Goal: Task Accomplishment & Management: Complete application form

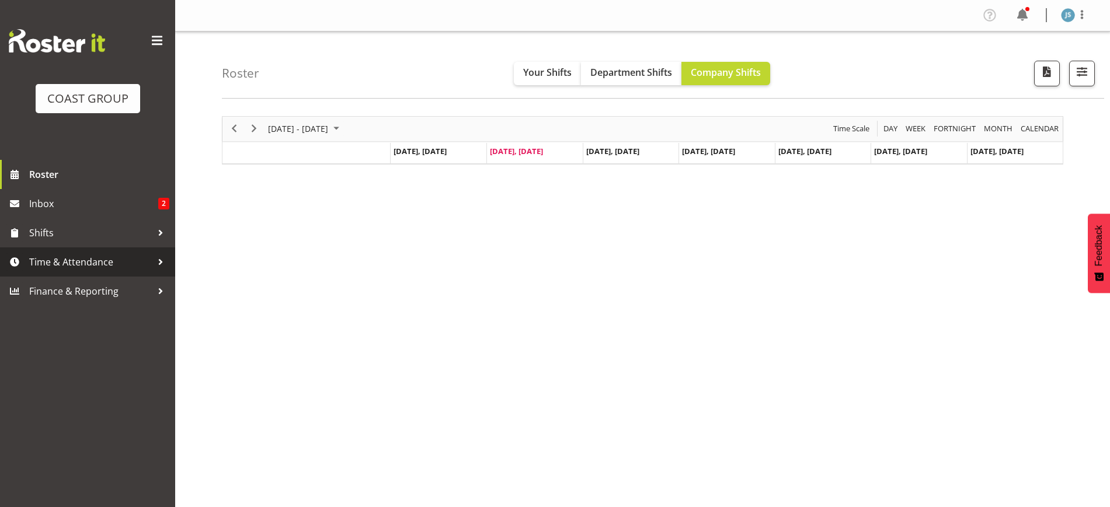
click at [113, 261] on span "Time & Attendance" at bounding box center [90, 262] width 123 height 18
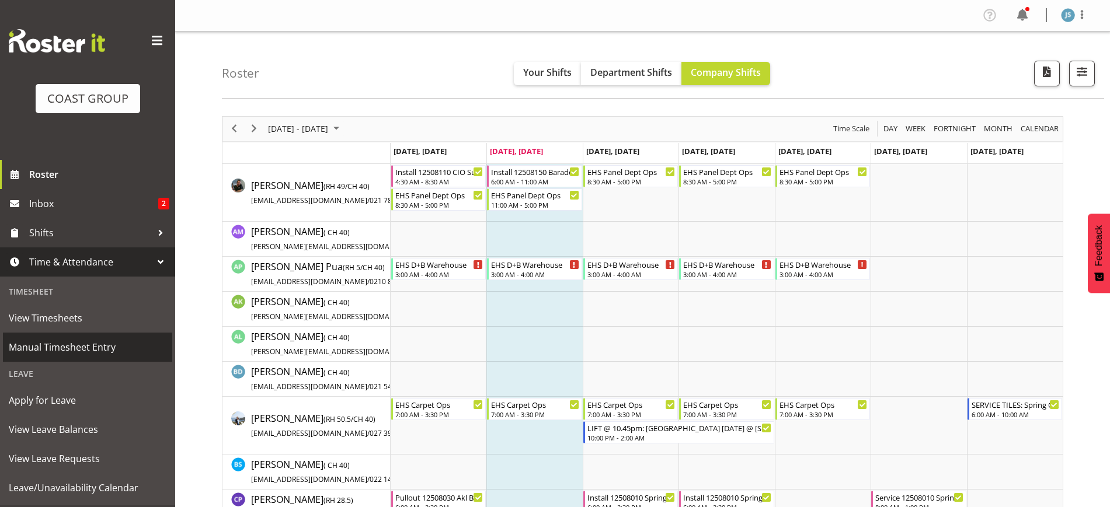
click at [76, 354] on span "Manual Timesheet Entry" at bounding box center [88, 348] width 158 height 18
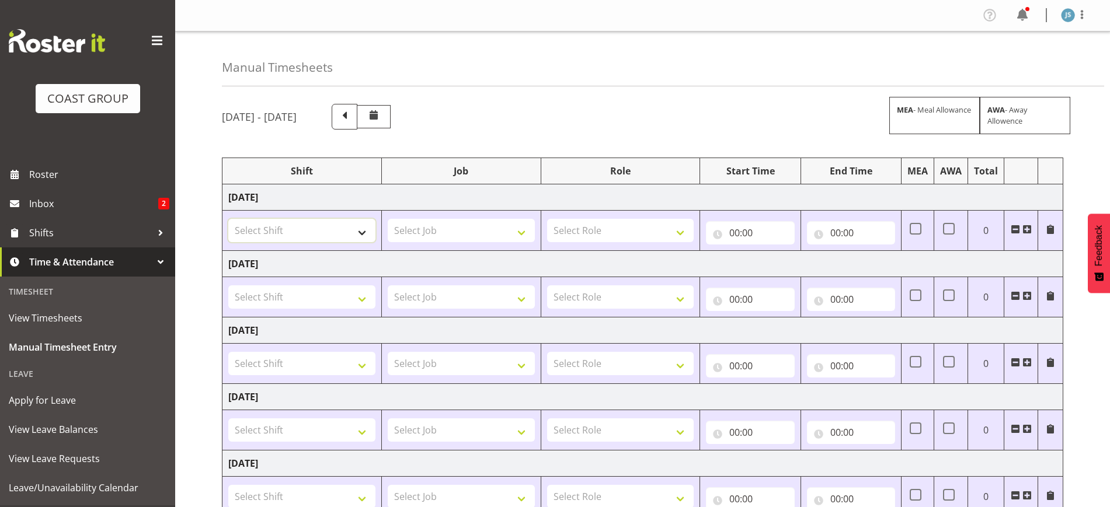
click at [339, 232] on select "Select Shift EHS AKL SALES EHS [PERSON_NAME] Hours EHS [PERSON_NAME] Hours Stri…" at bounding box center [301, 230] width 147 height 23
select select "1327"
click at [228, 219] on select "Select Shift EHS AKL SALES EHS [PERSON_NAME] Hours EHS [PERSON_NAME] Hours Stri…" at bounding box center [301, 230] width 147 height 23
click at [471, 232] on select "Select Job 1 Carlton Events 1 [PERSON_NAME][GEOGRAPHIC_DATA] 1 [PERSON_NAME][GE…" at bounding box center [461, 230] width 147 height 23
select select "9630"
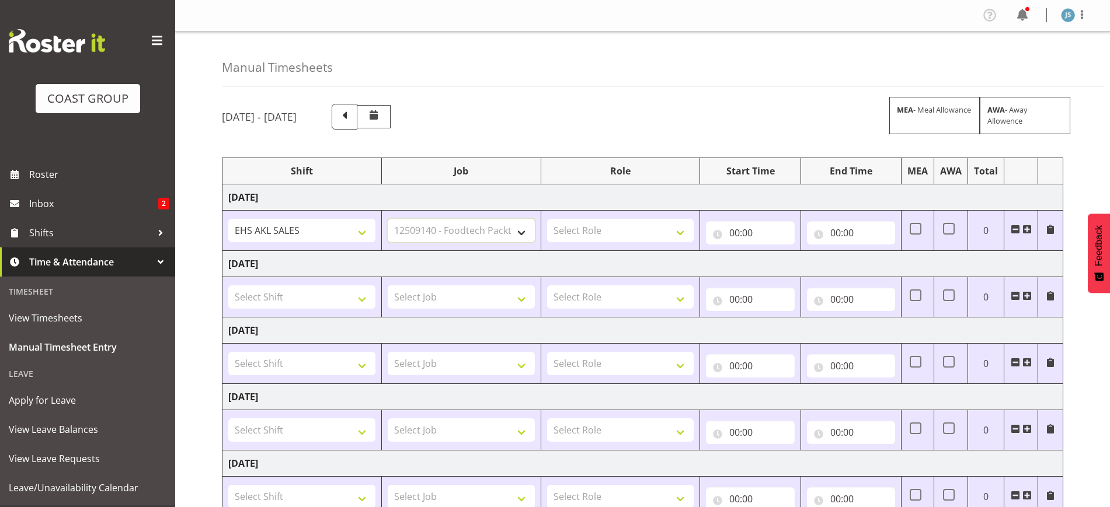
click at [388, 219] on select "Select Job 1 Carlton Events 1 [PERSON_NAME][GEOGRAPHIC_DATA] 1 [PERSON_NAME][GE…" at bounding box center [461, 230] width 147 height 23
click at [629, 233] on select "Select Role ACCOUNT MANAGER Account Manager" at bounding box center [620, 230] width 147 height 23
select select "197"
click at [547, 219] on select "Select Role ACCOUNT MANAGER Account Manager" at bounding box center [620, 230] width 147 height 23
click at [740, 237] on input "00:00" at bounding box center [750, 232] width 88 height 23
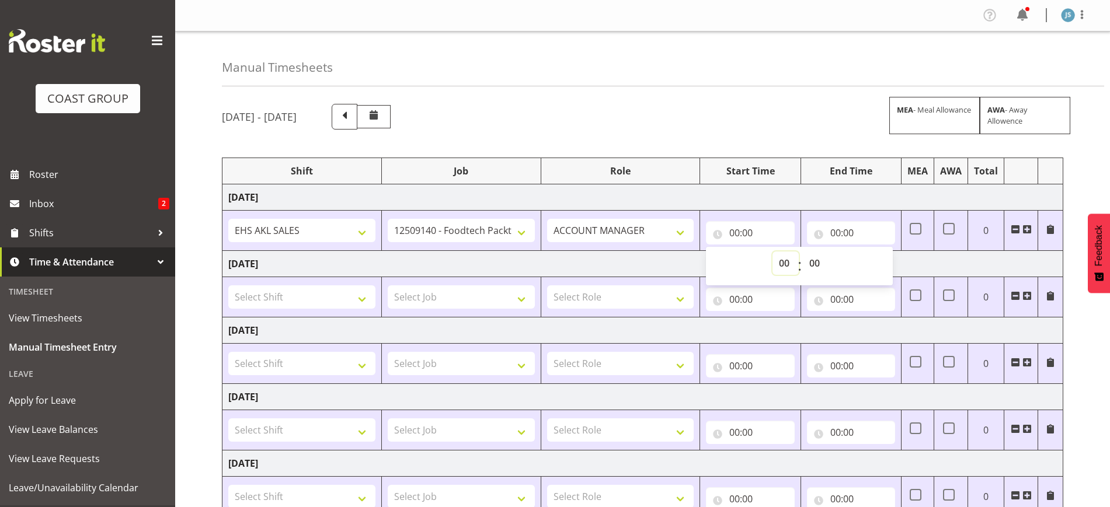
click at [793, 255] on select "00 01 02 03 04 05 06 07 08 09 10 11 12 13 14 15 16 17 18 19 20 21 22 23" at bounding box center [785, 263] width 26 height 23
select select "9"
click at [772, 252] on select "00 01 02 03 04 05 06 07 08 09 10 11 12 13 14 15 16 17 18 19 20 21 22 23" at bounding box center [785, 263] width 26 height 23
type input "09:00"
click at [822, 260] on select "00 01 02 03 04 05 06 07 08 09 10 11 12 13 14 15 16 17 18 19 20 21 22 23 24 25 2…" at bounding box center [816, 263] width 26 height 23
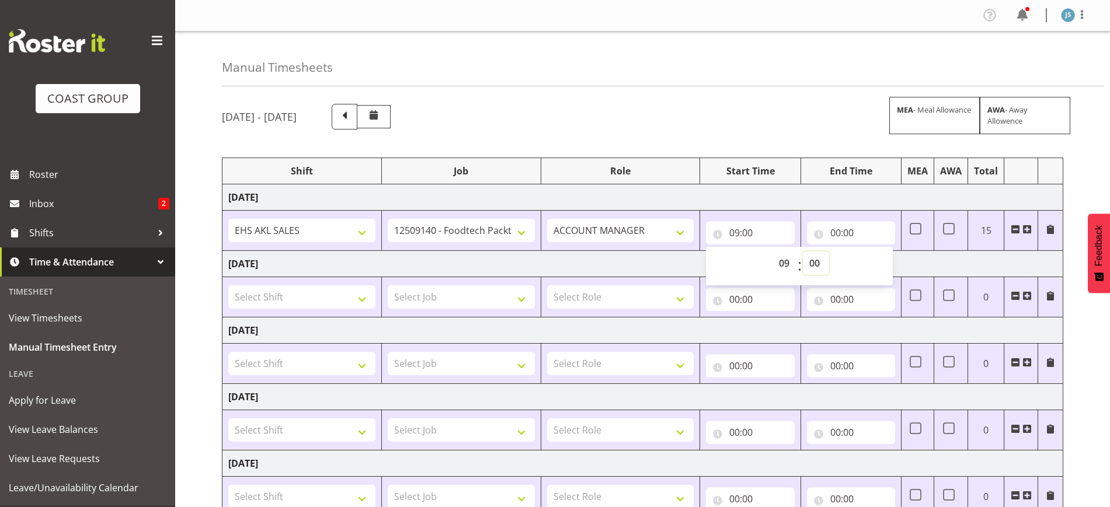
select select "30"
click at [803, 252] on select "00 01 02 03 04 05 06 07 08 09 10 11 12 13 14 15 16 17 18 19 20 21 22 23 24 25 2…" at bounding box center [816, 263] width 26 height 23
type input "09:30"
click at [854, 235] on input "00:00" at bounding box center [851, 232] width 88 height 23
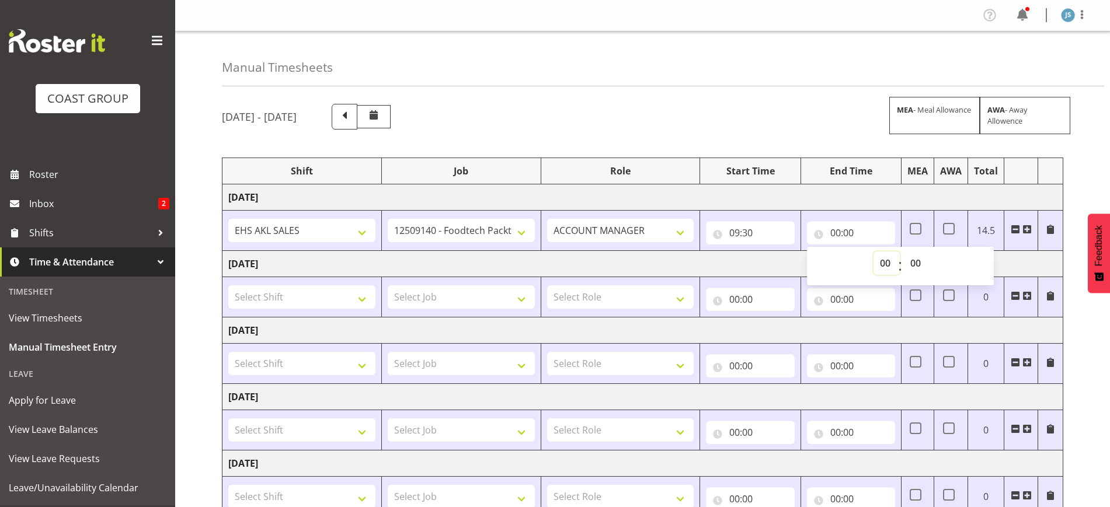
drag, startPoint x: 880, startPoint y: 259, endPoint x: 879, endPoint y: 252, distance: 7.1
click at [880, 259] on select "00 01 02 03 04 05 06 07 08 09 10 11 12 13 14 15 16 17 18 19 20 21 22 23" at bounding box center [886, 263] width 26 height 23
select select "12"
click at [873, 252] on select "00 01 02 03 04 05 06 07 08 09 10 11 12 13 14 15 16 17 18 19 20 21 22 23" at bounding box center [886, 263] width 26 height 23
type input "12:00"
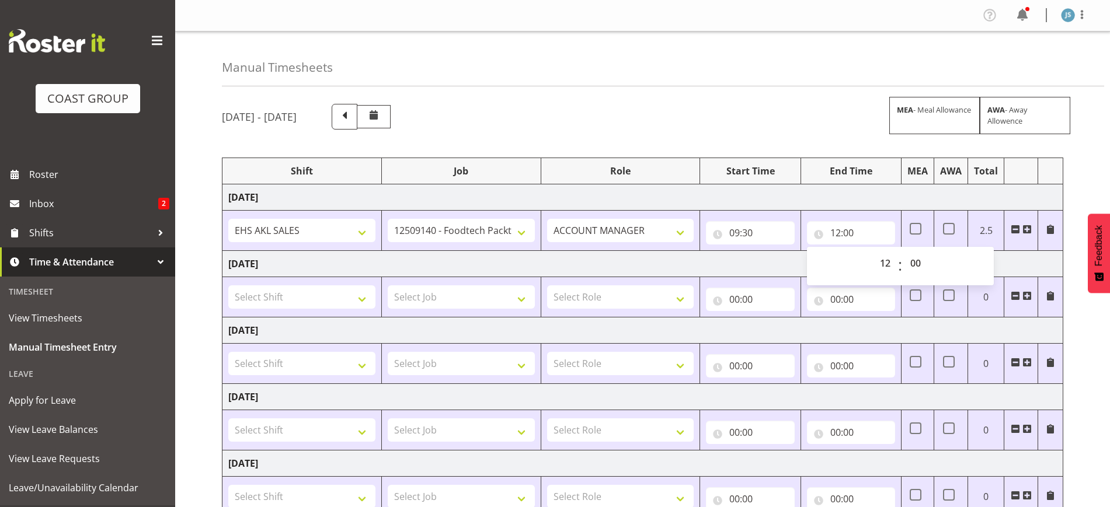
click at [1030, 228] on span at bounding box center [1026, 229] width 9 height 9
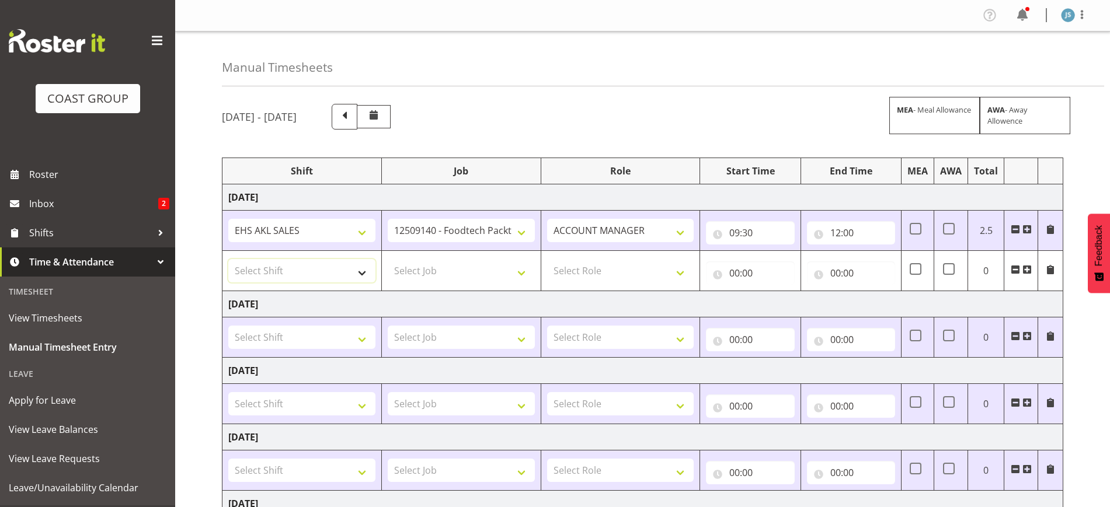
click at [285, 267] on select "Select Shift EHS AKL SALES EHS [PERSON_NAME] Hours EHS [PERSON_NAME] Hours Stri…" at bounding box center [301, 270] width 147 height 23
select select "1327"
click at [228, 259] on select "Select Shift EHS AKL SALES EHS [PERSON_NAME] Hours EHS [PERSON_NAME] Hours Stri…" at bounding box center [301, 270] width 147 height 23
click at [431, 273] on select "Select Job 1 Carlton Events 1 [PERSON_NAME][GEOGRAPHIC_DATA] 1 [PERSON_NAME][GE…" at bounding box center [461, 270] width 147 height 23
select select "8514"
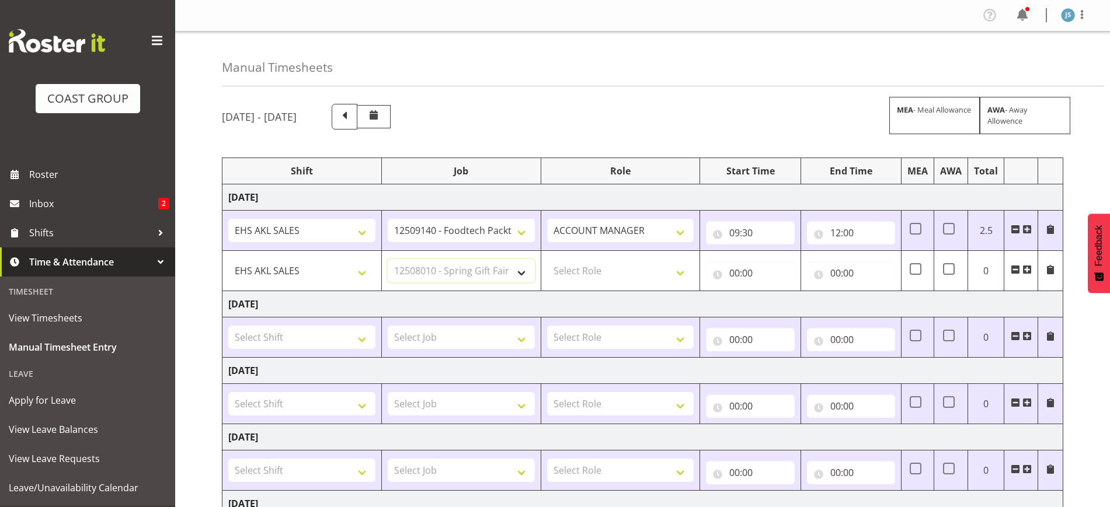
click at [388, 259] on select "Select Job 1 Carlton Events 1 [PERSON_NAME][GEOGRAPHIC_DATA] 1 [PERSON_NAME][GE…" at bounding box center [461, 270] width 147 height 23
click at [567, 266] on select "Select Role ACCOUNT MANAGER Account Manager" at bounding box center [620, 270] width 147 height 23
select select "197"
click at [547, 259] on select "Select Role ACCOUNT MANAGER Account Manager" at bounding box center [620, 270] width 147 height 23
click at [756, 277] on input "00:00" at bounding box center [750, 273] width 88 height 23
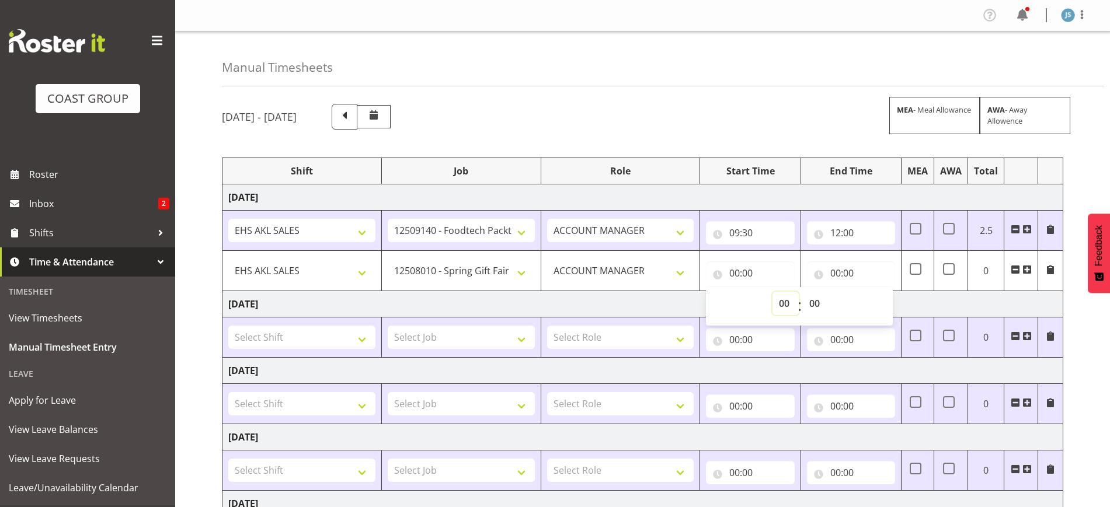
click at [783, 301] on select "00 01 02 03 04 05 06 07 08 09 10 11 12 13 14 15 16 17 18 19 20 21 22 23" at bounding box center [785, 303] width 26 height 23
select select "12"
click at [772, 292] on select "00 01 02 03 04 05 06 07 08 09 10 11 12 13 14 15 16 17 18 19 20 21 22 23" at bounding box center [785, 303] width 26 height 23
type input "12:00"
click at [863, 270] on input "00:00" at bounding box center [851, 273] width 88 height 23
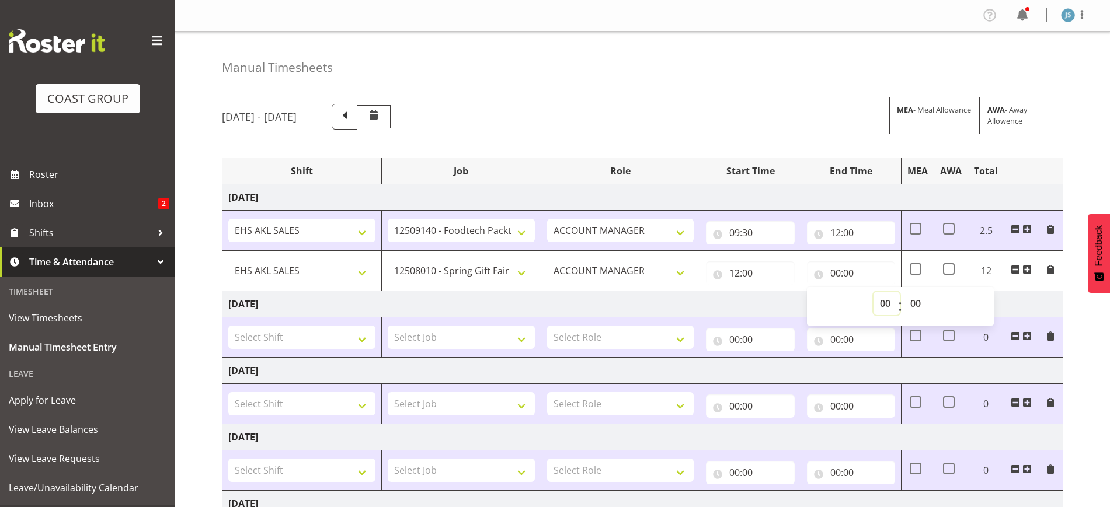
click at [882, 302] on select "00 01 02 03 04 05 06 07 08 09 10 11 12 13 14 15 16 17 18 19 20 21 22 23" at bounding box center [886, 303] width 26 height 23
select select "14"
click at [873, 292] on select "00 01 02 03 04 05 06 07 08 09 10 11 12 13 14 15 16 17 18 19 20 21 22 23" at bounding box center [886, 303] width 26 height 23
type input "14:00"
click at [917, 305] on select "00 01 02 03 04 05 06 07 08 09 10 11 12 13 14 15 16 17 18 19 20 21 22 23 24 25 2…" at bounding box center [917, 303] width 26 height 23
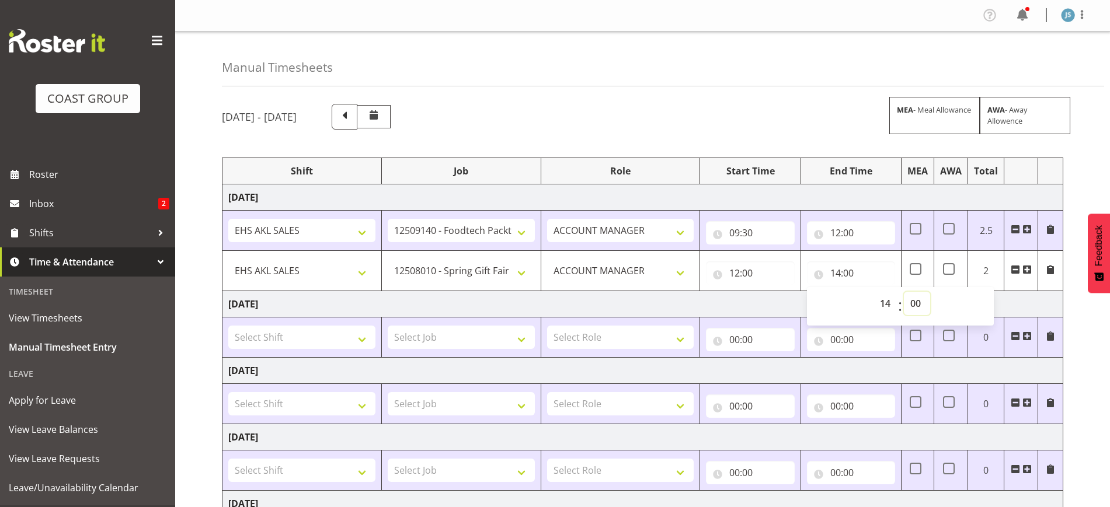
select select "30"
click at [904, 292] on select "00 01 02 03 04 05 06 07 08 09 10 11 12 13 14 15 16 17 18 19 20 21 22 23 24 25 2…" at bounding box center [917, 303] width 26 height 23
type input "14:30"
click at [1025, 267] on span at bounding box center [1026, 269] width 9 height 9
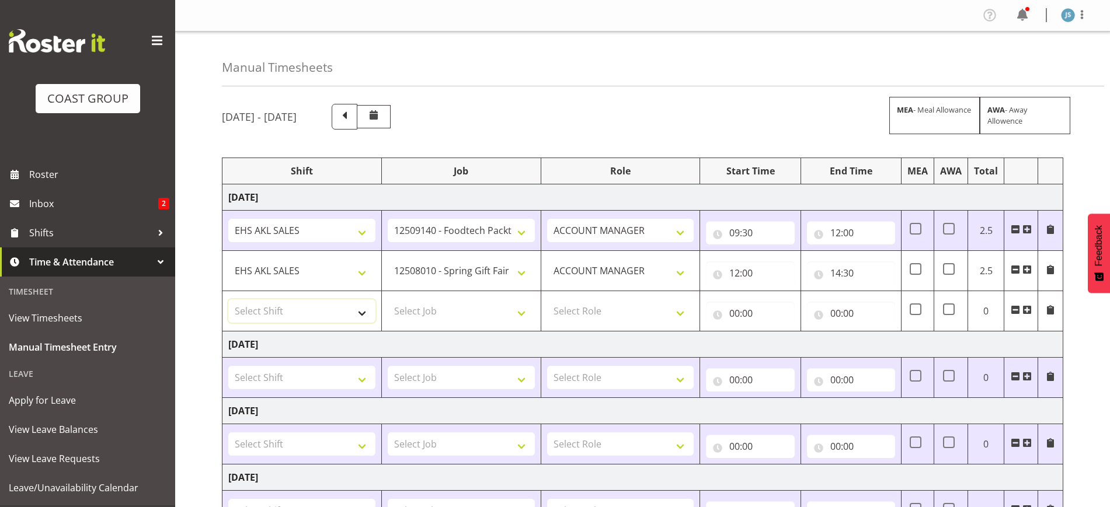
click at [295, 306] on select "Select Shift EHS AKL SALES EHS [PERSON_NAME] Hours EHS [PERSON_NAME] Hours Stri…" at bounding box center [301, 310] width 147 height 23
select select "1327"
click at [228, 299] on select "Select Shift EHS AKL SALES EHS [PERSON_NAME] Hours EHS [PERSON_NAME] Hours Stri…" at bounding box center [301, 310] width 147 height 23
click at [434, 316] on select "Select Job 1 Carlton Events 1 [PERSON_NAME][GEOGRAPHIC_DATA] 1 [PERSON_NAME][GE…" at bounding box center [461, 310] width 147 height 23
select select "9630"
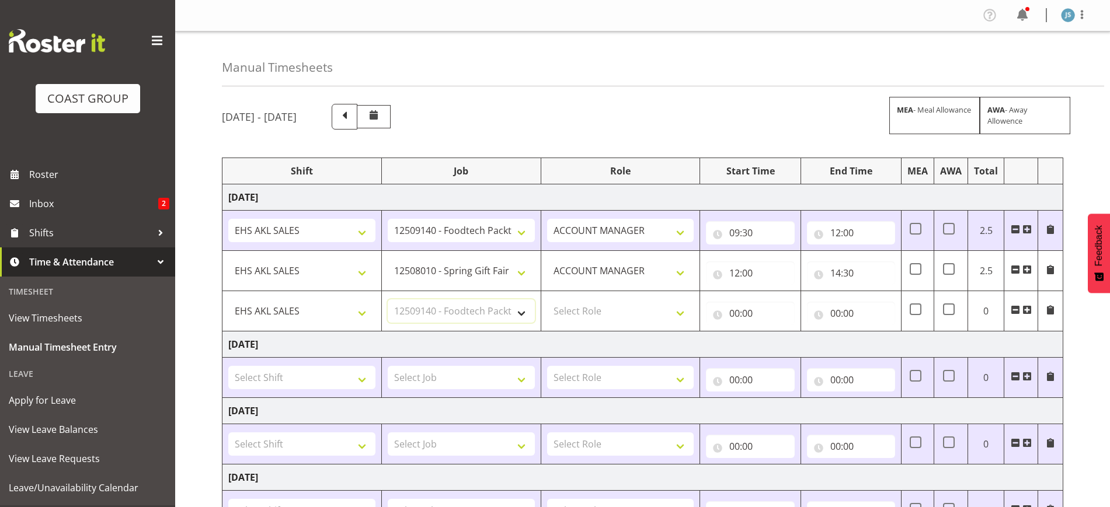
click at [388, 299] on select "Select Job 1 Carlton Events 1 [PERSON_NAME][GEOGRAPHIC_DATA] 1 [PERSON_NAME][GE…" at bounding box center [461, 310] width 147 height 23
drag, startPoint x: 605, startPoint y: 305, endPoint x: 615, endPoint y: 317, distance: 15.7
click at [605, 305] on select "Select Role ACCOUNT MANAGER Account Manager" at bounding box center [620, 310] width 147 height 23
select select "197"
click at [547, 299] on select "Select Role ACCOUNT MANAGER Account Manager" at bounding box center [620, 310] width 147 height 23
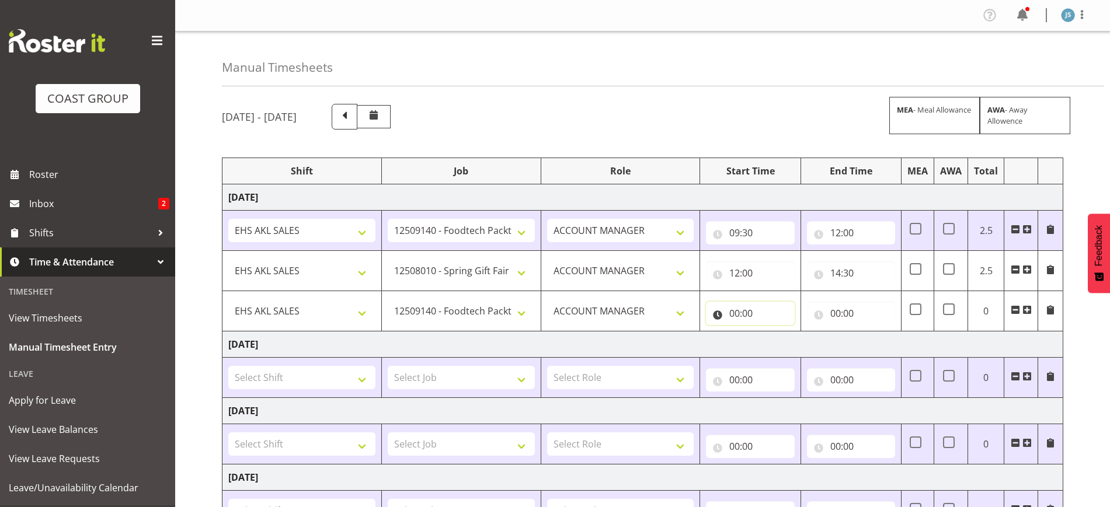
click at [752, 319] on input "00:00" at bounding box center [750, 313] width 88 height 23
drag, startPoint x: 780, startPoint y: 342, endPoint x: 783, endPoint y: 333, distance: 9.8
click at [780, 342] on select "00 01 02 03 04 05 06 07 08 09 10 11 12 13 14 15 16 17 18 19 20 21 22 23" at bounding box center [785, 343] width 26 height 23
select select "18"
click at [772, 332] on select "00 01 02 03 04 05 06 07 08 09 10 11 12 13 14 15 16 17 18 19 20 21 22 23" at bounding box center [785, 343] width 26 height 23
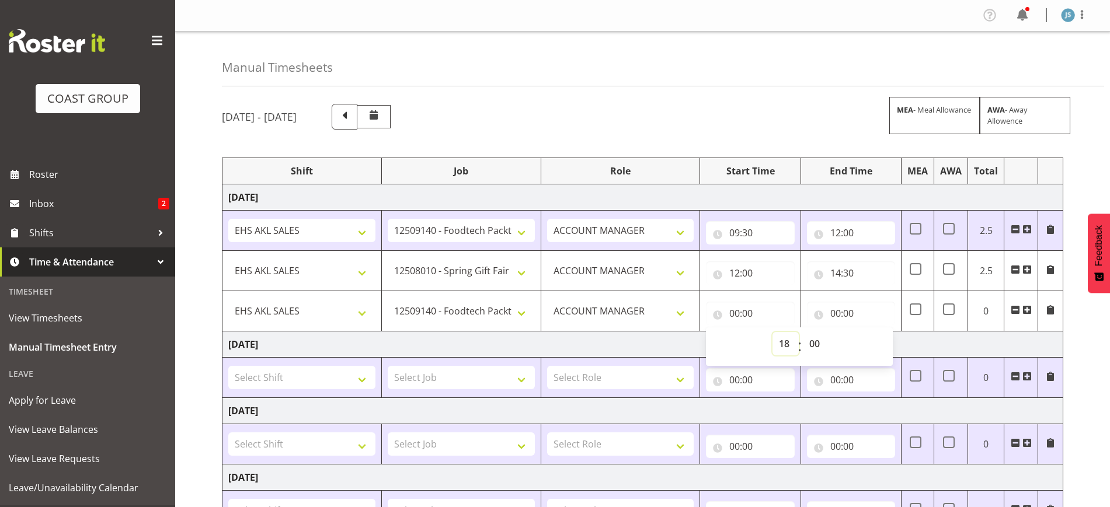
type input "18:00"
click at [851, 312] on input "00:00" at bounding box center [851, 313] width 88 height 23
click at [884, 343] on select "00 01 02 03 04 05 06 07 08 09 10 11 12 13 14 15 16 17 18 19 20 21 22 23" at bounding box center [886, 343] width 26 height 23
select select "19"
click at [873, 332] on select "00 01 02 03 04 05 06 07 08 09 10 11 12 13 14 15 16 17 18 19 20 21 22 23" at bounding box center [886, 343] width 26 height 23
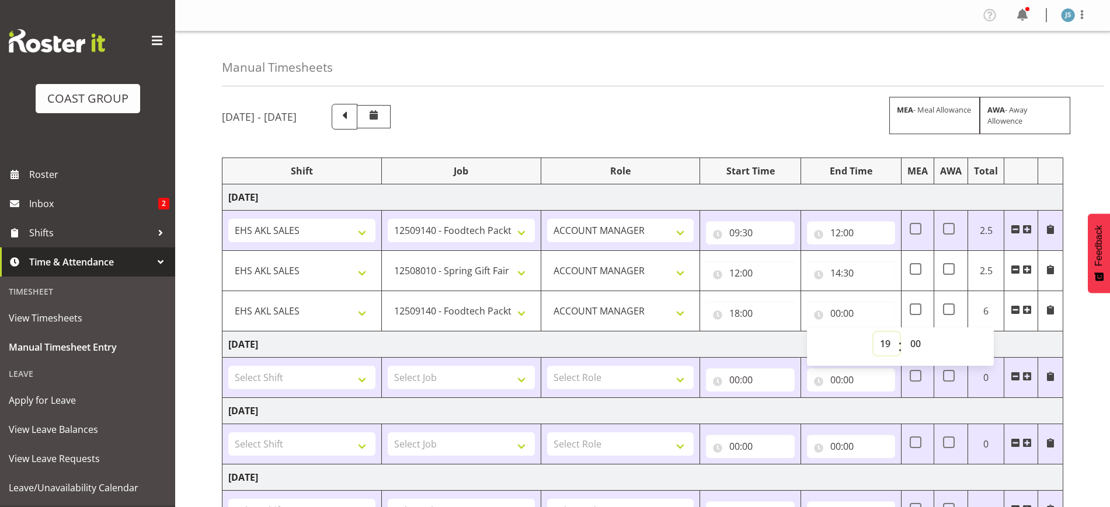
type input "19:00"
drag, startPoint x: 914, startPoint y: 346, endPoint x: 912, endPoint y: 333, distance: 13.1
click at [914, 346] on select "00 01 02 03 04 05 06 07 08 09 10 11 12 13 14 15 16 17 18 19 20 21 22 23 24 25 2…" at bounding box center [917, 343] width 26 height 23
click at [835, 313] on input "19:00" at bounding box center [851, 313] width 88 height 23
click at [865, 322] on input "19:00" at bounding box center [851, 313] width 88 height 23
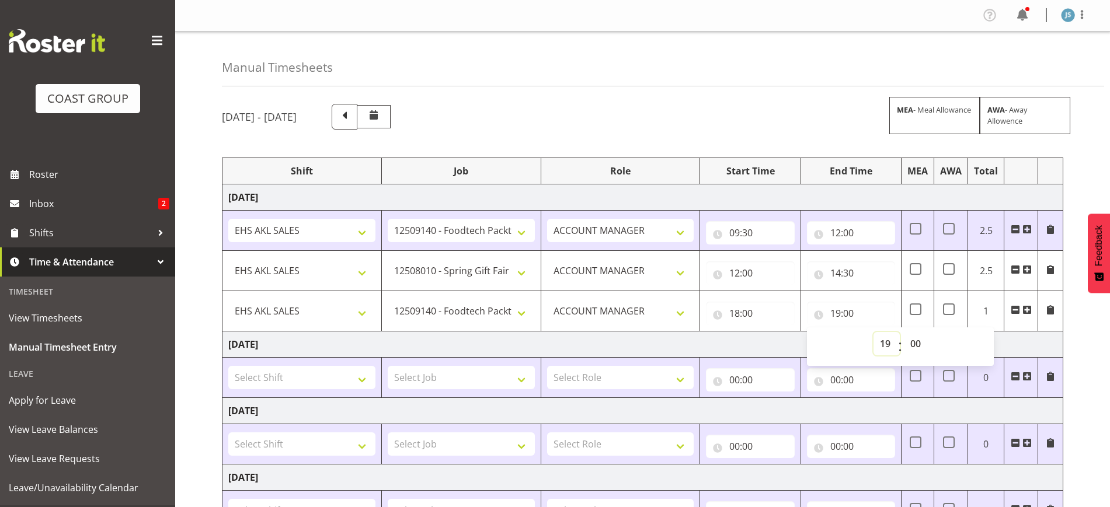
click at [887, 348] on select "00 01 02 03 04 05 06 07 08 09 10 11 12 13 14 15 16 17 18 19 20 21 22 23" at bounding box center [886, 343] width 26 height 23
click at [915, 343] on select "00 01 02 03 04 05 06 07 08 09 10 11 12 13 14 15 16 17 18 19 20 21 22 23 24 25 2…" at bounding box center [917, 343] width 26 height 23
select select "30"
click at [904, 332] on select "00 01 02 03 04 05 06 07 08 09 10 11 12 13 14 15 16 17 18 19 20 21 22 23 24 25 2…" at bounding box center [917, 343] width 26 height 23
type input "19:30"
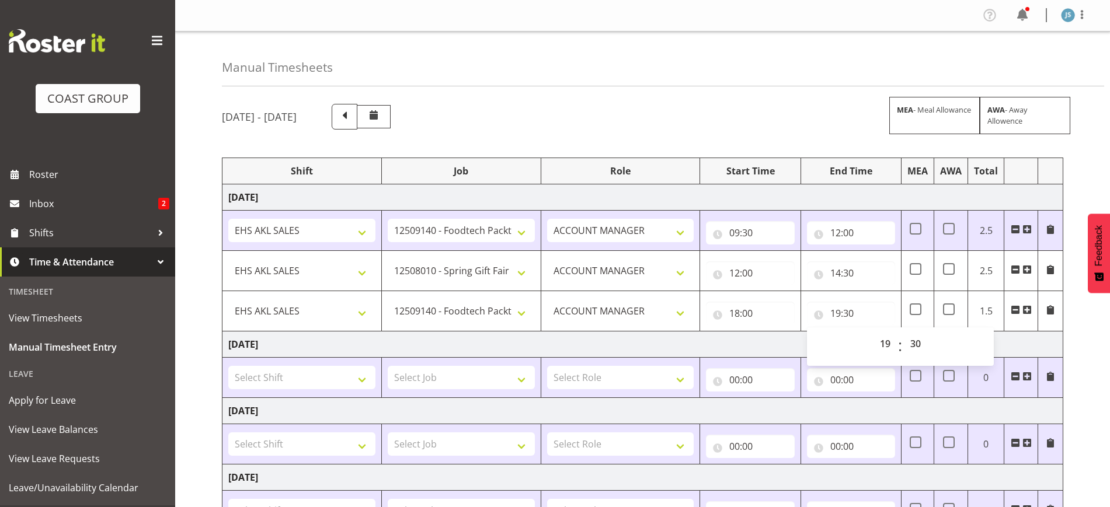
click at [1027, 308] on span at bounding box center [1026, 309] width 9 height 9
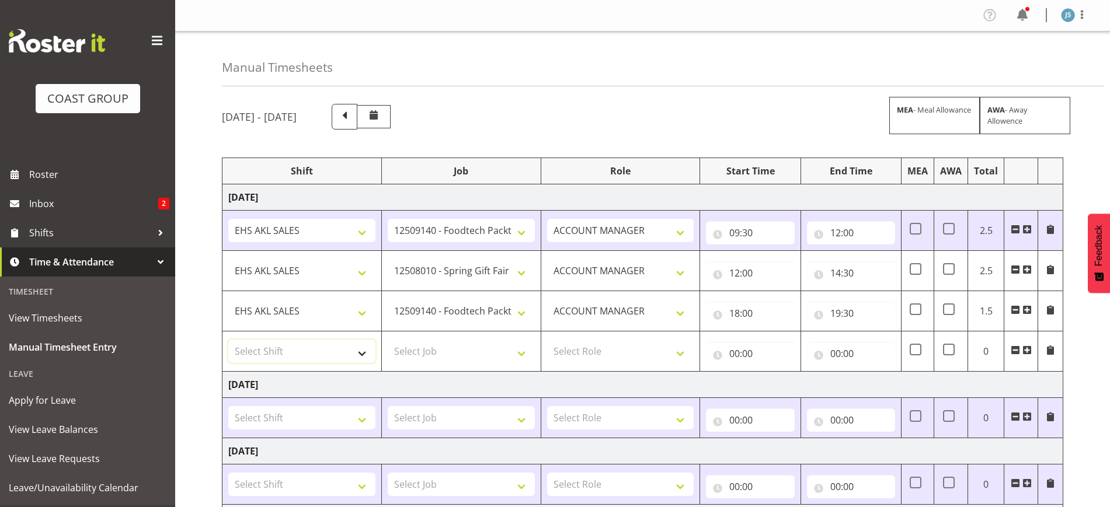
click at [309, 347] on select "Select Shift EHS AKL SALES EHS [PERSON_NAME] Hours EHS [PERSON_NAME] Hours Stri…" at bounding box center [301, 351] width 147 height 23
select select "1327"
click at [228, 340] on select "Select Shift EHS AKL SALES EHS [PERSON_NAME] Hours EHS [PERSON_NAME] Hours Stri…" at bounding box center [301, 351] width 147 height 23
click at [426, 351] on select "Select Job 1 Carlton Events 1 [PERSON_NAME][GEOGRAPHIC_DATA] 1 [PERSON_NAME][GE…" at bounding box center [461, 351] width 147 height 23
click at [464, 350] on select "Select Job 1 Carlton Events 1 [PERSON_NAME][GEOGRAPHIC_DATA] 1 [PERSON_NAME][GE…" at bounding box center [461, 351] width 147 height 23
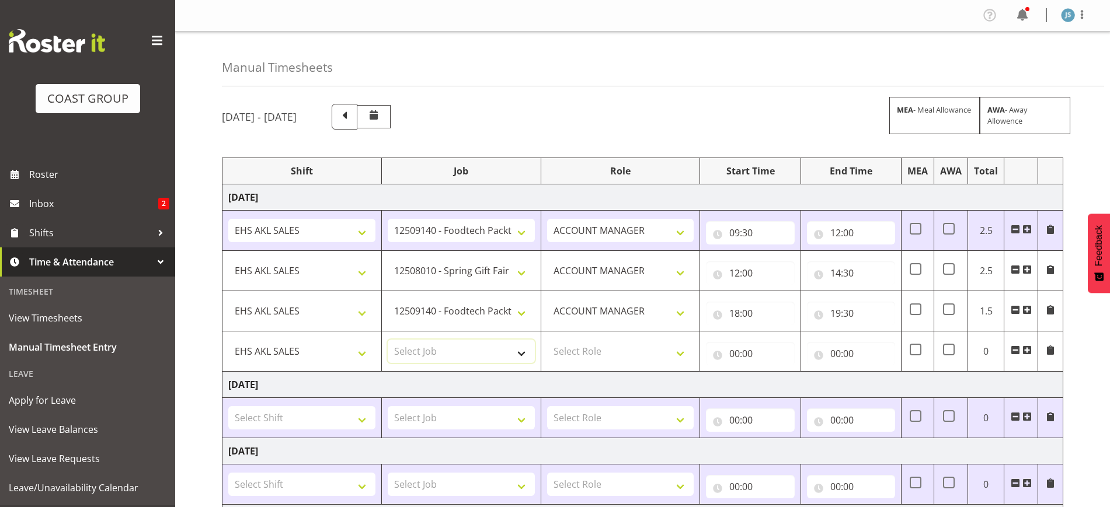
select select "10407"
click at [388, 340] on select "Select Job 1 Carlton Events 1 [PERSON_NAME][GEOGRAPHIC_DATA] 1 [PERSON_NAME][GE…" at bounding box center [461, 351] width 147 height 23
click at [611, 351] on select "Select Role ACCOUNT MANAGER Account Manager" at bounding box center [620, 351] width 147 height 23
select select "197"
click at [547, 340] on select "Select Role ACCOUNT MANAGER Account Manager" at bounding box center [620, 351] width 147 height 23
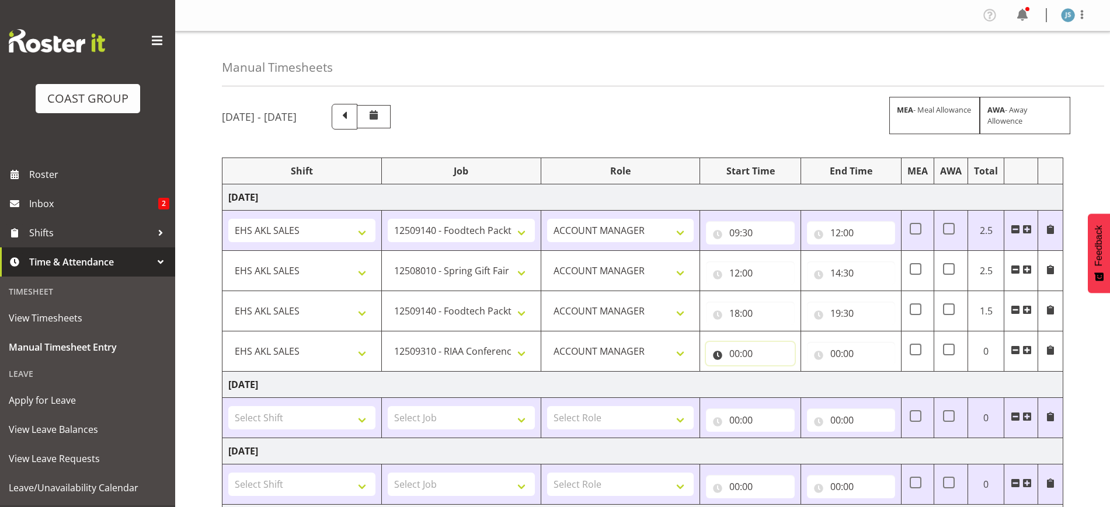
click at [756, 360] on input "00:00" at bounding box center [750, 353] width 88 height 23
click at [786, 389] on select "00 01 02 03 04 05 06 07 08 09 10 11 12 13 14 15 16 17 18 19 20 21 22 23" at bounding box center [785, 383] width 26 height 23
select select "19"
click at [772, 372] on select "00 01 02 03 04 05 06 07 08 09 10 11 12 13 14 15 16 17 18 19 20 21 22 23" at bounding box center [785, 383] width 26 height 23
type input "19:00"
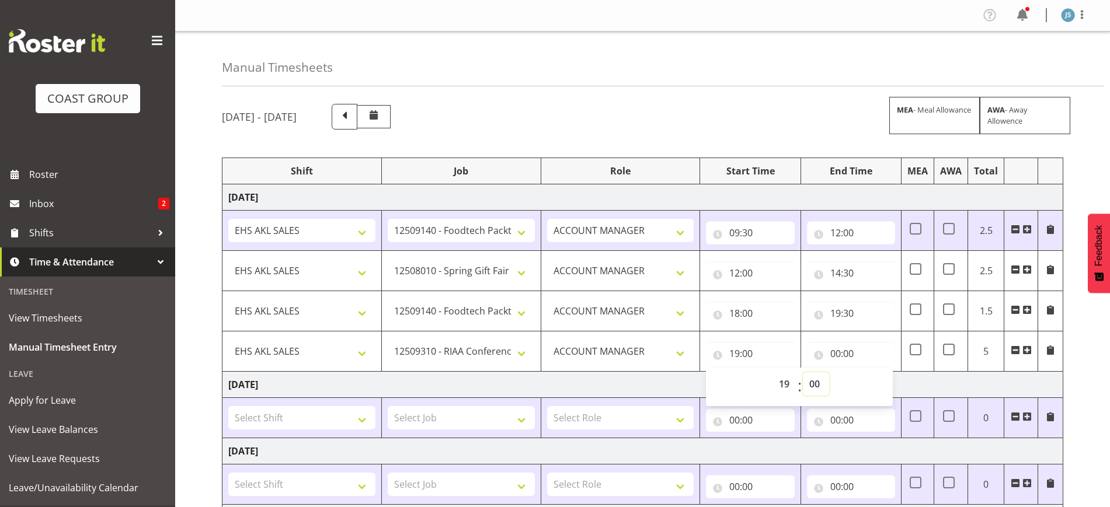
click at [820, 392] on select "00 01 02 03 04 05 06 07 08 09 10 11 12 13 14 15 16 17 18 19 20 21 22 23 24 25 2…" at bounding box center [816, 383] width 26 height 23
select select "30"
click at [803, 372] on select "00 01 02 03 04 05 06 07 08 09 10 11 12 13 14 15 16 17 18 19 20 21 22 23 24 25 2…" at bounding box center [816, 383] width 26 height 23
type input "19:30"
click at [855, 355] on input "00:00" at bounding box center [851, 353] width 88 height 23
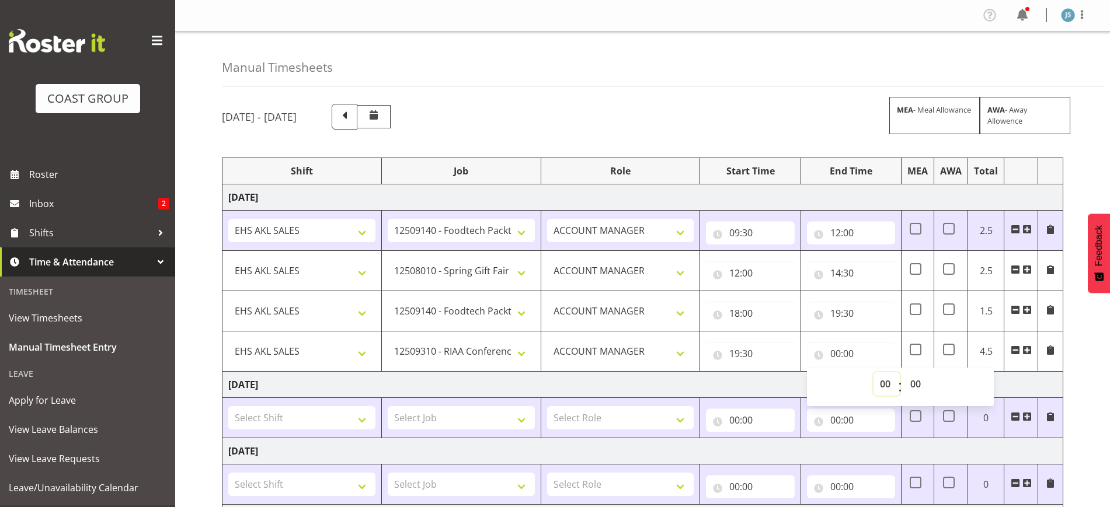
click at [881, 384] on select "00 01 02 03 04 05 06 07 08 09 10 11 12 13 14 15 16 17 18 19 20 21 22 23" at bounding box center [886, 383] width 26 height 23
select select "21"
click at [873, 372] on select "00 01 02 03 04 05 06 07 08 09 10 11 12 13 14 15 16 17 18 19 20 21 22 23" at bounding box center [886, 383] width 26 height 23
type input "21:00"
drag, startPoint x: 917, startPoint y: 385, endPoint x: 914, endPoint y: 377, distance: 8.7
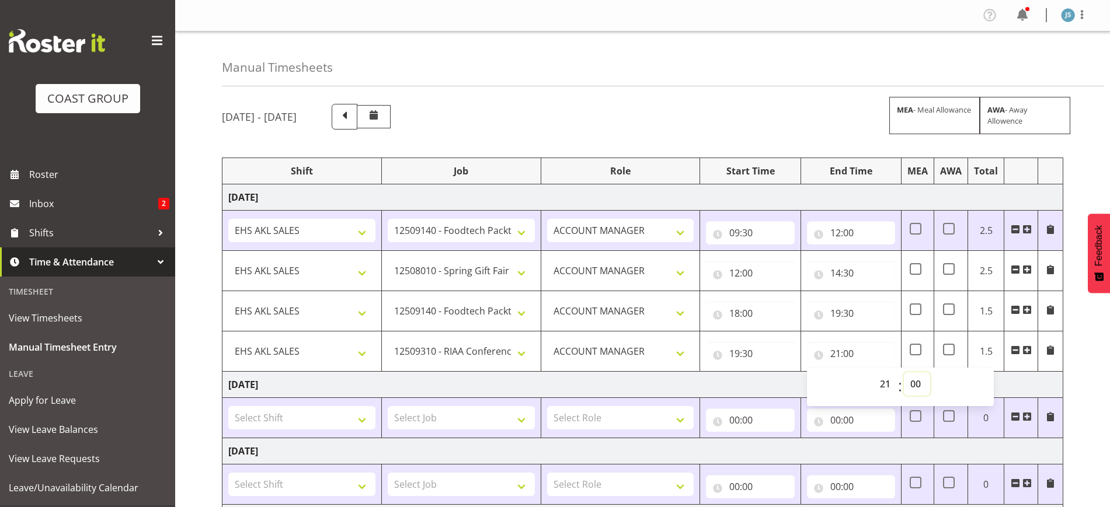
click at [917, 385] on select "00 01 02 03 04 05 06 07 08 09 10 11 12 13 14 15 16 17 18 19 20 21 22 23 24 25 2…" at bounding box center [917, 383] width 26 height 23
select select "30"
click at [904, 372] on select "00 01 02 03 04 05 06 07 08 09 10 11 12 13 14 15 16 17 18 19 20 21 22 23 24 25 2…" at bounding box center [917, 383] width 26 height 23
type input "21:30"
click at [1079, 393] on div "[DATE] - [DATE] MEA - Meal Allowance AWA - Away Allowence Shift Job Role Start …" at bounding box center [666, 465] width 888 height 741
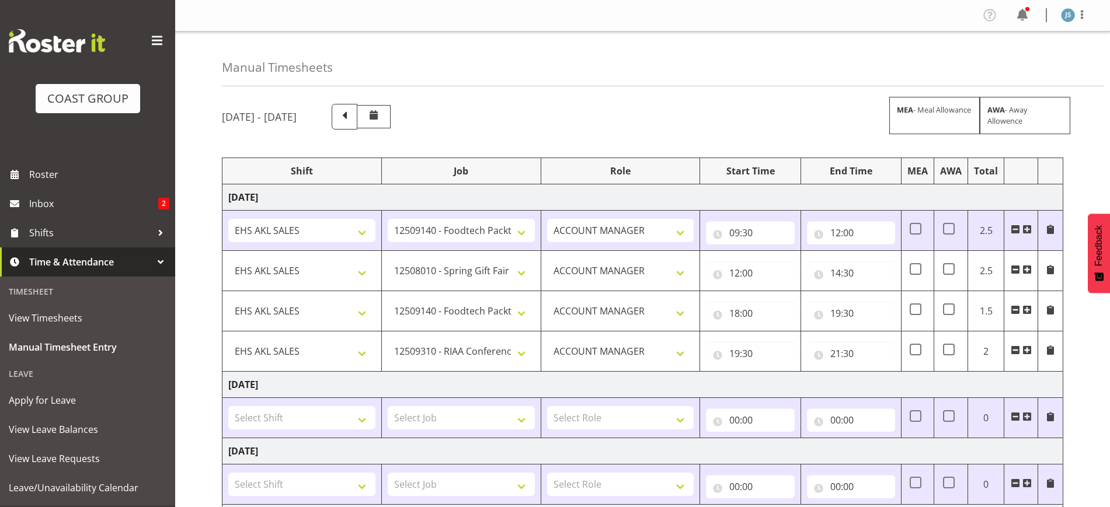
scroll to position [340, 0]
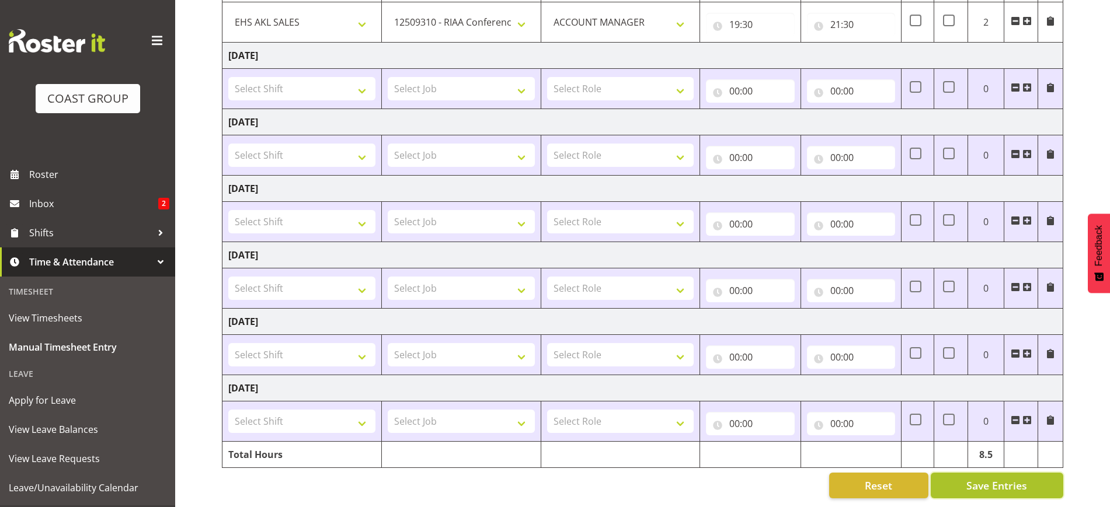
click at [1016, 478] on span "Save Entries" at bounding box center [996, 485] width 61 height 15
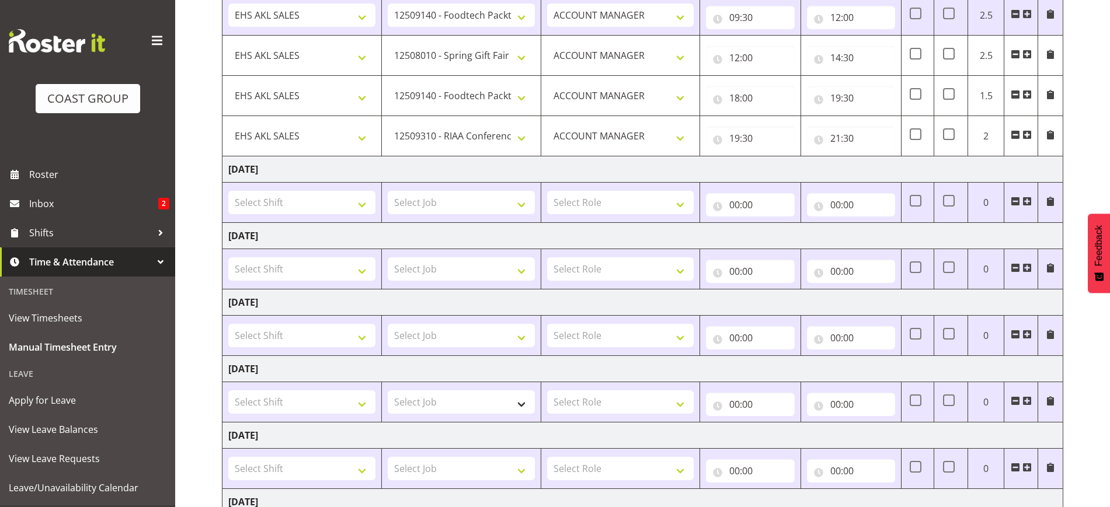
scroll to position [121, 0]
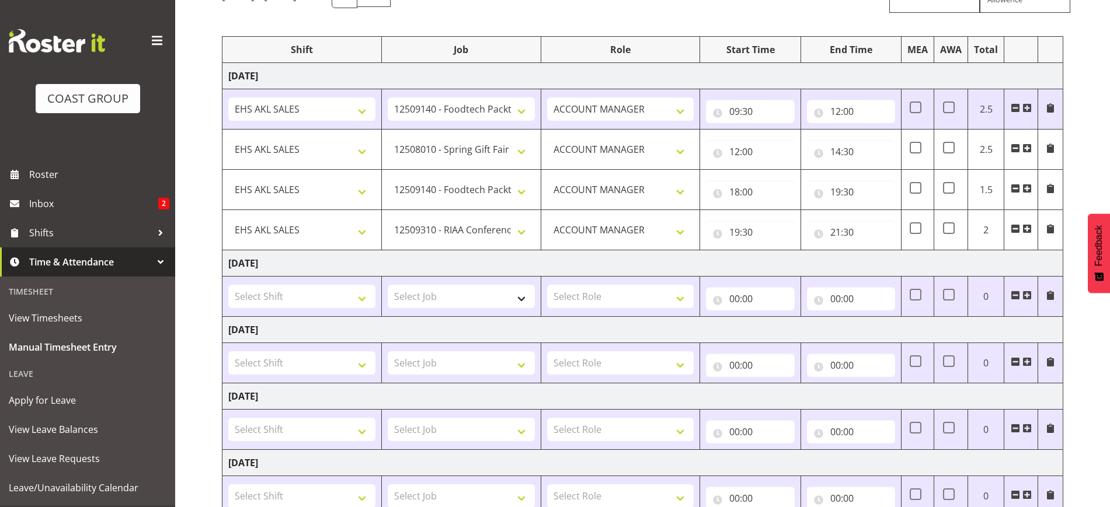
select select "8514"
type input "12:00"
type input "14:30"
select select "9630"
type input "18:00"
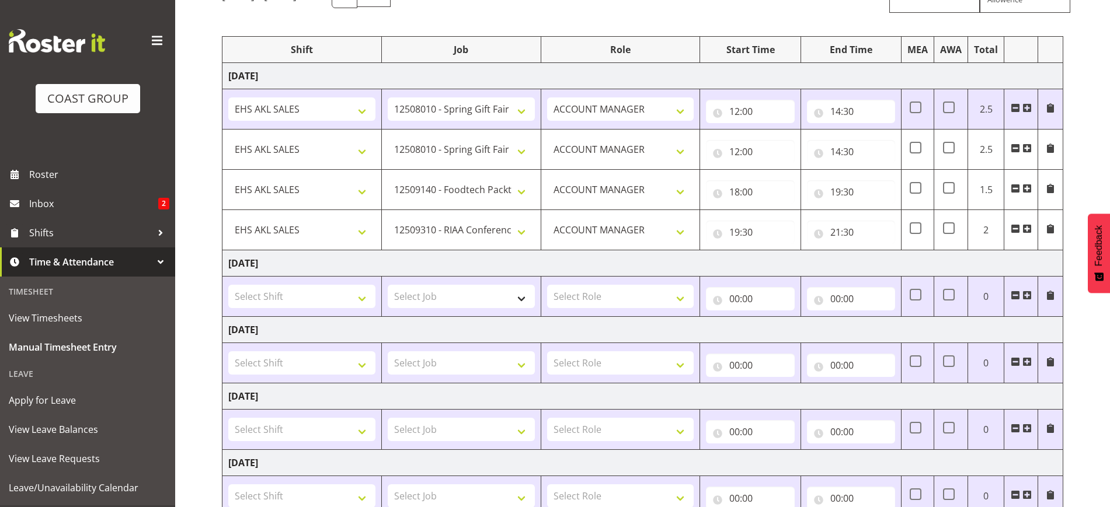
type input "19:30"
select select "10407"
type input "19:30"
type input "21:30"
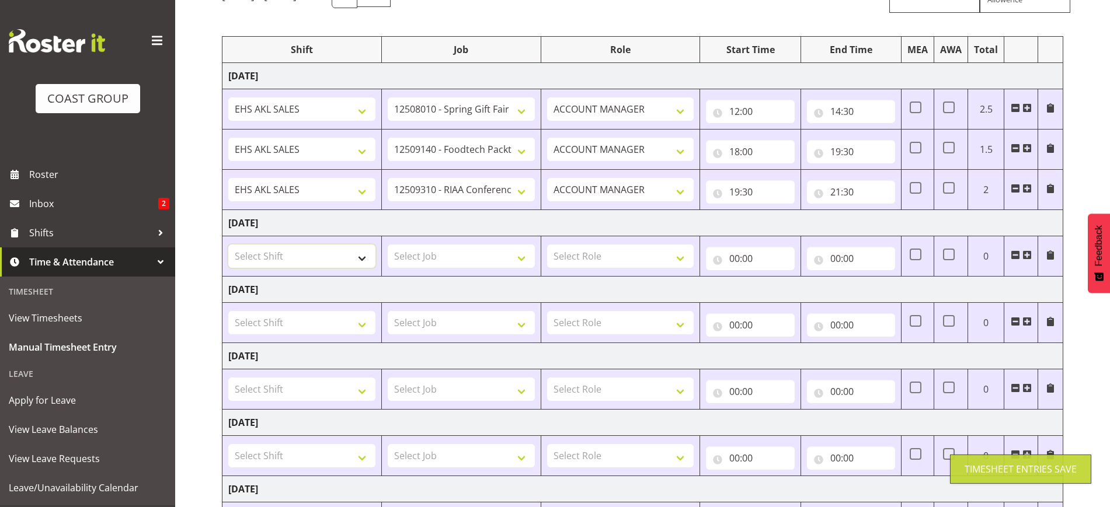
click at [319, 254] on select "Select Shift EHS AKL SALES EHS [PERSON_NAME] Hours EHS [PERSON_NAME] Hours Stri…" at bounding box center [301, 256] width 147 height 23
select select "1327"
click at [228, 245] on select "Select Shift EHS AKL SALES EHS [PERSON_NAME] Hours EHS [PERSON_NAME] Hours Stri…" at bounding box center [301, 256] width 147 height 23
click at [446, 259] on select "Select Job 1 Carlton Events 1 [PERSON_NAME][GEOGRAPHIC_DATA] 1 [PERSON_NAME][GE…" at bounding box center [461, 256] width 147 height 23
select select "9288"
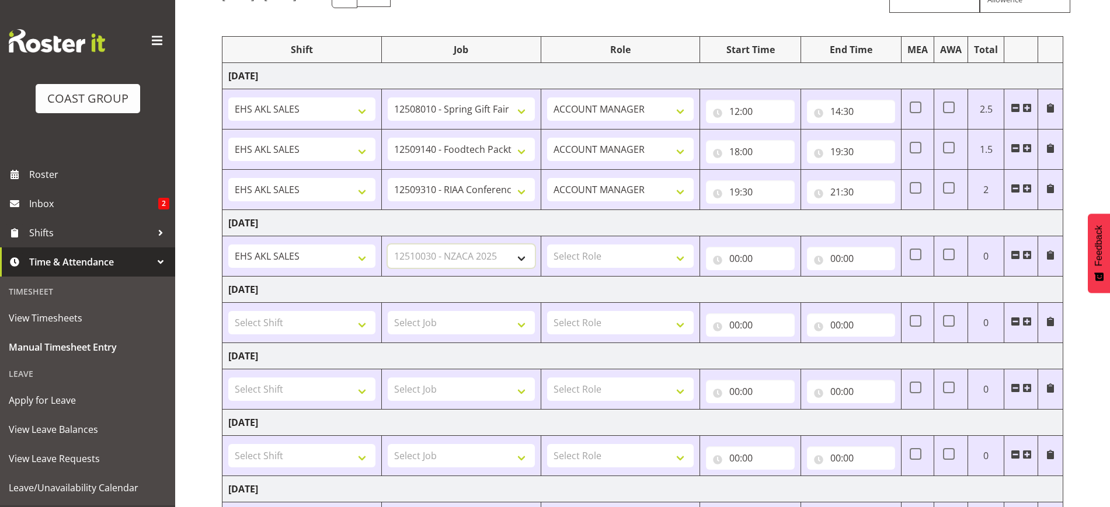
click at [388, 245] on select "Select Job 1 Carlton Events 1 [PERSON_NAME][GEOGRAPHIC_DATA] 1 [PERSON_NAME][GE…" at bounding box center [461, 256] width 147 height 23
drag, startPoint x: 595, startPoint y: 256, endPoint x: 604, endPoint y: 266, distance: 13.2
click at [595, 256] on select "Select Role ACCOUNT MANAGER Account Manager" at bounding box center [620, 256] width 147 height 23
select select "197"
click at [547, 245] on select "Select Role ACCOUNT MANAGER Account Manager" at bounding box center [620, 256] width 147 height 23
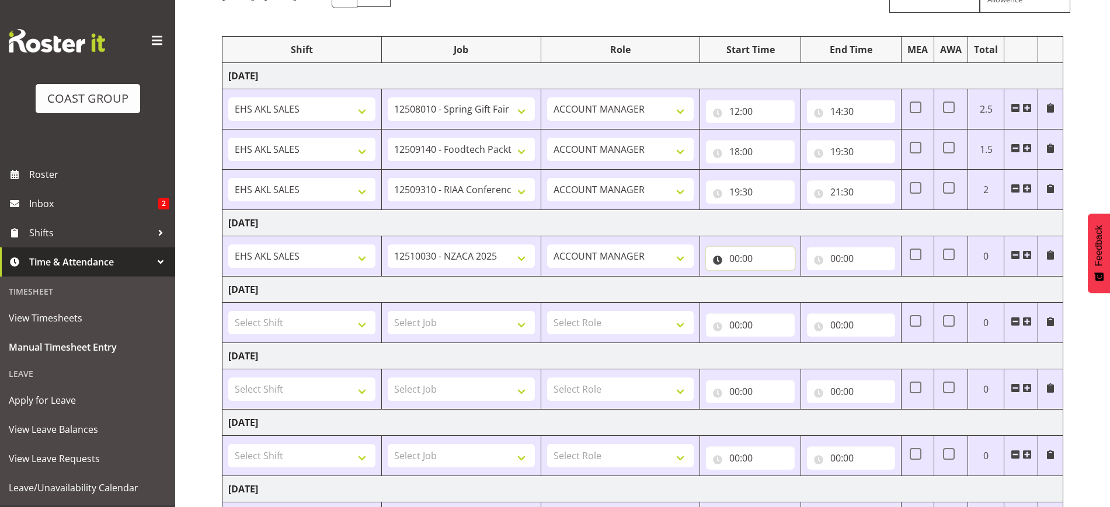
click at [752, 258] on input "00:00" at bounding box center [750, 258] width 88 height 23
click at [790, 292] on select "00 01 02 03 04 05 06 07 08 09 10 11 12 13 14 15 16 17 18 19 20 21 22 23" at bounding box center [785, 288] width 26 height 23
select select "9"
click at [772, 277] on select "00 01 02 03 04 05 06 07 08 09 10 11 12 13 14 15 16 17 18 19 20 21 22 23" at bounding box center [785, 288] width 26 height 23
type input "09:00"
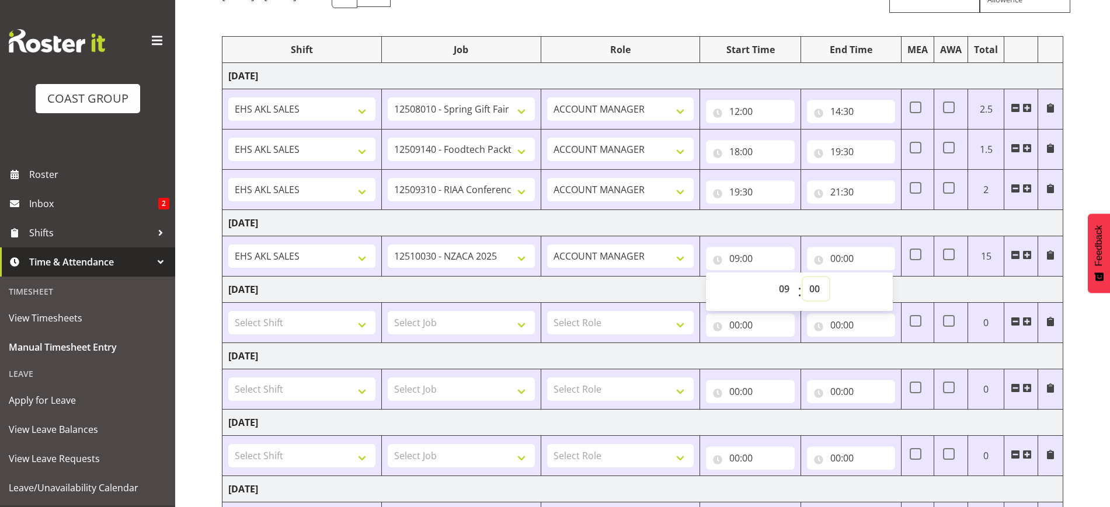
click at [810, 285] on select "00 01 02 03 04 05 06 07 08 09 10 11 12 13 14 15 16 17 18 19 20 21 22 23 24 25 2…" at bounding box center [816, 288] width 26 height 23
select select "30"
click at [803, 277] on select "00 01 02 03 04 05 06 07 08 09 10 11 12 13 14 15 16 17 18 19 20 21 22 23 24 25 2…" at bounding box center [816, 288] width 26 height 23
type input "09:30"
click at [855, 257] on input "00:00" at bounding box center [851, 258] width 88 height 23
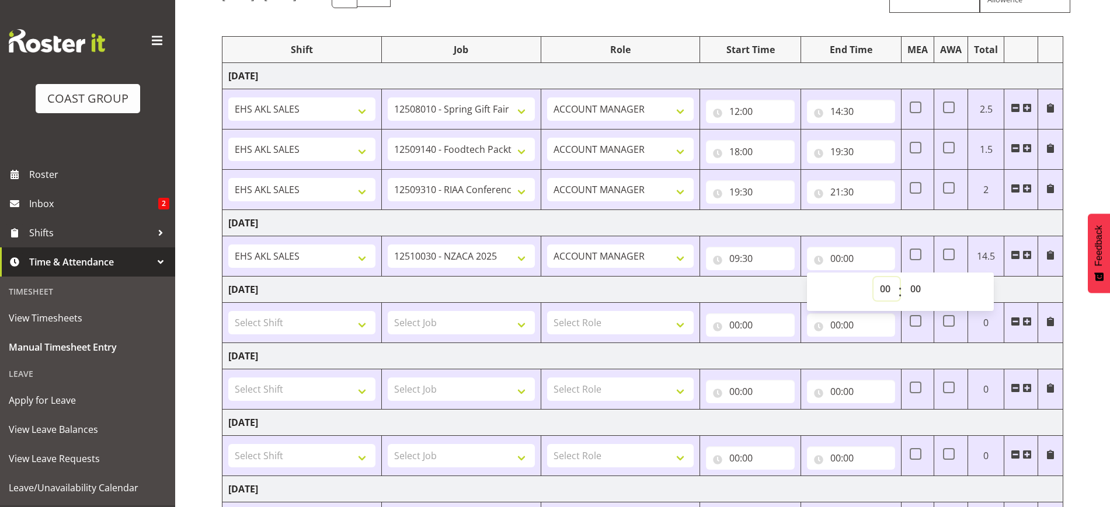
click at [891, 288] on select "00 01 02 03 04 05 06 07 08 09 10 11 12 13 14 15 16 17 18 19 20 21 22 23" at bounding box center [886, 288] width 26 height 23
select select "11"
click at [873, 277] on select "00 01 02 03 04 05 06 07 08 09 10 11 12 13 14 15 16 17 18 19 20 21 22 23" at bounding box center [886, 288] width 26 height 23
type input "11:00"
click at [1027, 253] on span at bounding box center [1026, 254] width 9 height 9
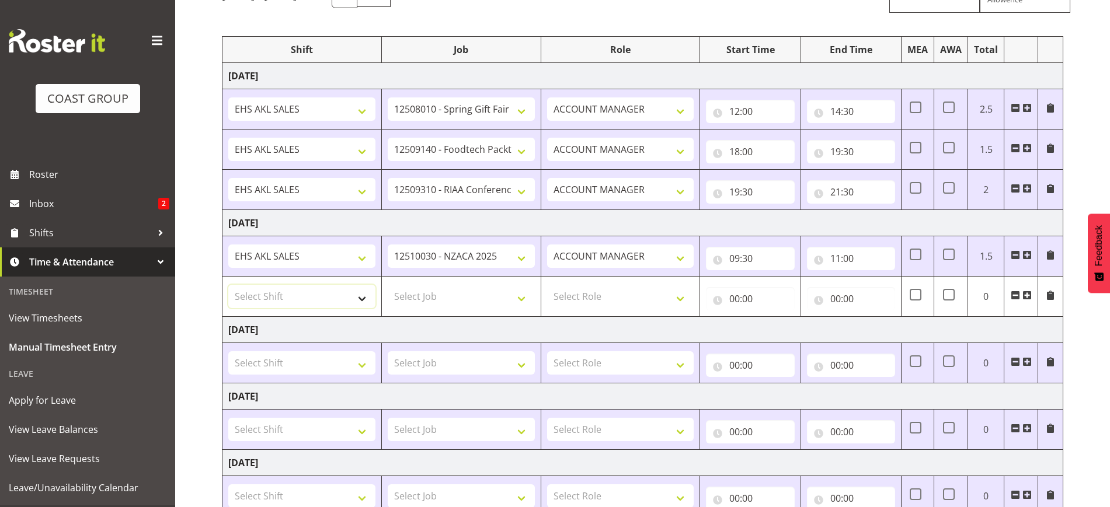
click at [295, 297] on select "Select Shift EHS AKL SALES EHS [PERSON_NAME] Hours EHS [PERSON_NAME] Hours Stri…" at bounding box center [301, 296] width 147 height 23
select select "1327"
click at [228, 285] on select "Select Shift EHS AKL SALES EHS [PERSON_NAME] Hours EHS [PERSON_NAME] Hours Stri…" at bounding box center [301, 296] width 147 height 23
click at [426, 297] on select "Select Job 1 Carlton Events 1 [PERSON_NAME][GEOGRAPHIC_DATA] 1 [PERSON_NAME][GE…" at bounding box center [461, 296] width 147 height 23
select select "10237"
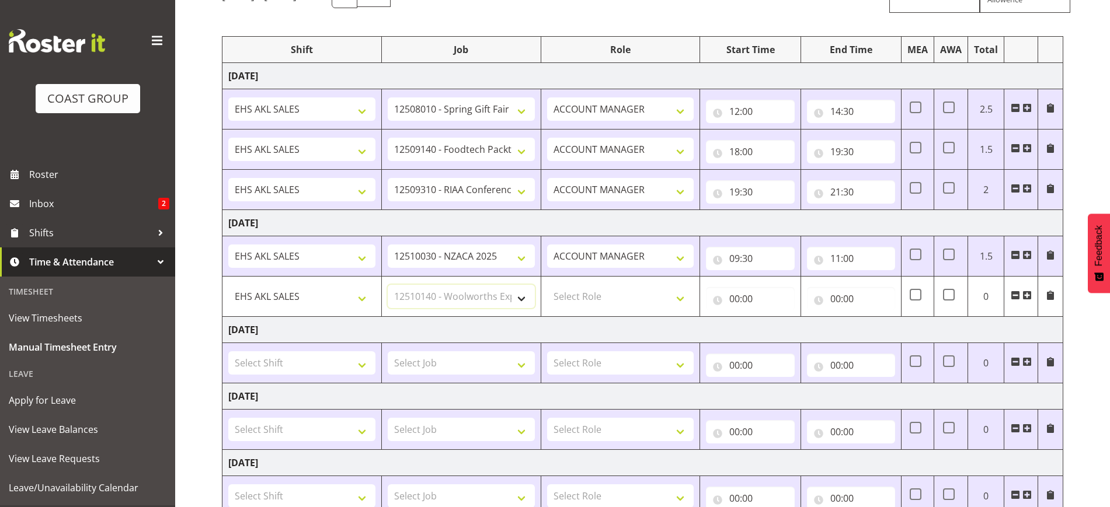
click at [388, 285] on select "Select Job 1 Carlton Events 1 [PERSON_NAME][GEOGRAPHIC_DATA] 1 [PERSON_NAME][GE…" at bounding box center [461, 296] width 147 height 23
click at [590, 302] on select "Select Role ACCOUNT MANAGER Account Manager" at bounding box center [620, 296] width 147 height 23
select select "197"
click at [547, 285] on select "Select Role ACCOUNT MANAGER Account Manager" at bounding box center [620, 296] width 147 height 23
click at [759, 292] on input "00:00" at bounding box center [750, 298] width 88 height 23
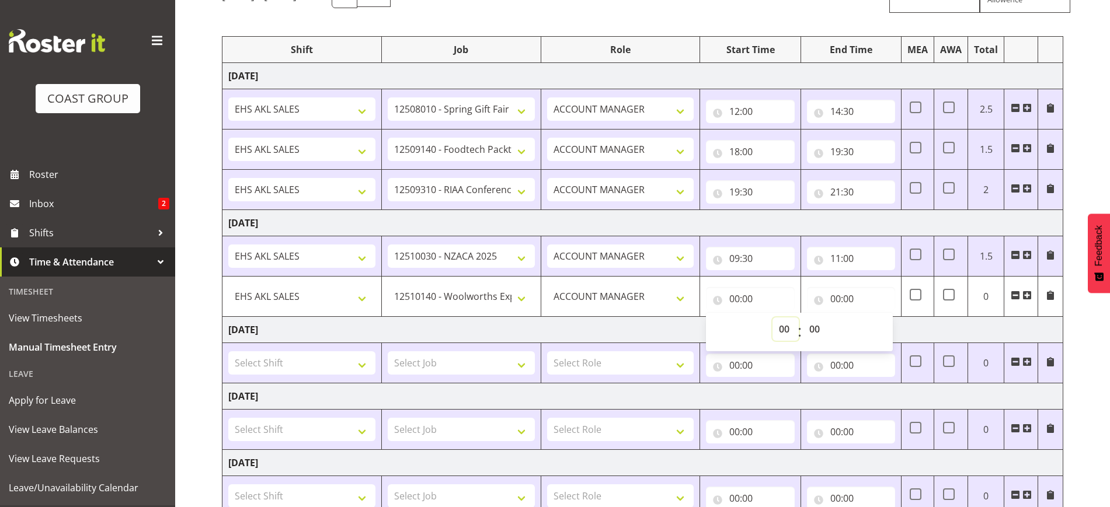
click at [780, 325] on select "00 01 02 03 04 05 06 07 08 09 10 11 12 13 14 15 16 17 18 19 20 21 22 23" at bounding box center [785, 329] width 26 height 23
select select "12"
click at [772, 318] on select "00 01 02 03 04 05 06 07 08 09 10 11 12 13 14 15 16 17 18 19 20 21 22 23" at bounding box center [785, 329] width 26 height 23
type input "12:00"
click at [758, 297] on input "12:00" at bounding box center [750, 298] width 88 height 23
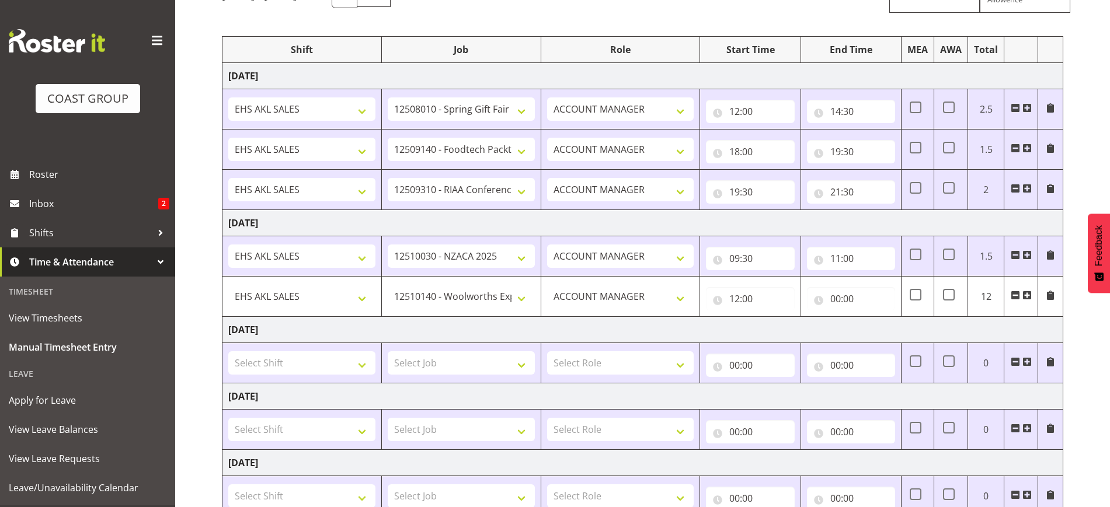
drag, startPoint x: 788, startPoint y: 333, endPoint x: 781, endPoint y: 262, distance: 71.5
click at [788, 332] on td "[DATE]" at bounding box center [642, 330] width 841 height 26
click at [756, 305] on input "12:00" at bounding box center [750, 298] width 88 height 23
drag, startPoint x: 784, startPoint y: 329, endPoint x: 784, endPoint y: 321, distance: 7.6
click at [784, 328] on select "00 01 02 03 04 05 06 07 08 09 10 11 12 13 14 15 16 17 18 19 20 21 22 23" at bounding box center [785, 329] width 26 height 23
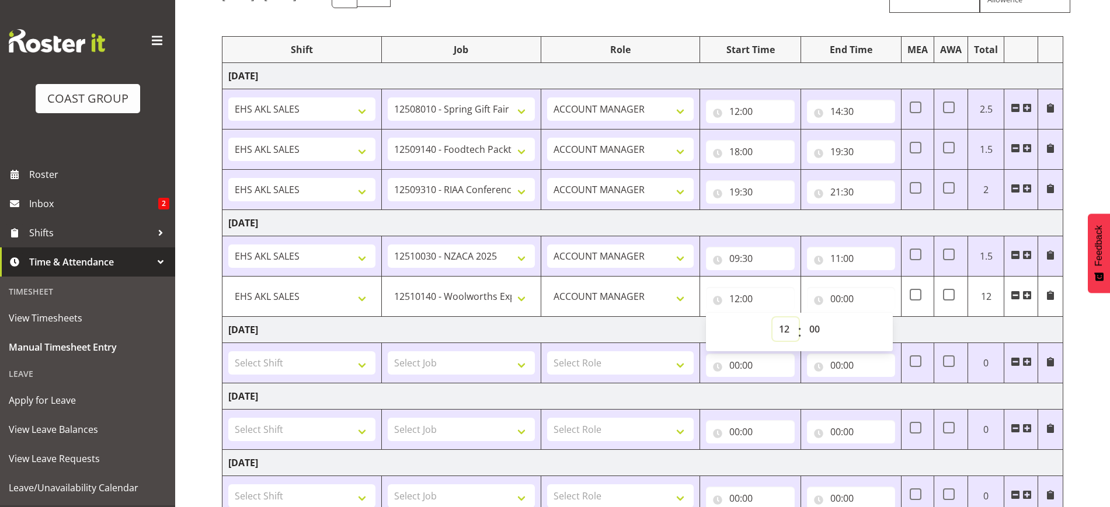
select select "11"
click at [772, 318] on select "00 01 02 03 04 05 06 07 08 09 10 11 12 13 14 15 16 17 18 19 20 21 22 23" at bounding box center [785, 329] width 26 height 23
type input "11:00"
click at [845, 293] on input "00:00" at bounding box center [851, 298] width 88 height 23
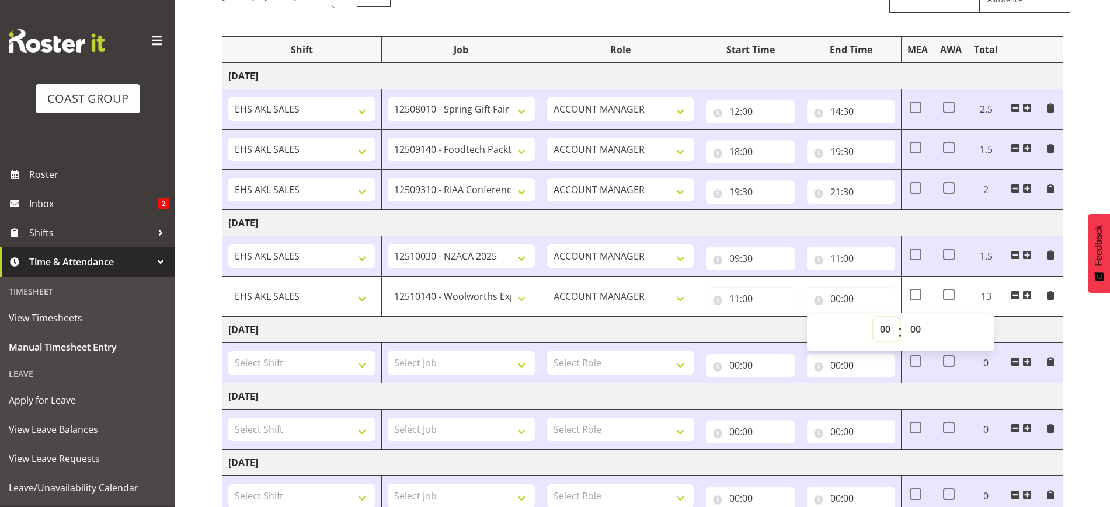
drag, startPoint x: 883, startPoint y: 328, endPoint x: 884, endPoint y: 319, distance: 8.4
click at [883, 328] on select "00 01 02 03 04 05 06 07 08 09 10 11 12 13 14 15 16 17 18 19 20 21 22 23" at bounding box center [886, 329] width 26 height 23
select select "12"
click at [873, 318] on select "00 01 02 03 04 05 06 07 08 09 10 11 12 13 14 15 16 17 18 19 20 21 22 23" at bounding box center [886, 329] width 26 height 23
type input "12:00"
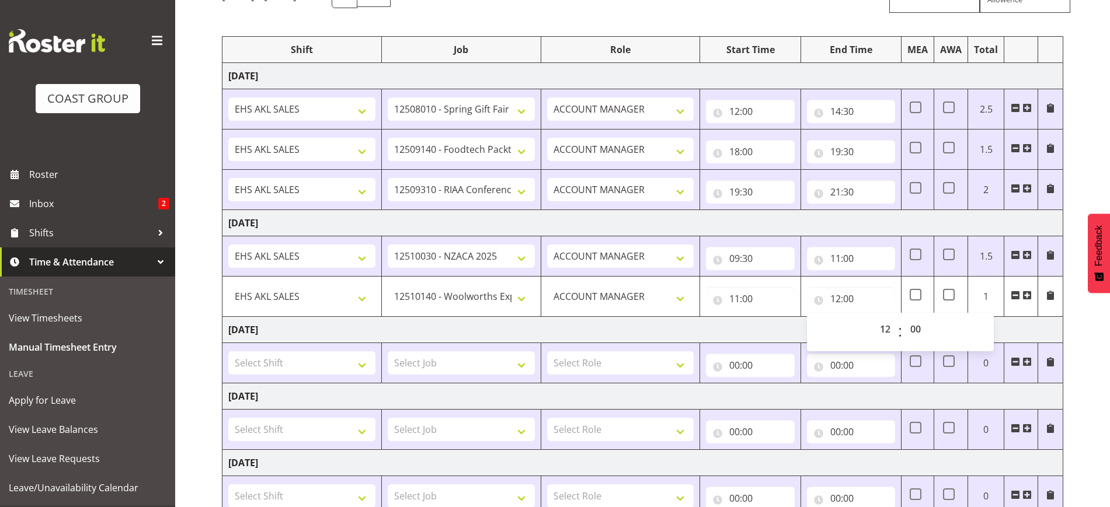
click at [1028, 295] on span at bounding box center [1026, 295] width 9 height 9
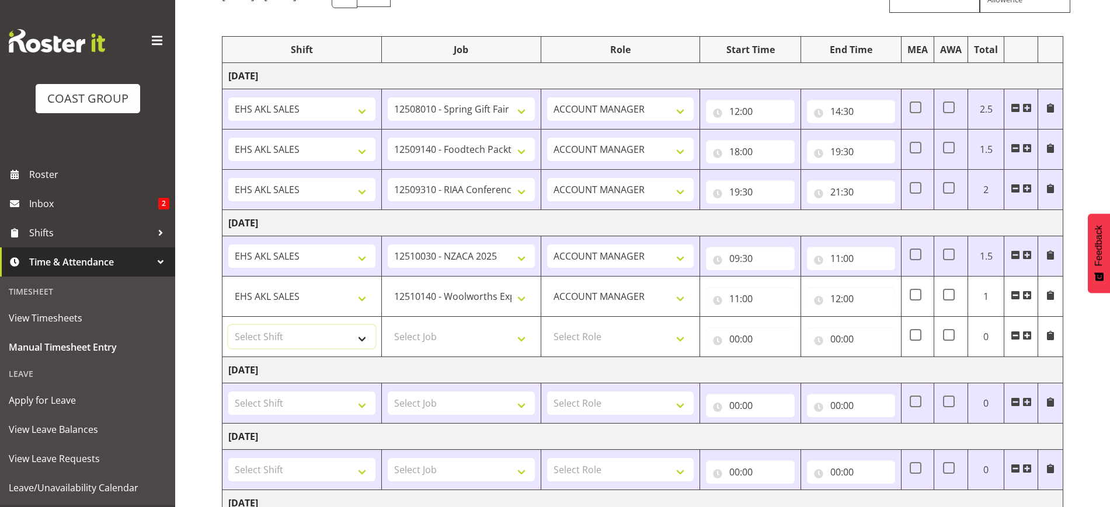
click at [247, 330] on select "Select Shift EHS AKL SALES EHS [PERSON_NAME] Hours EHS [PERSON_NAME] Hours Stri…" at bounding box center [301, 336] width 147 height 23
select select "1327"
click at [228, 325] on select "Select Shift EHS AKL SALES EHS [PERSON_NAME] Hours EHS [PERSON_NAME] Hours Stri…" at bounding box center [301, 336] width 147 height 23
click at [434, 342] on select "Select Job 1 Carlton Events 1 [PERSON_NAME][GEOGRAPHIC_DATA] 1 [PERSON_NAME][GE…" at bounding box center [461, 336] width 147 height 23
click at [437, 339] on select "Select Job 1 Carlton Events 1 [PERSON_NAME][GEOGRAPHIC_DATA] 1 [PERSON_NAME][GE…" at bounding box center [461, 336] width 147 height 23
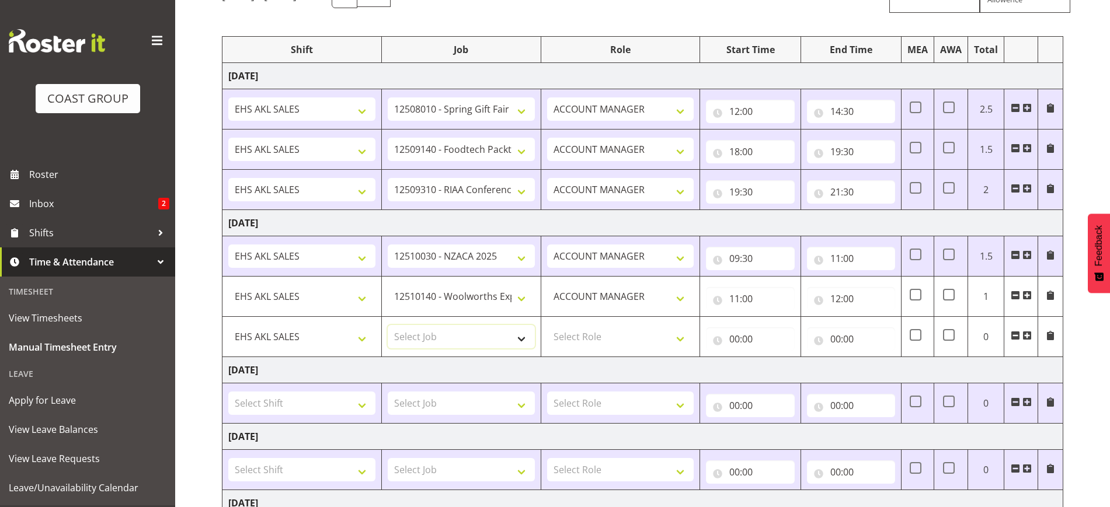
select select "9032"
click at [388, 325] on select "Select Job 1 Carlton Events 1 [PERSON_NAME][GEOGRAPHIC_DATA] 1 [PERSON_NAME][GE…" at bounding box center [461, 336] width 147 height 23
drag, startPoint x: 617, startPoint y: 340, endPoint x: 621, endPoint y: 346, distance: 7.1
click at [617, 341] on select "Select Role ACCOUNT MANAGER Account Manager" at bounding box center [620, 336] width 147 height 23
select select "197"
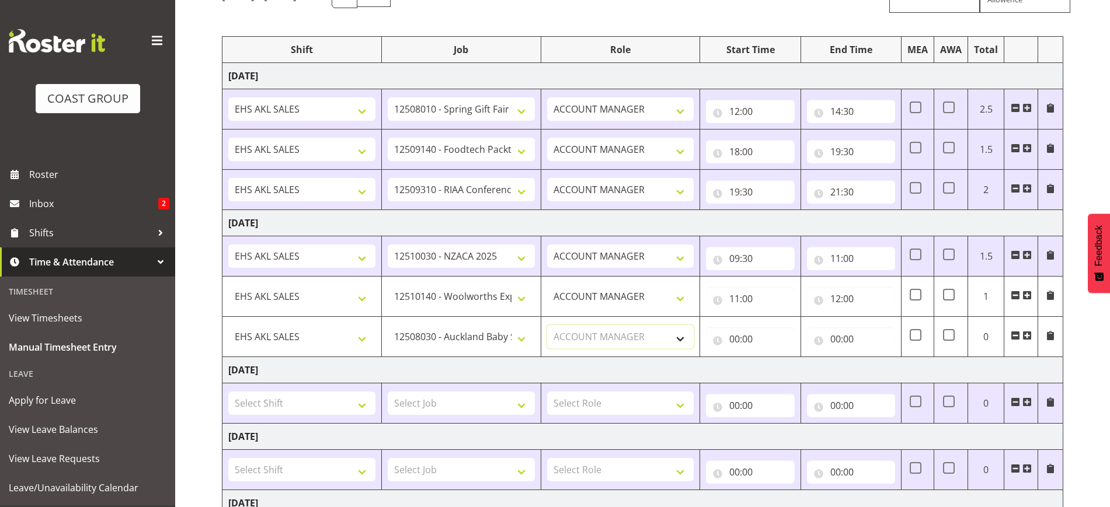
click at [547, 325] on select "Select Role ACCOUNT MANAGER Account Manager" at bounding box center [620, 336] width 147 height 23
click at [730, 349] on input "00:00" at bounding box center [750, 339] width 88 height 23
click at [787, 369] on select "00 01 02 03 04 05 06 07 08 09 10 11 12 13 14 15 16 17 18 19 20 21 22 23" at bounding box center [785, 369] width 26 height 23
select select "12"
click at [772, 358] on select "00 01 02 03 04 05 06 07 08 09 10 11 12 13 14 15 16 17 18 19 20 21 22 23" at bounding box center [785, 369] width 26 height 23
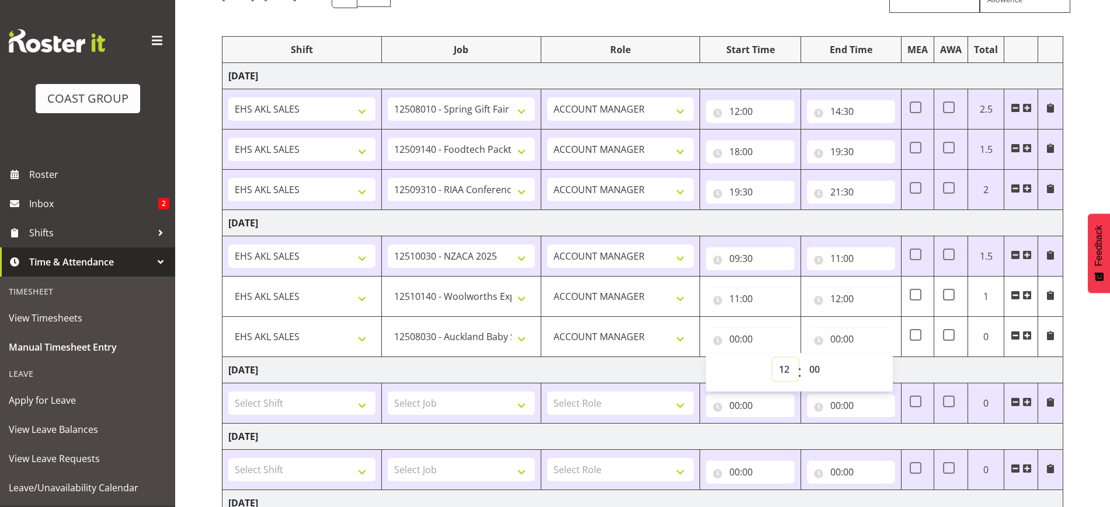
type input "12:00"
click at [851, 337] on input "00:00" at bounding box center [851, 339] width 88 height 23
click at [884, 369] on select "00 01 02 03 04 05 06 07 08 09 10 11 12 13 14 15 16 17 18 19 20 21 22 23" at bounding box center [886, 369] width 26 height 23
select select "16"
click at [873, 358] on select "00 01 02 03 04 05 06 07 08 09 10 11 12 13 14 15 16 17 18 19 20 21 22 23" at bounding box center [886, 369] width 26 height 23
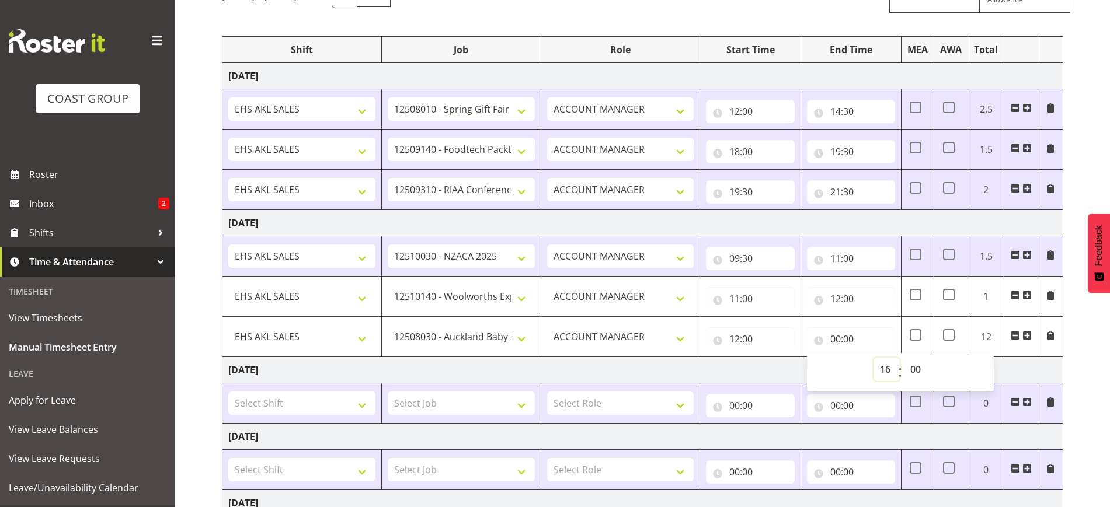
type input "16:00"
click at [1086, 398] on div "[DATE] - [DATE] MEA - Meal Allowance AWA - Away Allowence Shift Job Role Start …" at bounding box center [666, 365] width 888 height 782
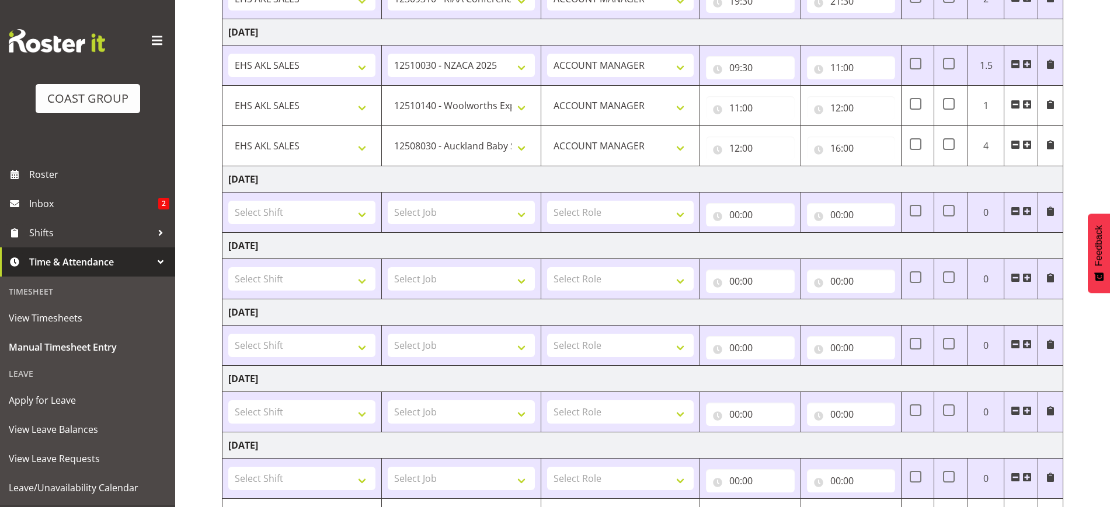
scroll to position [381, 0]
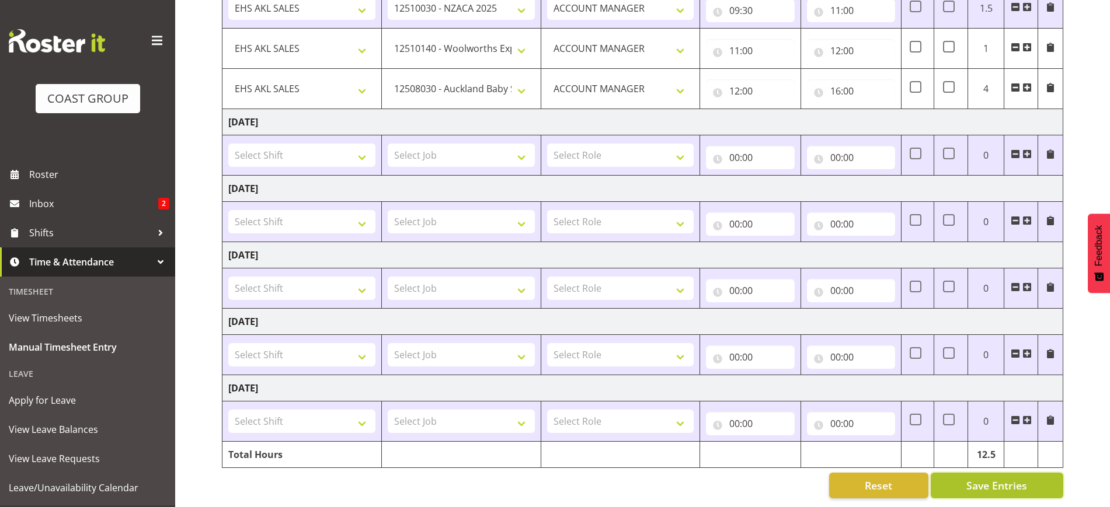
click at [1008, 478] on span "Save Entries" at bounding box center [996, 485] width 61 height 15
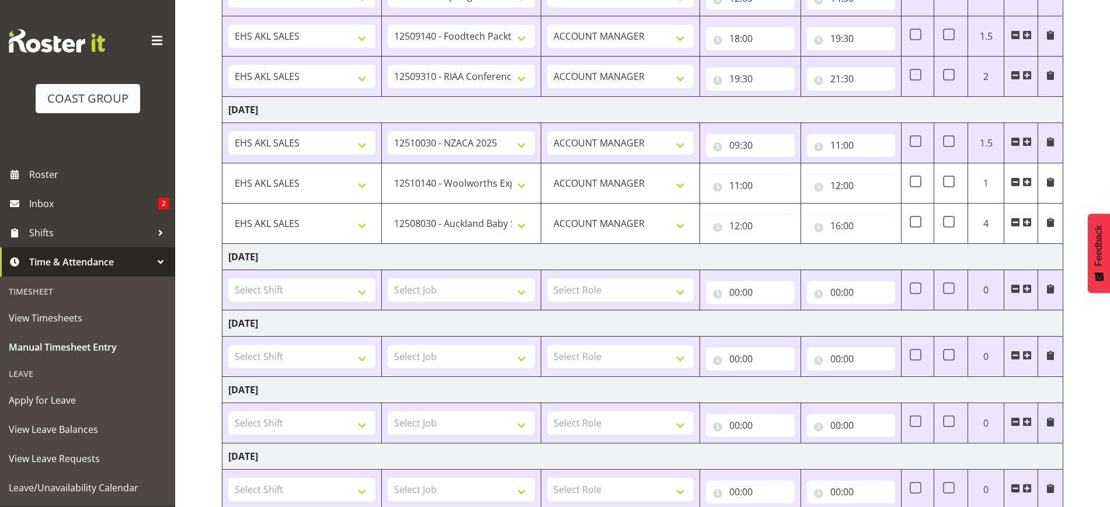
select select "10237"
type input "11:00"
type input "12:00"
select select "9032"
type input "12:00"
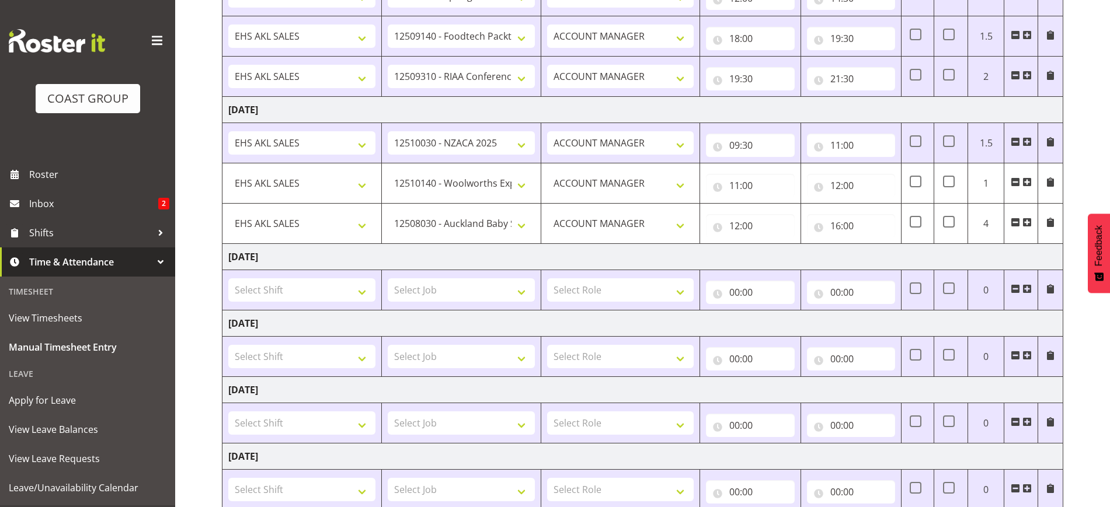
type input "16:00"
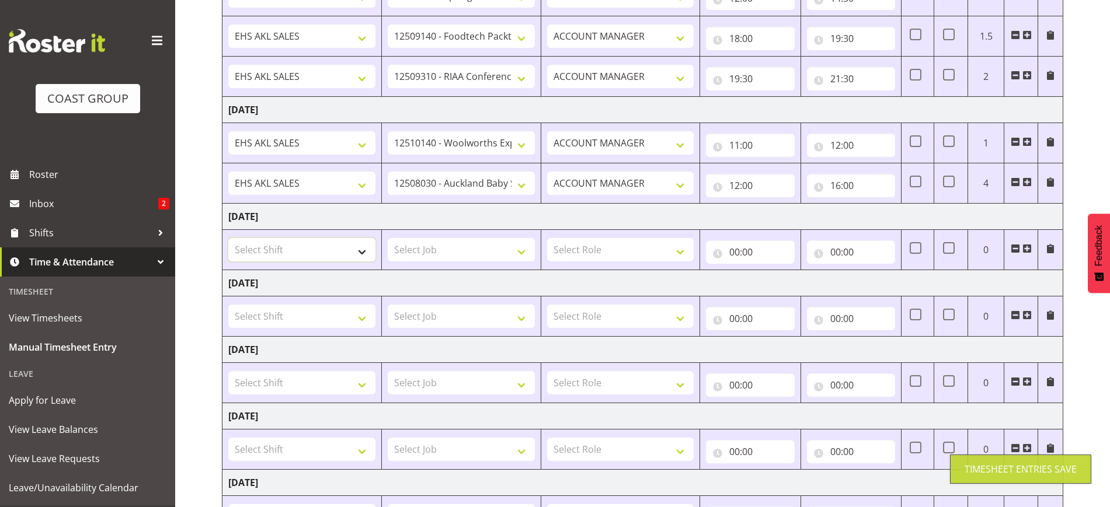
click at [332, 251] on select "Select Shift EHS AKL SALES EHS [PERSON_NAME] Hours EHS [PERSON_NAME] Hours Stri…" at bounding box center [301, 249] width 147 height 23
select select "1327"
click at [228, 238] on select "Select Shift EHS AKL SALES EHS [PERSON_NAME] Hours EHS [PERSON_NAME] Hours Stri…" at bounding box center [301, 249] width 147 height 23
click at [436, 245] on select "Select Job 1 Carlton Events 1 [PERSON_NAME][GEOGRAPHIC_DATA] 1 [PERSON_NAME][GE…" at bounding box center [461, 249] width 147 height 23
select select "9032"
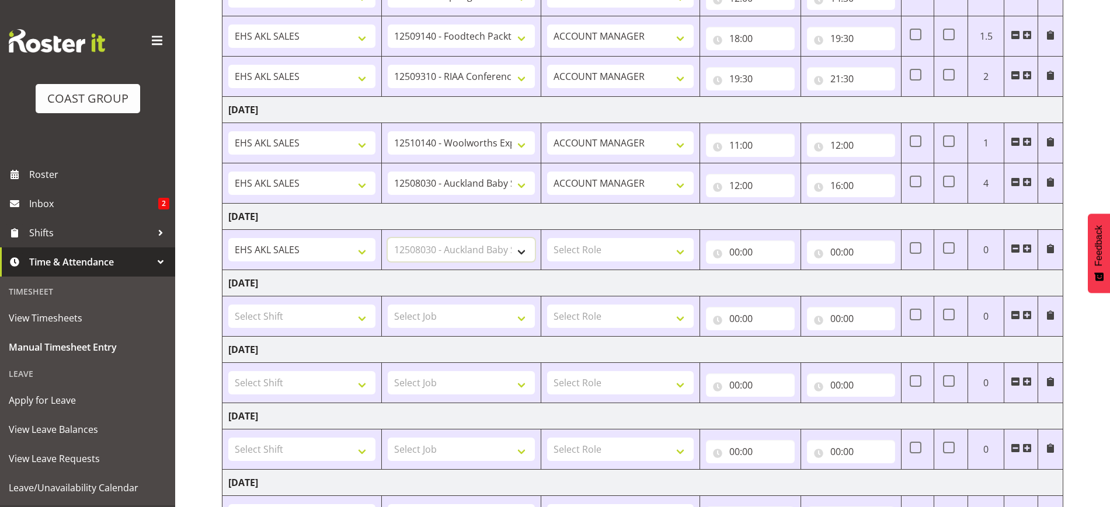
click at [388, 238] on select "Select Job 1 Carlton Events 1 [PERSON_NAME][GEOGRAPHIC_DATA] 1 [PERSON_NAME][GE…" at bounding box center [461, 249] width 147 height 23
click at [637, 246] on select "Select Role ACCOUNT MANAGER Account Manager" at bounding box center [620, 249] width 147 height 23
select select "197"
click at [547, 238] on select "Select Role ACCOUNT MANAGER Account Manager" at bounding box center [620, 249] width 147 height 23
click at [747, 256] on input "00:00" at bounding box center [750, 252] width 88 height 23
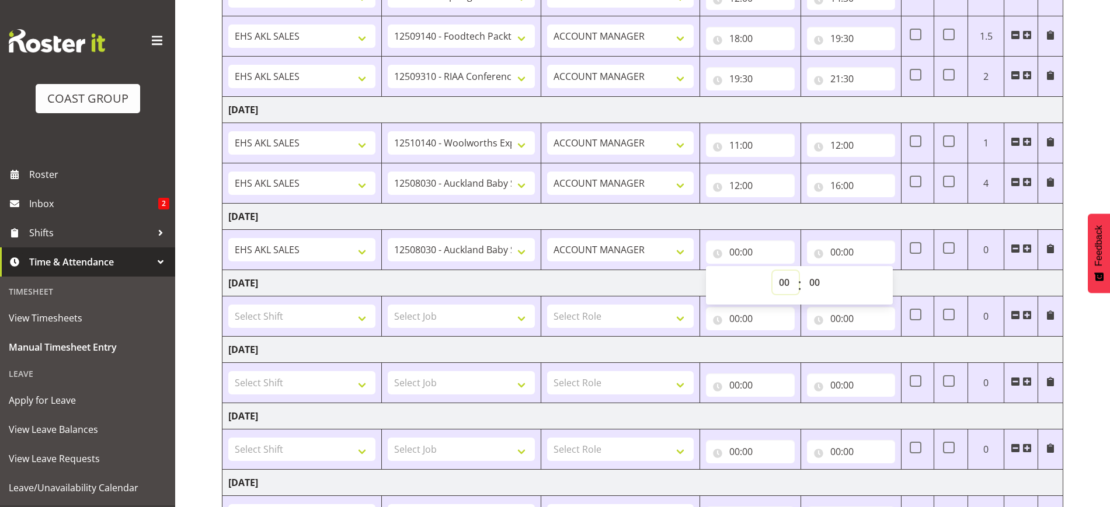
click at [783, 281] on select "00 01 02 03 04 05 06 07 08 09 10 11 12 13 14 15 16 17 18 19 20 21 22 23" at bounding box center [785, 282] width 26 height 23
select select "9"
click at [772, 271] on select "00 01 02 03 04 05 06 07 08 09 10 11 12 13 14 15 16 17 18 19 20 21 22 23" at bounding box center [785, 282] width 26 height 23
type input "09:00"
click at [850, 250] on input "00:00" at bounding box center [851, 252] width 88 height 23
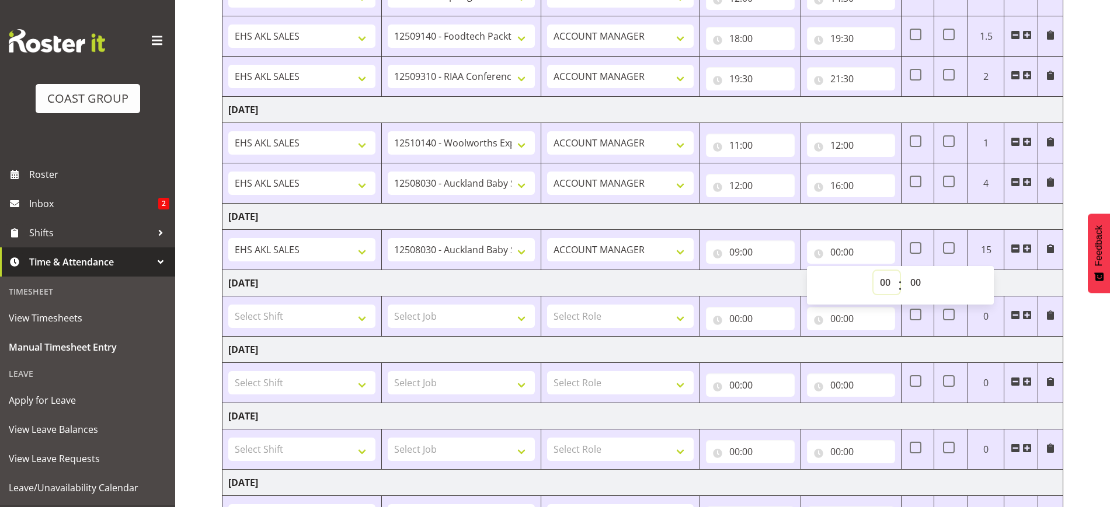
drag, startPoint x: 884, startPoint y: 290, endPoint x: 885, endPoint y: 274, distance: 15.8
click at [885, 290] on select "00 01 02 03 04 05 06 07 08 09 10 11 12 13 14 15 16 17 18 19 20 21 22 23" at bounding box center [886, 282] width 26 height 23
select select "12"
click at [873, 271] on select "00 01 02 03 04 05 06 07 08 09 10 11 12 13 14 15 16 17 18 19 20 21 22 23" at bounding box center [886, 282] width 26 height 23
type input "12:00"
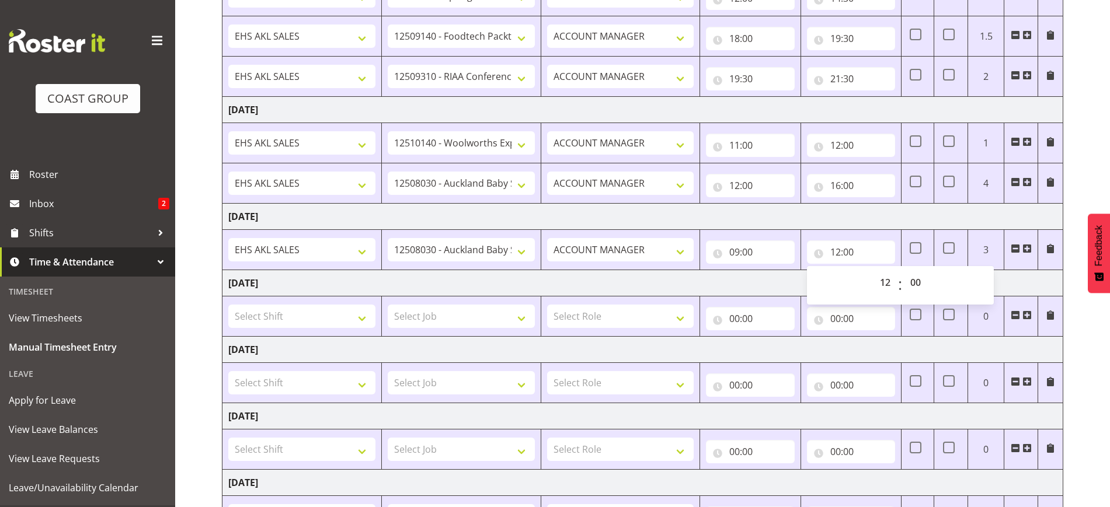
click at [1025, 247] on span at bounding box center [1026, 248] width 9 height 9
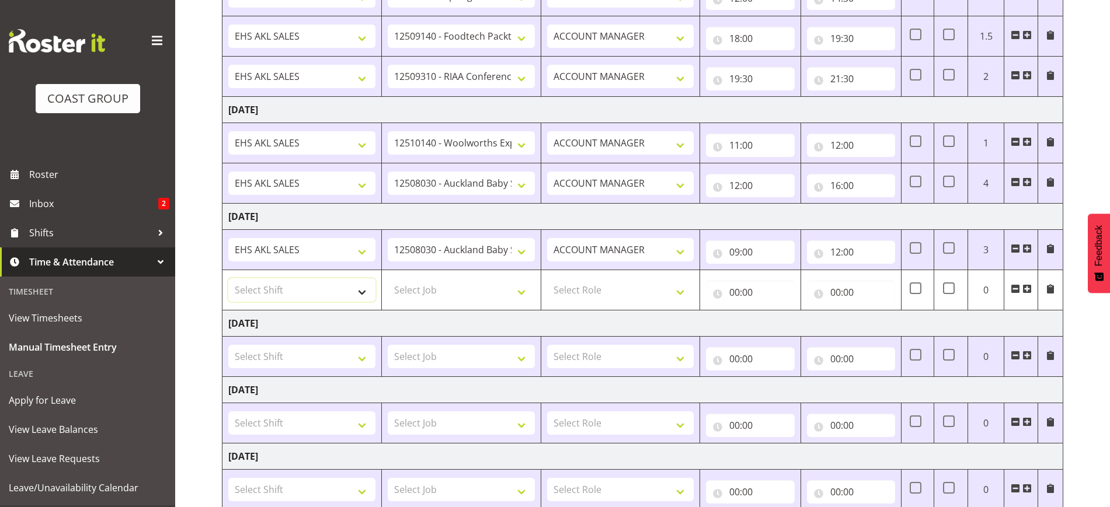
click at [293, 294] on select "Select Shift EHS AKL SALES EHS [PERSON_NAME] Hours EHS [PERSON_NAME] Hours Stri…" at bounding box center [301, 289] width 147 height 23
select select "1327"
click at [228, 278] on select "Select Shift EHS AKL SALES EHS [PERSON_NAME] Hours EHS [PERSON_NAME] Hours Stri…" at bounding box center [301, 289] width 147 height 23
click at [433, 287] on select "Select Job 1 Carlton Events 1 [PERSON_NAME][GEOGRAPHIC_DATA] 1 [PERSON_NAME][GE…" at bounding box center [461, 289] width 147 height 23
select select "9032"
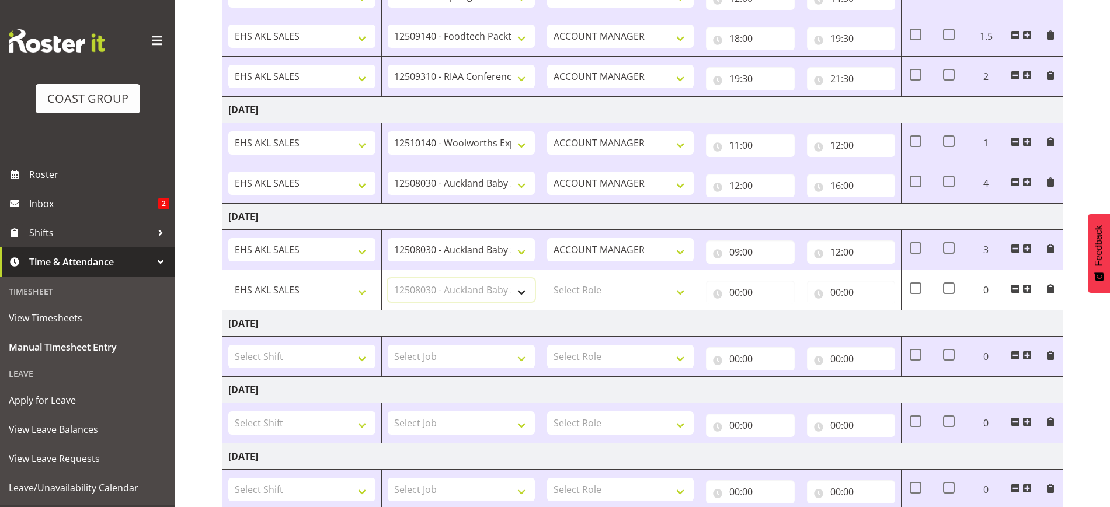
click at [388, 278] on select "Select Job 1 Carlton Events 1 [PERSON_NAME][GEOGRAPHIC_DATA] 1 [PERSON_NAME][GE…" at bounding box center [461, 289] width 147 height 23
drag, startPoint x: 602, startPoint y: 294, endPoint x: 608, endPoint y: 299, distance: 7.9
click at [602, 294] on select "Select Role ACCOUNT MANAGER Account Manager" at bounding box center [620, 289] width 147 height 23
select select "197"
click at [547, 278] on select "Select Role ACCOUNT MANAGER Account Manager" at bounding box center [620, 289] width 147 height 23
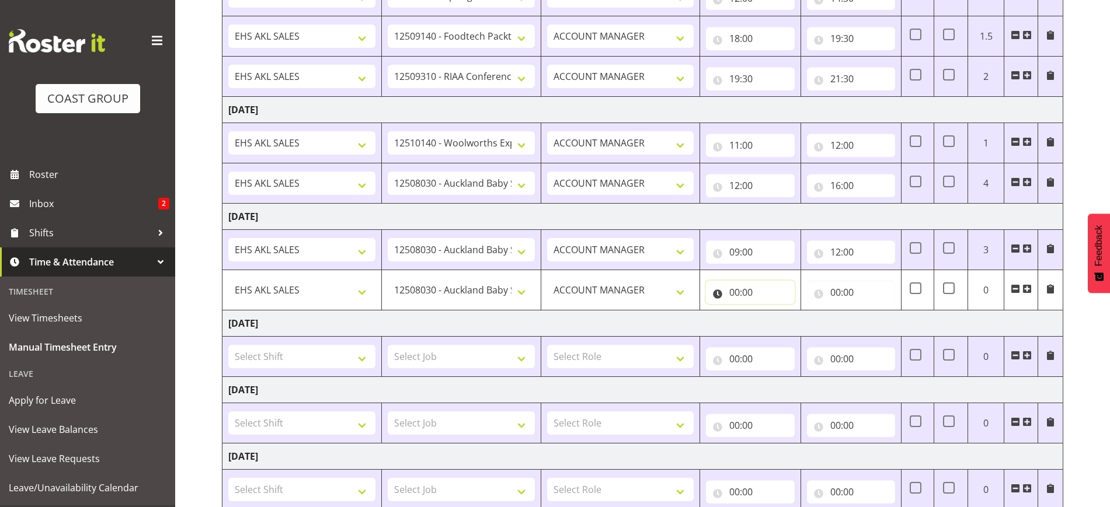
click at [744, 295] on input "00:00" at bounding box center [750, 292] width 88 height 23
click at [778, 319] on select "00 01 02 03 04 05 06 07 08 09 10 11 12 13 14 15 16 17 18 19 20 21 22 23" at bounding box center [785, 322] width 26 height 23
select select "12"
click at [772, 311] on select "00 01 02 03 04 05 06 07 08 09 10 11 12 13 14 15 16 17 18 19 20 21 22 23" at bounding box center [785, 322] width 26 height 23
type input "12:00"
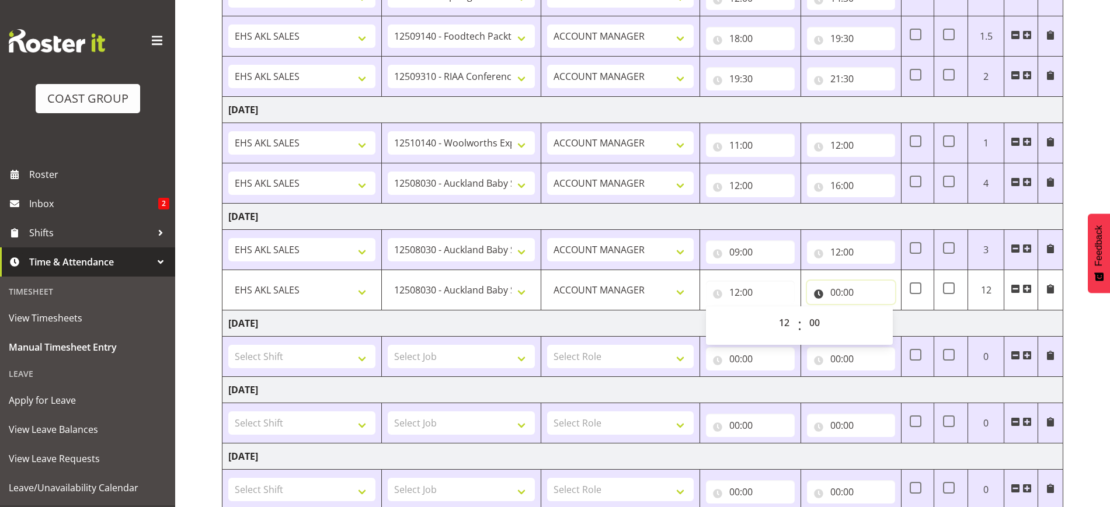
click at [845, 290] on input "00:00" at bounding box center [851, 292] width 88 height 23
click at [886, 325] on select "00 01 02 03 04 05 06 07 08 09 10 11 12 13 14 15 16 17 18 19 20 21 22 23" at bounding box center [886, 322] width 26 height 23
select select "18"
click at [873, 311] on select "00 01 02 03 04 05 06 07 08 09 10 11 12 13 14 15 16 17 18 19 20 21 22 23" at bounding box center [886, 322] width 26 height 23
type input "18:00"
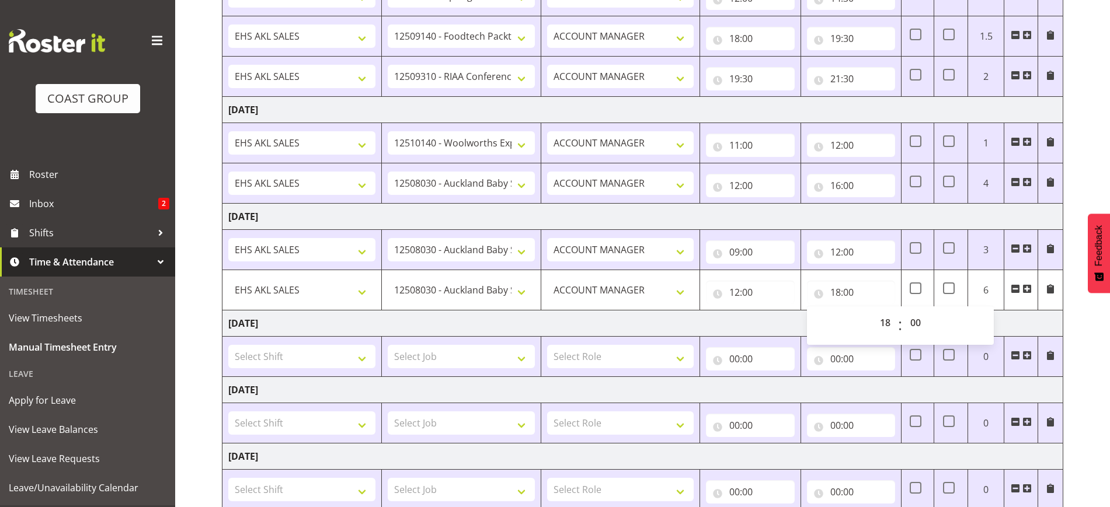
click at [1084, 389] on div "[DATE] - [DATE] MEA - Meal Allowance AWA - Away Allowence Shift Job Role Start …" at bounding box center [666, 251] width 888 height 782
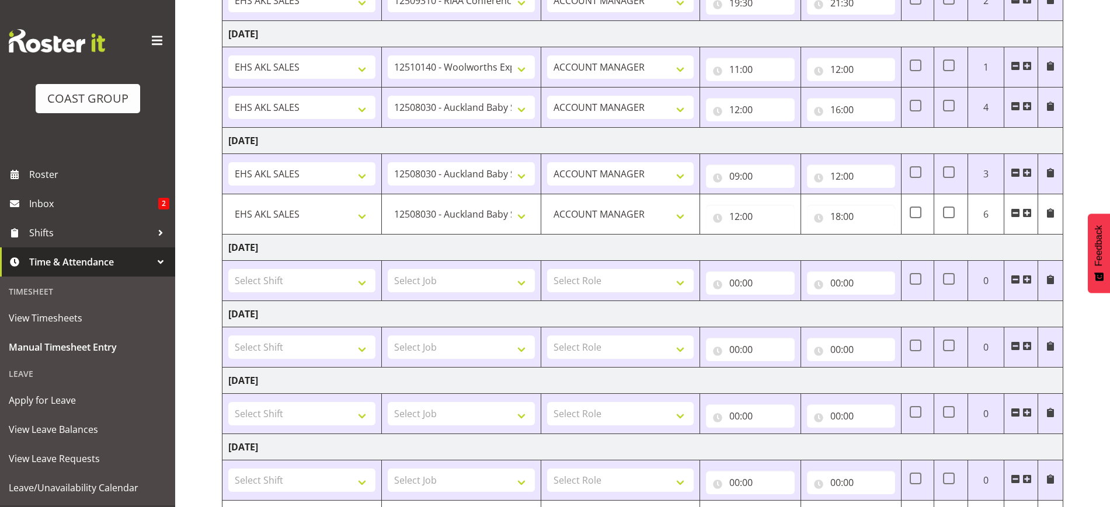
scroll to position [381, 0]
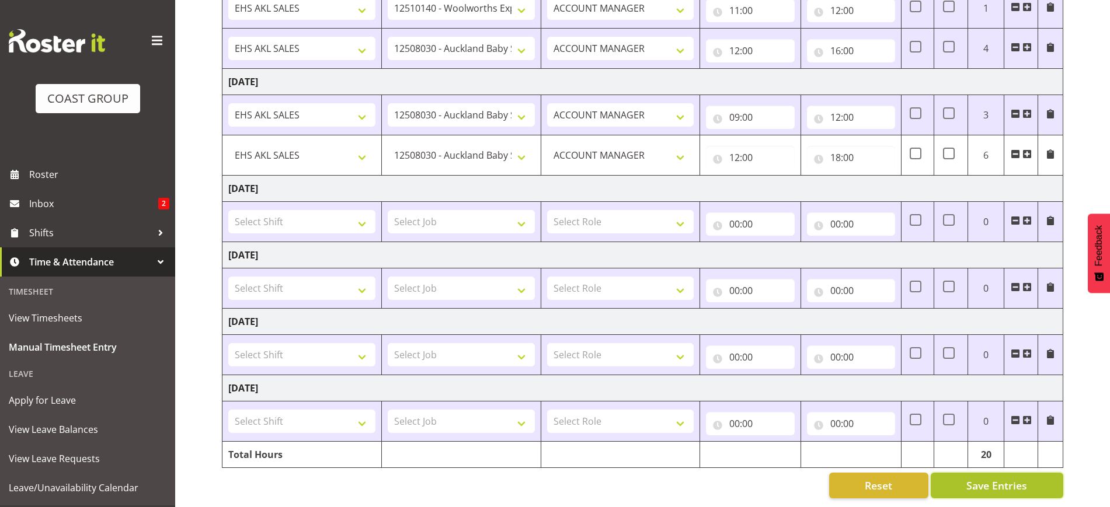
click at [993, 478] on span "Save Entries" at bounding box center [996, 485] width 61 height 15
type input "12:00"
type input "18:00"
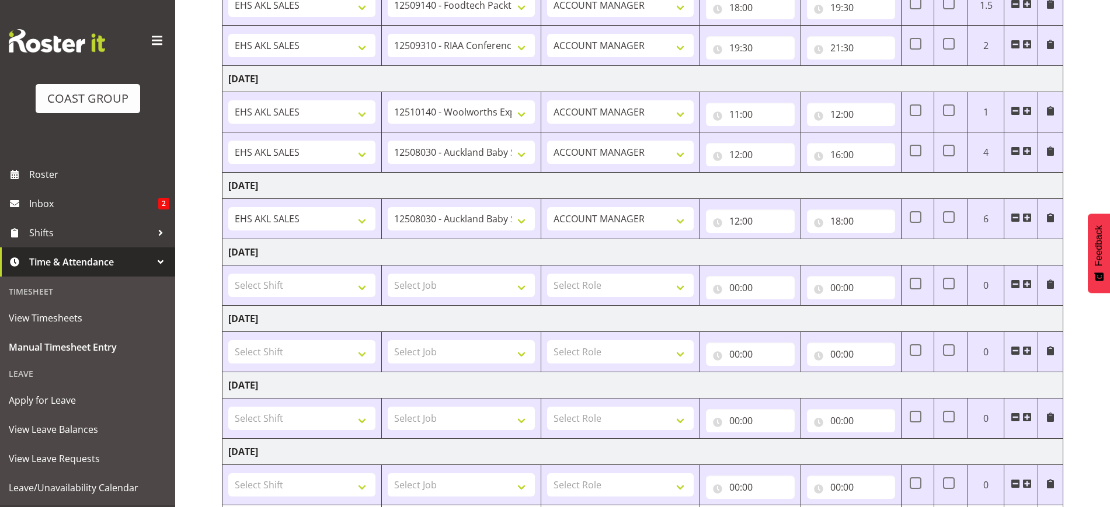
scroll to position [340, 0]
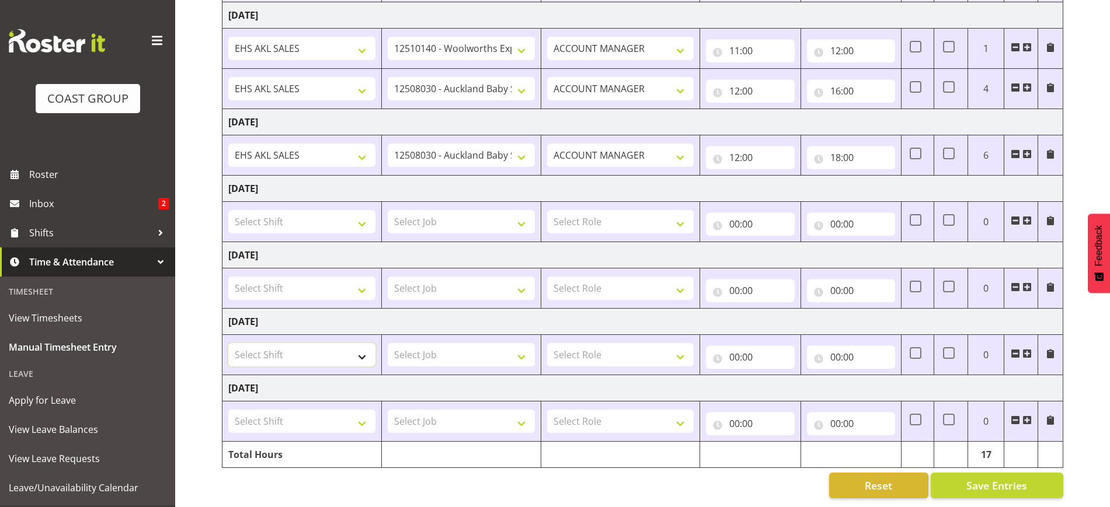
click at [298, 347] on select "Select Shift EHS AKL SALES EHS [PERSON_NAME] Hours EHS [PERSON_NAME] Hours Stri…" at bounding box center [301, 354] width 147 height 23
select select "1327"
click at [228, 343] on select "Select Shift EHS AKL SALES EHS [PERSON_NAME] Hours EHS [PERSON_NAME] Hours Stri…" at bounding box center [301, 354] width 147 height 23
click at [446, 346] on select "Select Job 1 Carlton Events 1 [PERSON_NAME][GEOGRAPHIC_DATA] 1 [PERSON_NAME][GE…" at bounding box center [461, 354] width 147 height 23
select select "9630"
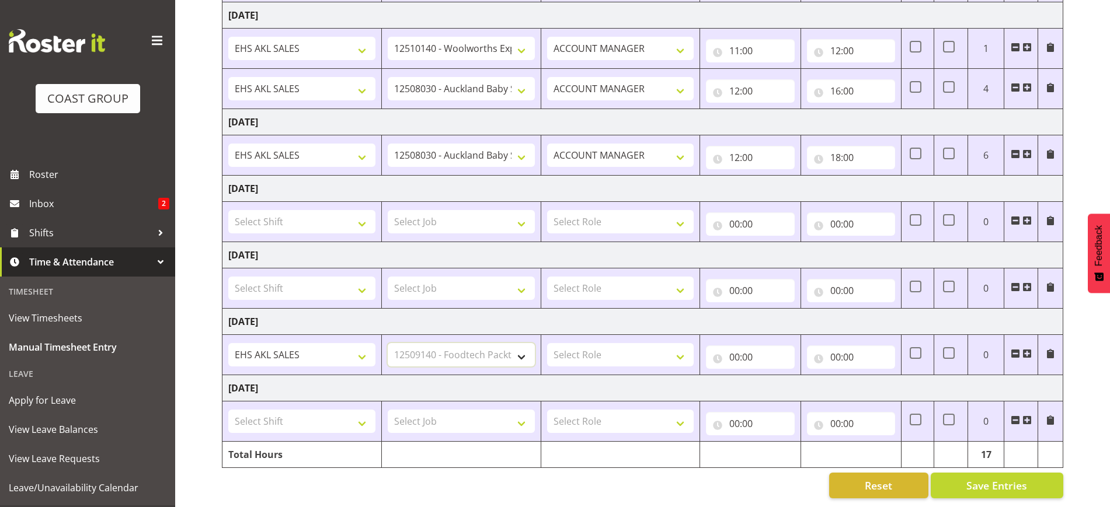
click at [388, 343] on select "Select Job 1 Carlton Events 1 [PERSON_NAME][GEOGRAPHIC_DATA] 1 [PERSON_NAME][GE…" at bounding box center [461, 354] width 147 height 23
click at [627, 346] on select "Select Role ACCOUNT MANAGER Account Manager" at bounding box center [620, 354] width 147 height 23
select select "197"
click at [547, 343] on select "Select Role ACCOUNT MANAGER Account Manager" at bounding box center [620, 354] width 147 height 23
click at [745, 346] on input "00:00" at bounding box center [750, 357] width 88 height 23
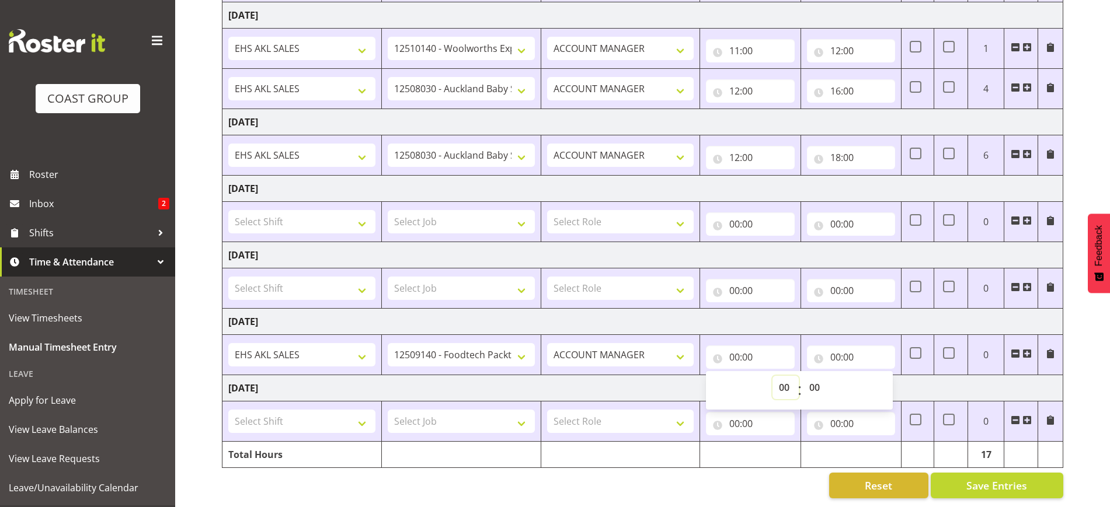
click at [782, 376] on select "00 01 02 03 04 05 06 07 08 09 10 11 12 13 14 15 16 17 18 19 20 21 22 23" at bounding box center [785, 387] width 26 height 23
select select "8"
click at [772, 376] on select "00 01 02 03 04 05 06 07 08 09 10 11 12 13 14 15 16 17 18 19 20 21 22 23" at bounding box center [785, 387] width 26 height 23
type input "08:00"
click at [851, 346] on input "00:00" at bounding box center [851, 357] width 88 height 23
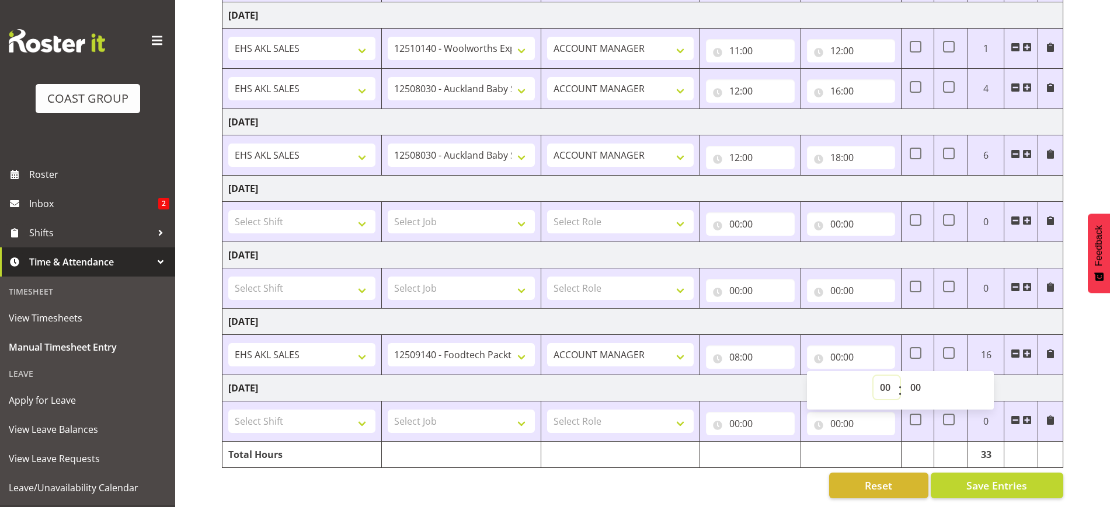
click at [885, 377] on select "00 01 02 03 04 05 06 07 08 09 10 11 12 13 14 15 16 17 18 19 20 21 22 23" at bounding box center [886, 387] width 26 height 23
select select "12"
click at [873, 376] on select "00 01 02 03 04 05 06 07 08 09 10 11 12 13 14 15 16 17 18 19 20 21 22 23" at bounding box center [886, 387] width 26 height 23
type input "12:00"
click at [1026, 349] on span at bounding box center [1026, 353] width 9 height 9
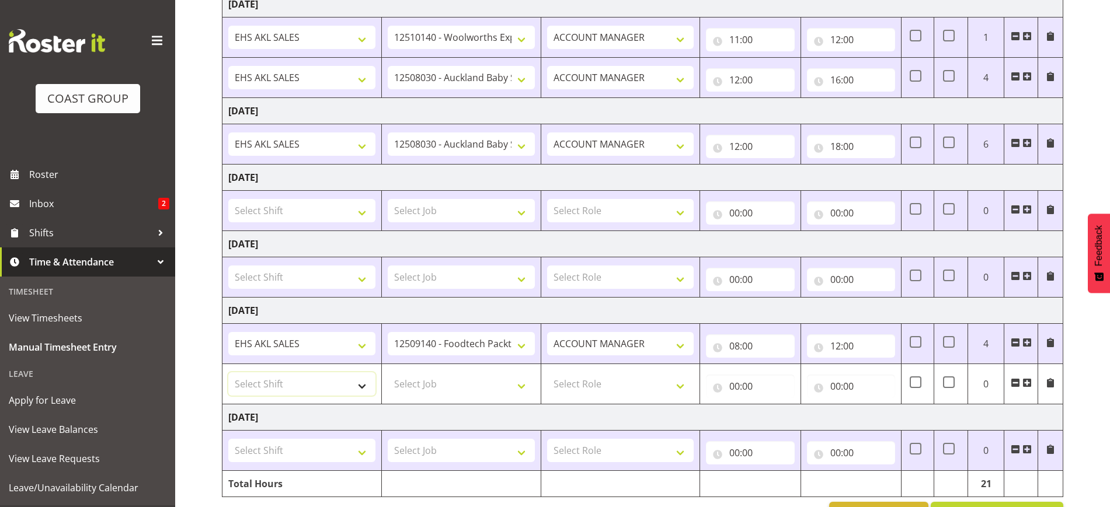
click at [294, 385] on select "Select Shift EHS AKL SALES EHS [PERSON_NAME] Hours EHS [PERSON_NAME] Hours Stri…" at bounding box center [301, 383] width 147 height 23
click at [228, 372] on select "Select Shift EHS AKL SALES EHS [PERSON_NAME] Hours EHS [PERSON_NAME] Hours Stri…" at bounding box center [301, 383] width 147 height 23
click at [286, 384] on select "Select Shift EHS AKL SALES EHS [PERSON_NAME] Hours EHS [PERSON_NAME] Hours Stri…" at bounding box center [301, 383] width 147 height 23
select select "1327"
click at [228, 372] on select "Select Shift EHS AKL SALES EHS [PERSON_NAME] Hours EHS [PERSON_NAME] Hours Stri…" at bounding box center [301, 383] width 147 height 23
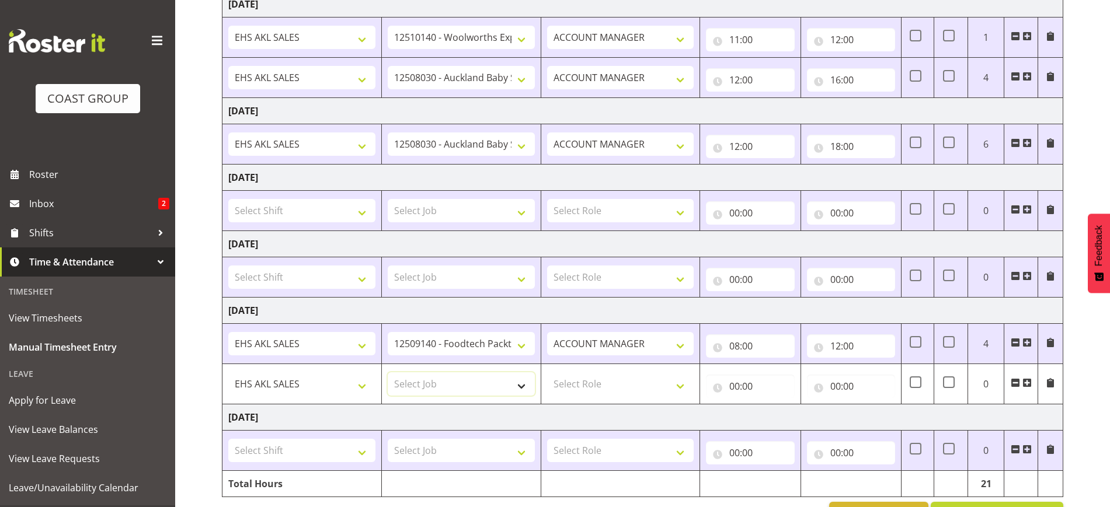
click at [436, 392] on select "Select Job 1 Carlton Events 1 [PERSON_NAME][GEOGRAPHIC_DATA] 1 [PERSON_NAME][GE…" at bounding box center [461, 383] width 147 height 23
select select "8514"
click at [388, 372] on select "Select Job 1 Carlton Events 1 [PERSON_NAME][GEOGRAPHIC_DATA] 1 [PERSON_NAME][GE…" at bounding box center [461, 383] width 147 height 23
click at [588, 385] on select "Select Role ACCOUNT MANAGER Account Manager" at bounding box center [620, 383] width 147 height 23
select select "197"
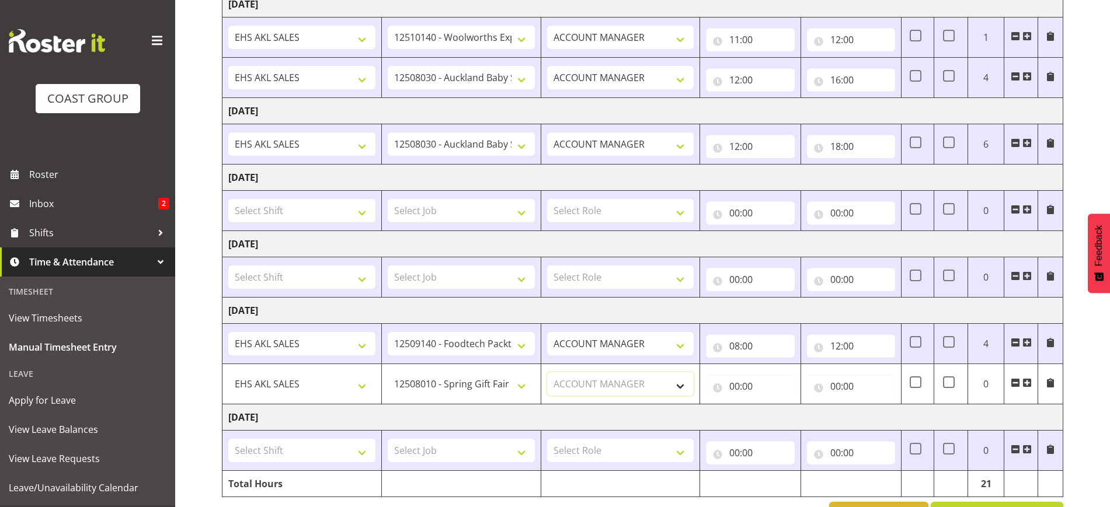
click at [547, 372] on select "Select Role ACCOUNT MANAGER Account Manager" at bounding box center [620, 383] width 147 height 23
click at [760, 380] on input "00:00" at bounding box center [750, 386] width 88 height 23
click at [779, 410] on select "00 01 02 03 04 05 06 07 08 09 10 11 12 13 14 15 16 17 18 19 20 21 22 23" at bounding box center [785, 416] width 26 height 23
select select "12"
click at [772, 405] on select "00 01 02 03 04 05 06 07 08 09 10 11 12 13 14 15 16 17 18 19 20 21 22 23" at bounding box center [785, 416] width 26 height 23
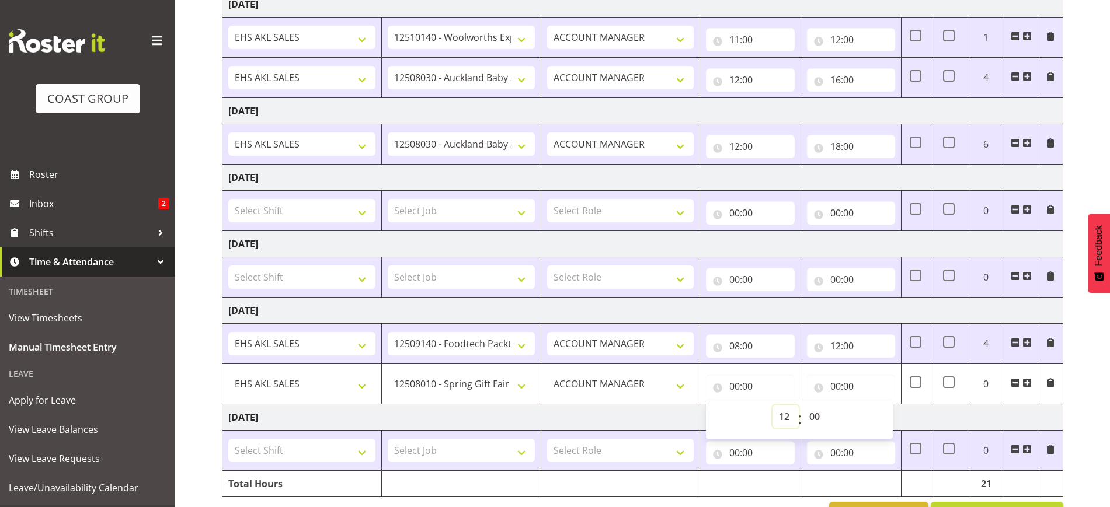
type input "12:00"
click at [848, 384] on input "00:00" at bounding box center [851, 386] width 88 height 23
drag, startPoint x: 882, startPoint y: 416, endPoint x: 882, endPoint y: 406, distance: 9.3
click at [882, 416] on select "00 01 02 03 04 05 06 07 08 09 10 11 12 13 14 15 16 17 18 19 20 21 22 23" at bounding box center [886, 416] width 26 height 23
select select "15"
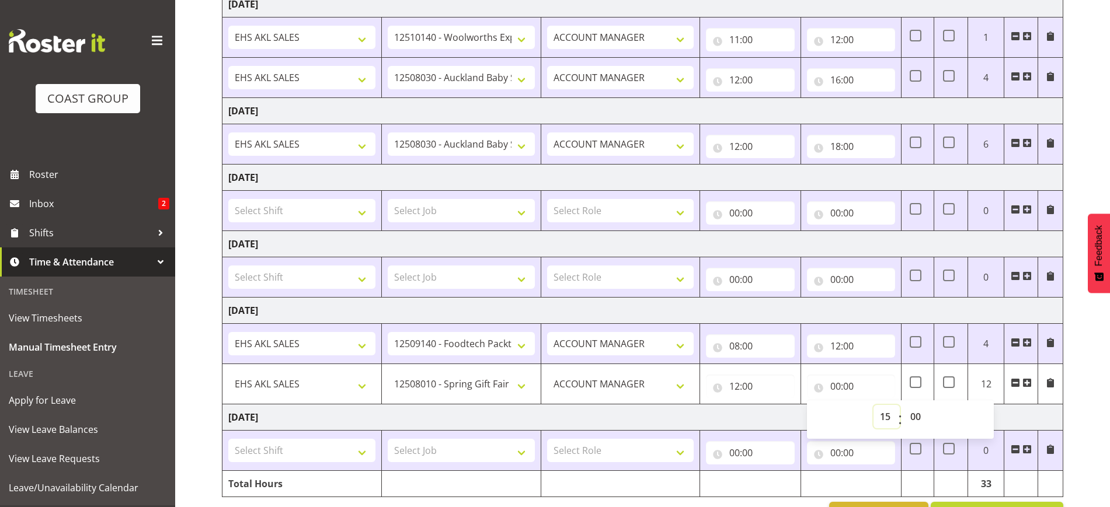
click at [873, 405] on select "00 01 02 03 04 05 06 07 08 09 10 11 12 13 14 15 16 17 18 19 20 21 22 23" at bounding box center [886, 416] width 26 height 23
type input "15:00"
click at [1079, 417] on div "[DATE] - [DATE] MEA - Meal Allowance AWA - Away Allowence Shift Job Role Start …" at bounding box center [666, 146] width 888 height 782
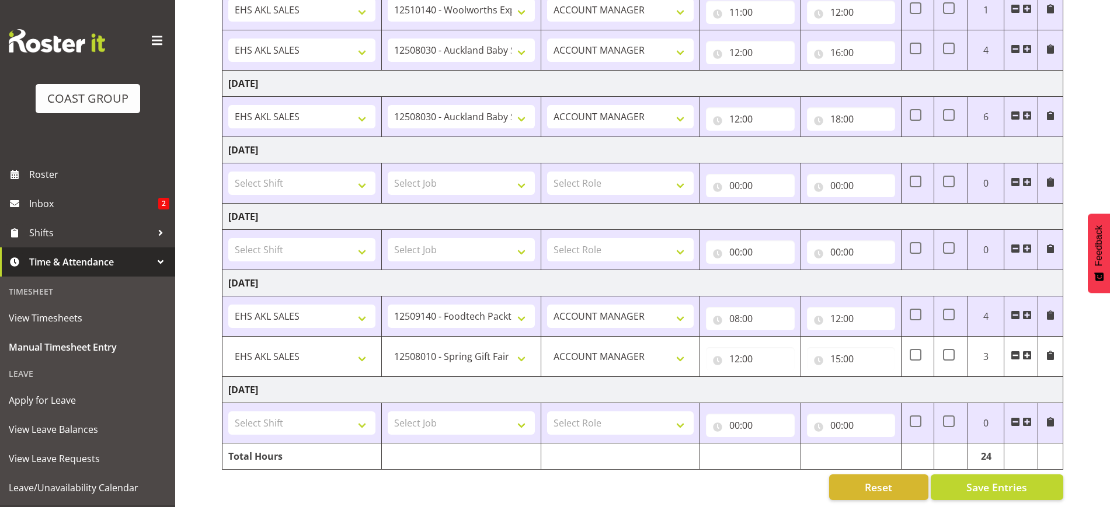
scroll to position [381, 0]
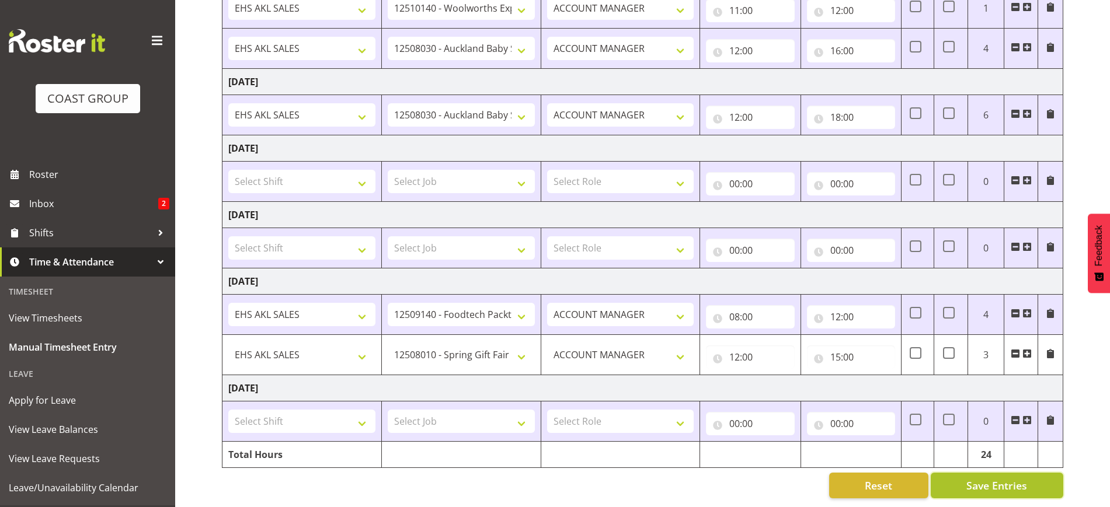
click at [1004, 478] on span "Save Entries" at bounding box center [996, 485] width 61 height 15
select select "8514"
type input "12:00"
type input "15:00"
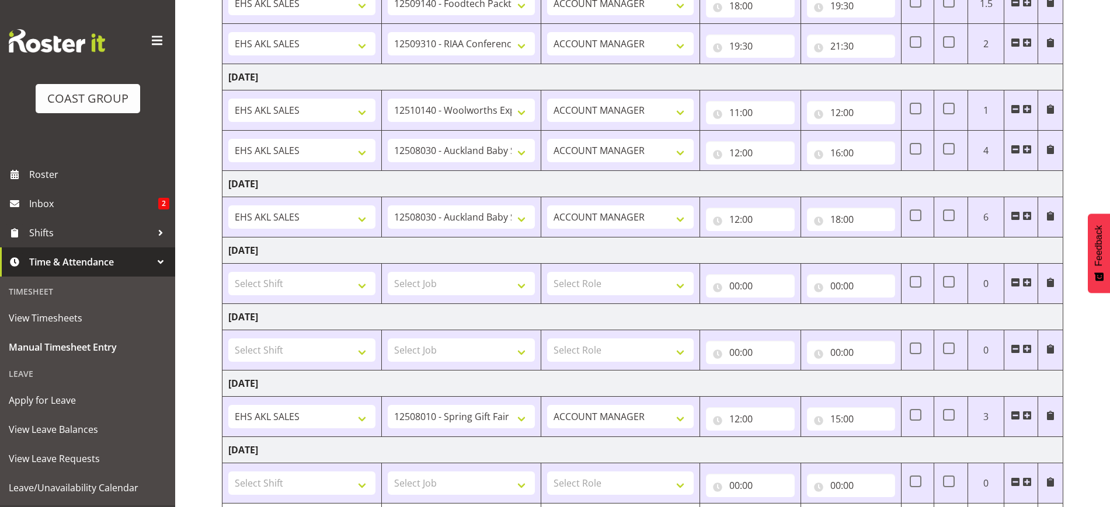
scroll to position [194, 0]
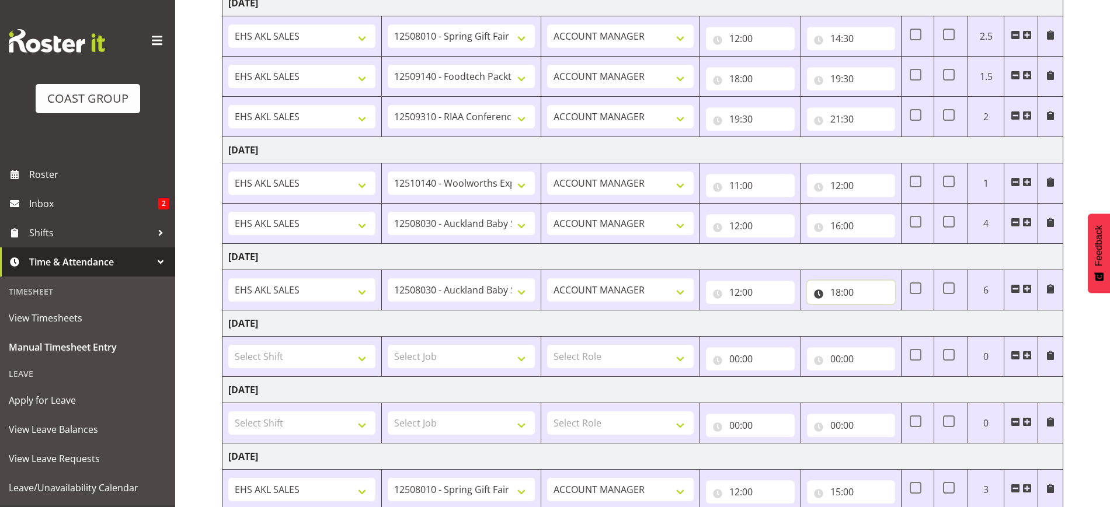
click at [848, 295] on input "18:00" at bounding box center [851, 292] width 88 height 23
click at [830, 297] on input "18:00" at bounding box center [851, 292] width 88 height 23
click at [1024, 288] on span at bounding box center [1026, 288] width 9 height 9
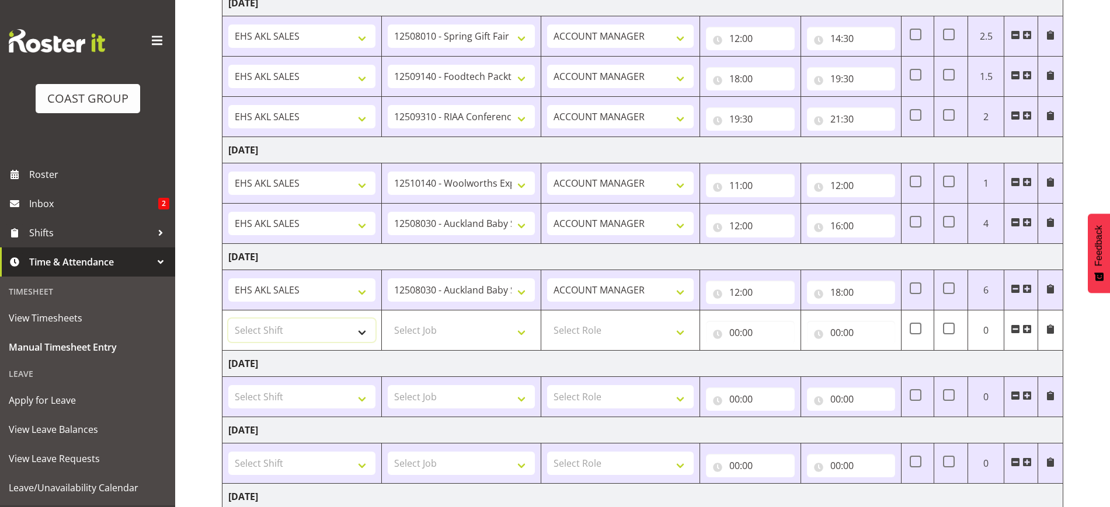
click at [262, 324] on select "Select Shift EHS AKL SALES EHS [PERSON_NAME] Hours EHS [PERSON_NAME] Hours Stri…" at bounding box center [301, 330] width 147 height 23
select select "1327"
click at [228, 319] on select "Select Shift EHS AKL SALES EHS [PERSON_NAME] Hours EHS [PERSON_NAME] Hours Stri…" at bounding box center [301, 330] width 147 height 23
click at [406, 326] on select "Select Job 1 Carlton Events 1 [PERSON_NAME][GEOGRAPHIC_DATA] 1 [PERSON_NAME][GE…" at bounding box center [461, 330] width 147 height 23
select select "9032"
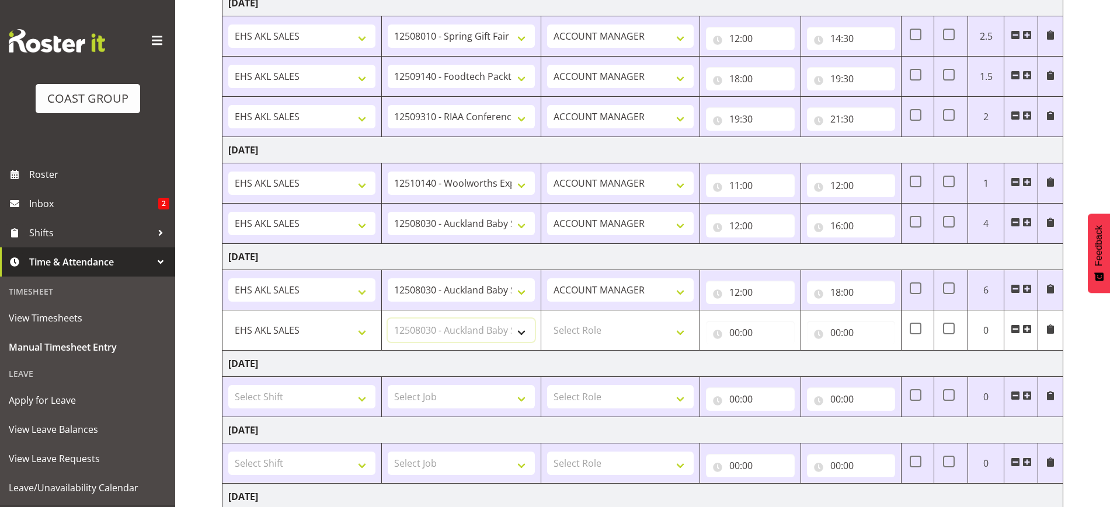
click at [388, 319] on select "Select Job 1 Carlton Events 1 [PERSON_NAME][GEOGRAPHIC_DATA] 1 [PERSON_NAME][GE…" at bounding box center [461, 330] width 147 height 23
drag, startPoint x: 605, startPoint y: 327, endPoint x: 608, endPoint y: 337, distance: 10.3
click at [605, 327] on select "Select Role ACCOUNT MANAGER Account Manager" at bounding box center [620, 330] width 147 height 23
select select "197"
click at [547, 319] on select "Select Role ACCOUNT MANAGER Account Manager" at bounding box center [620, 330] width 147 height 23
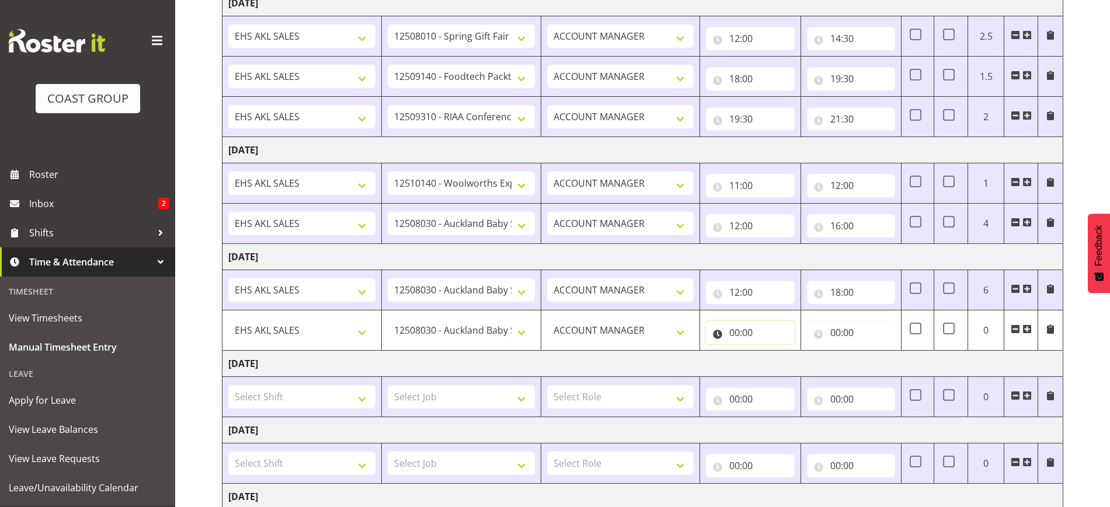
click at [727, 329] on input "00:00" at bounding box center [750, 332] width 88 height 23
click at [743, 295] on input "12:00" at bounding box center [750, 292] width 88 height 23
click at [787, 325] on select "00 01 02 03 04 05 06 07 08 09 10 11 12 13 14 15 16 17 18 19 20 21 22 23" at bounding box center [785, 322] width 26 height 23
select select "9"
click at [772, 311] on select "00 01 02 03 04 05 06 07 08 09 10 11 12 13 14 15 16 17 18 19 20 21 22 23" at bounding box center [785, 322] width 26 height 23
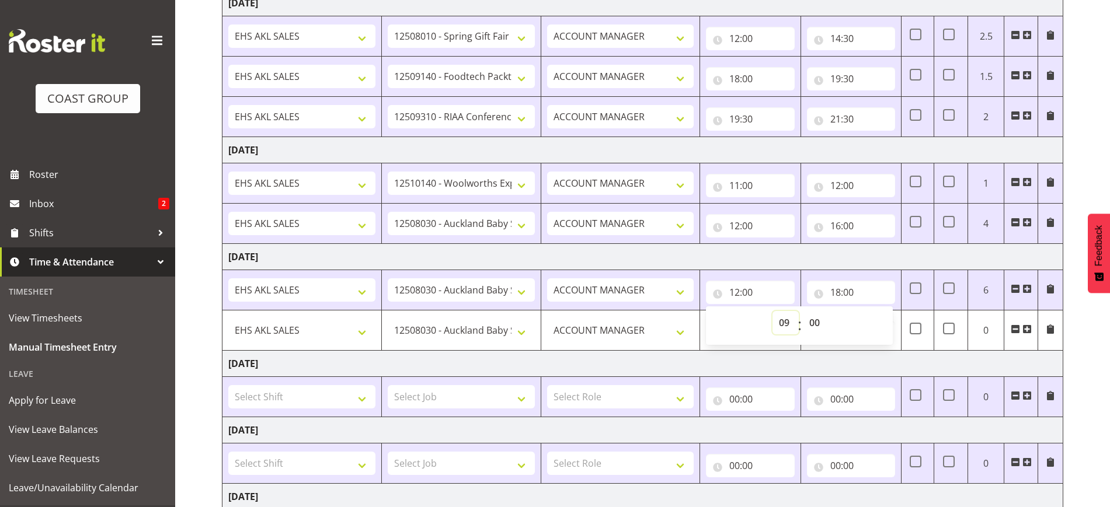
type input "09:00"
click at [858, 295] on input "18:00" at bounding box center [851, 292] width 88 height 23
drag, startPoint x: 890, startPoint y: 323, endPoint x: 890, endPoint y: 312, distance: 10.5
click at [890, 322] on select "00 01 02 03 04 05 06 07 08 09 10 11 12 13 14 15 16 17 18 19 20 21 22 23" at bounding box center [886, 322] width 26 height 23
select select "12"
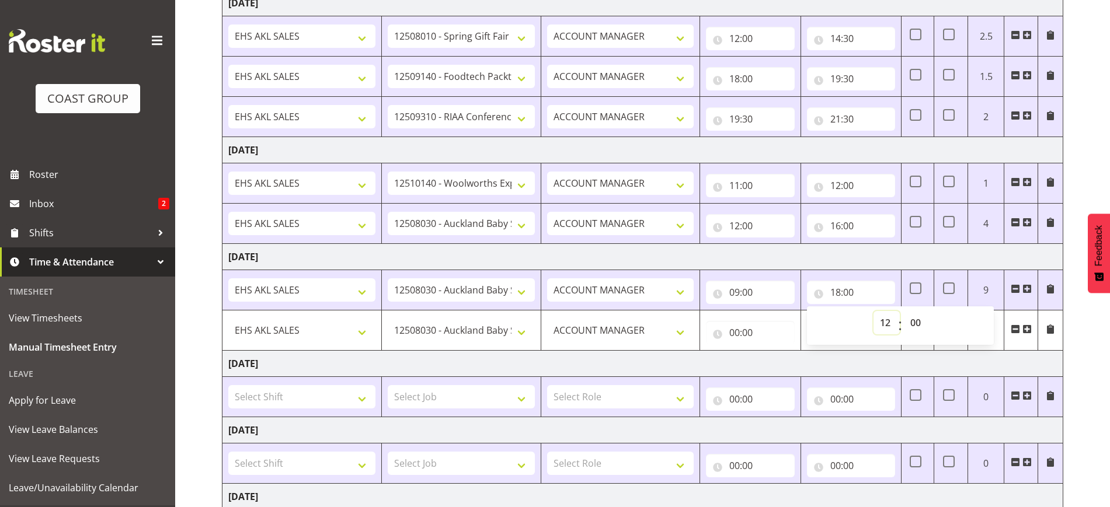
click at [873, 311] on select "00 01 02 03 04 05 06 07 08 09 10 11 12 13 14 15 16 17 18 19 20 21 22 23" at bounding box center [886, 322] width 26 height 23
type input "12:00"
click at [734, 328] on input "00:00" at bounding box center [750, 332] width 88 height 23
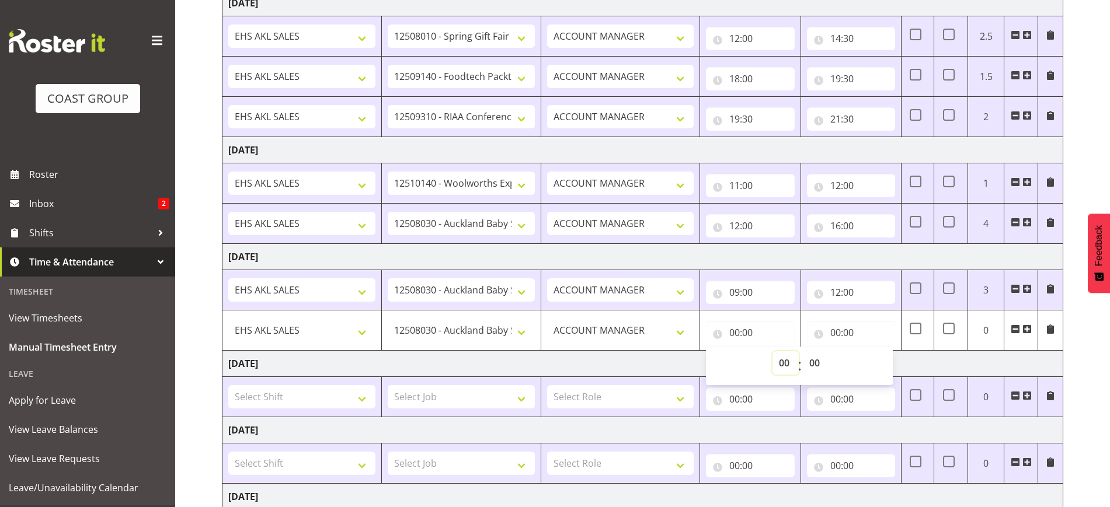
drag, startPoint x: 785, startPoint y: 363, endPoint x: 786, endPoint y: 354, distance: 8.8
click at [786, 363] on select "00 01 02 03 04 05 06 07 08 09 10 11 12 13 14 15 16 17 18 19 20 21 22 23" at bounding box center [785, 362] width 26 height 23
select select "12"
click at [772, 351] on select "00 01 02 03 04 05 06 07 08 09 10 11 12 13 14 15 16 17 18 19 20 21 22 23" at bounding box center [785, 362] width 26 height 23
type input "12:00"
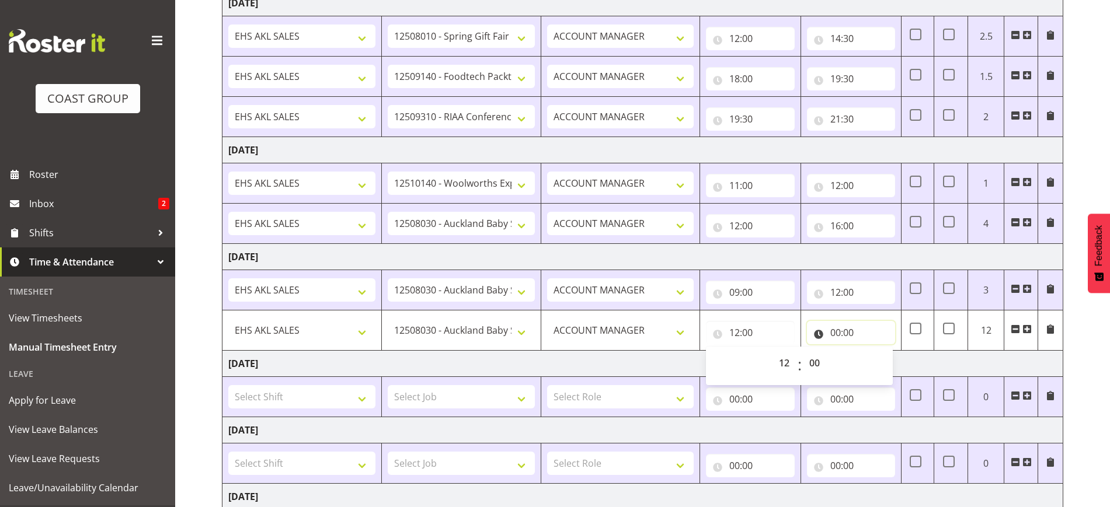
click at [843, 325] on input "00:00" at bounding box center [851, 332] width 88 height 23
drag, startPoint x: 879, startPoint y: 361, endPoint x: 879, endPoint y: 353, distance: 8.2
click at [879, 361] on select "00 01 02 03 04 05 06 07 08 09 10 11 12 13 14 15 16 17 18 19 20 21 22 23" at bounding box center [886, 362] width 26 height 23
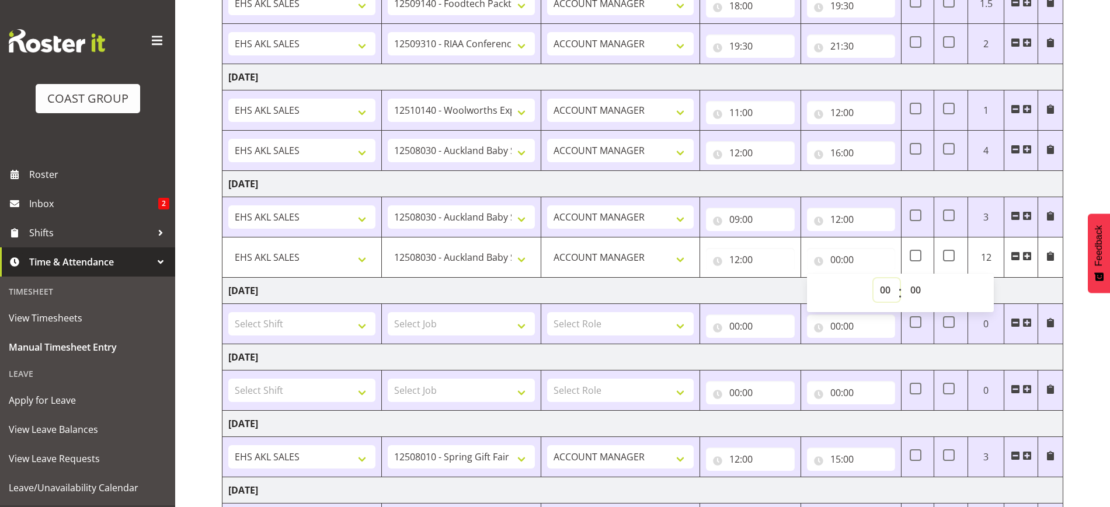
drag, startPoint x: 875, startPoint y: 285, endPoint x: 877, endPoint y: 280, distance: 6.3
click at [875, 285] on select "00 01 02 03 04 05 06 07 08 09 10 11 12 13 14 15 16 17 18 19 20 21 22 23" at bounding box center [886, 289] width 26 height 23
select select "18"
click at [873, 278] on select "00 01 02 03 04 05 06 07 08 09 10 11 12 13 14 15 16 17 18 19 20 21 22 23" at bounding box center [886, 289] width 26 height 23
type input "18:00"
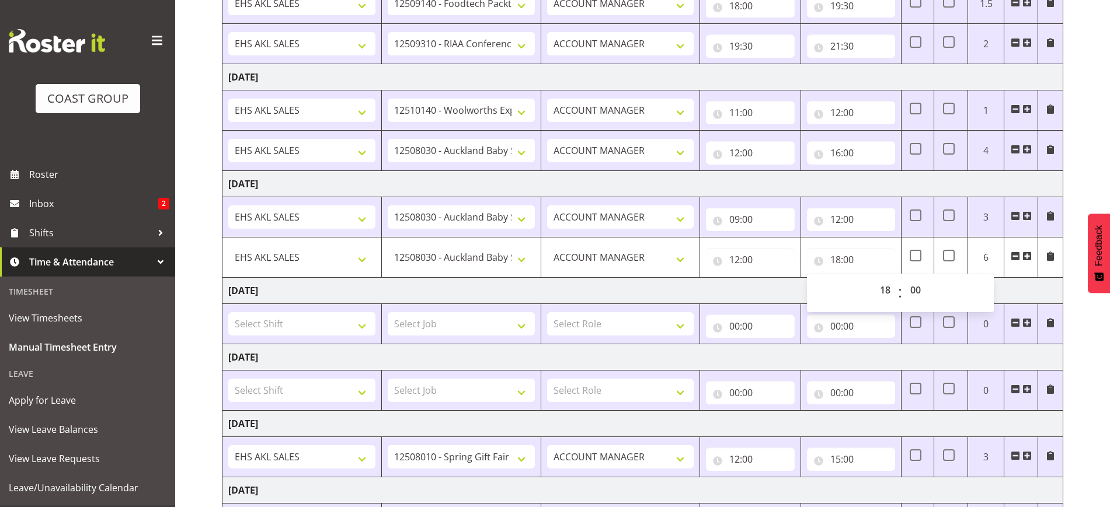
click at [1086, 364] on div "[DATE] - [DATE] MEA - Meal Allowance AWA - Away Allowence Shift Job Role Start …" at bounding box center [666, 219] width 888 height 782
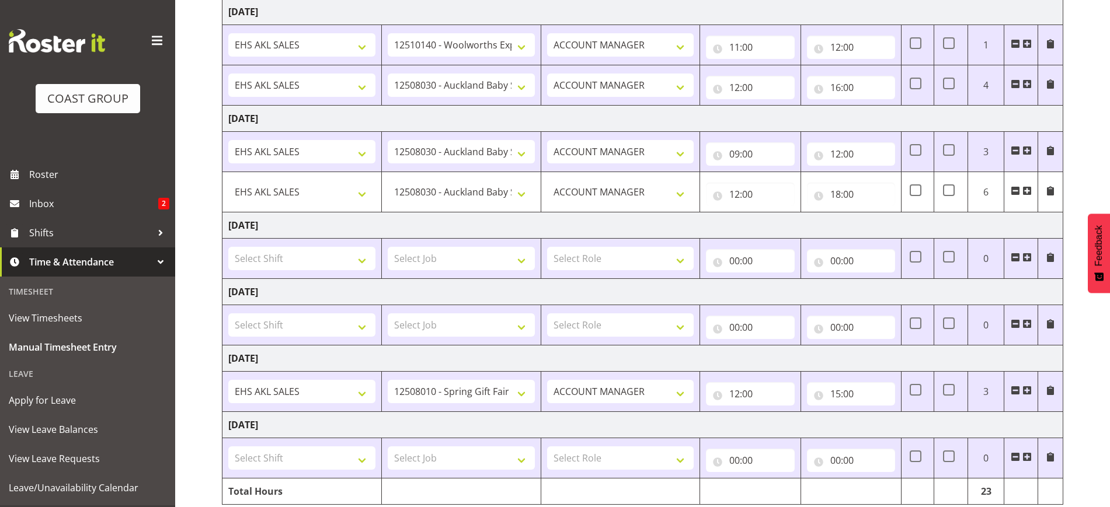
scroll to position [381, 0]
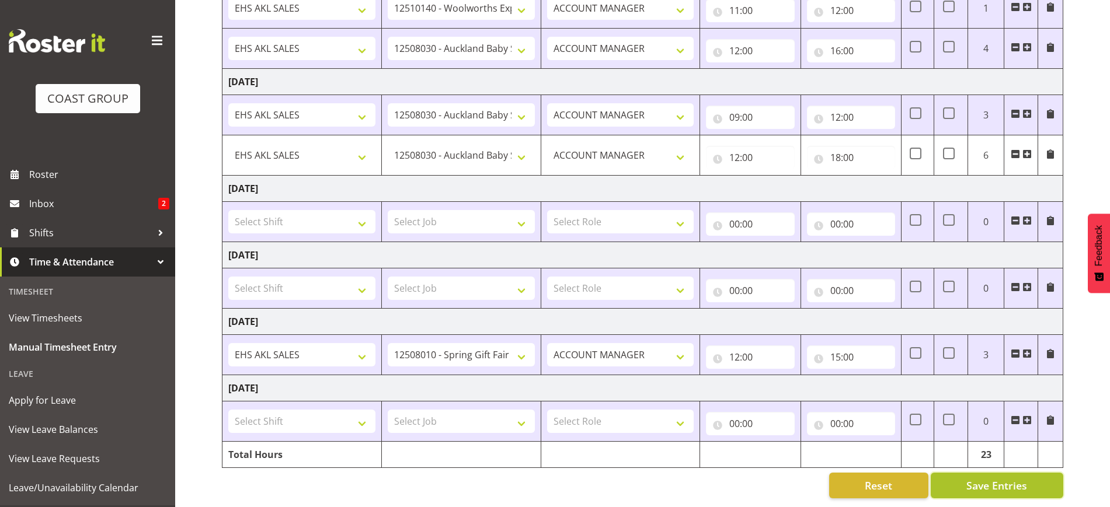
click at [1001, 478] on span "Save Entries" at bounding box center [996, 485] width 61 height 15
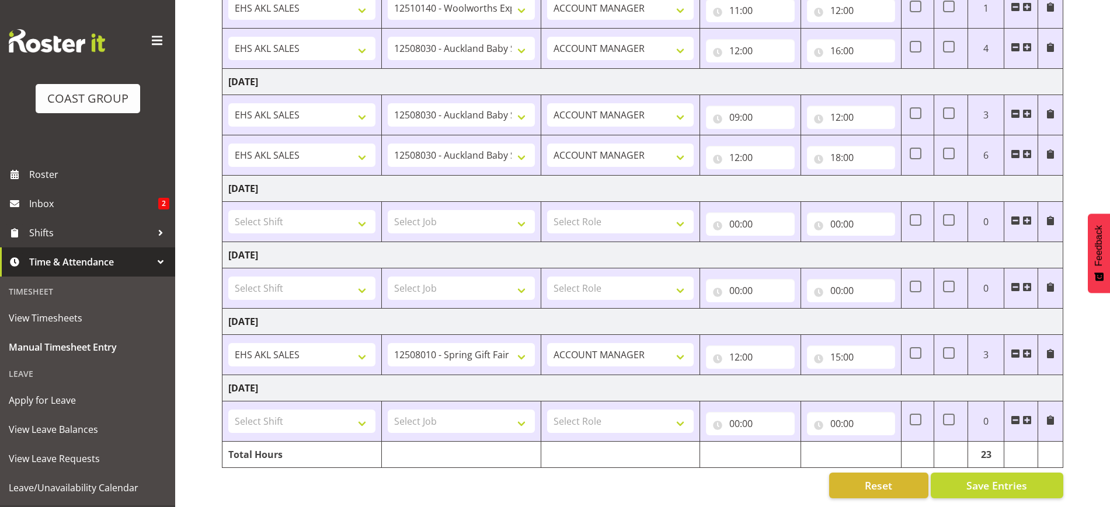
click at [1024, 349] on span at bounding box center [1026, 353] width 9 height 9
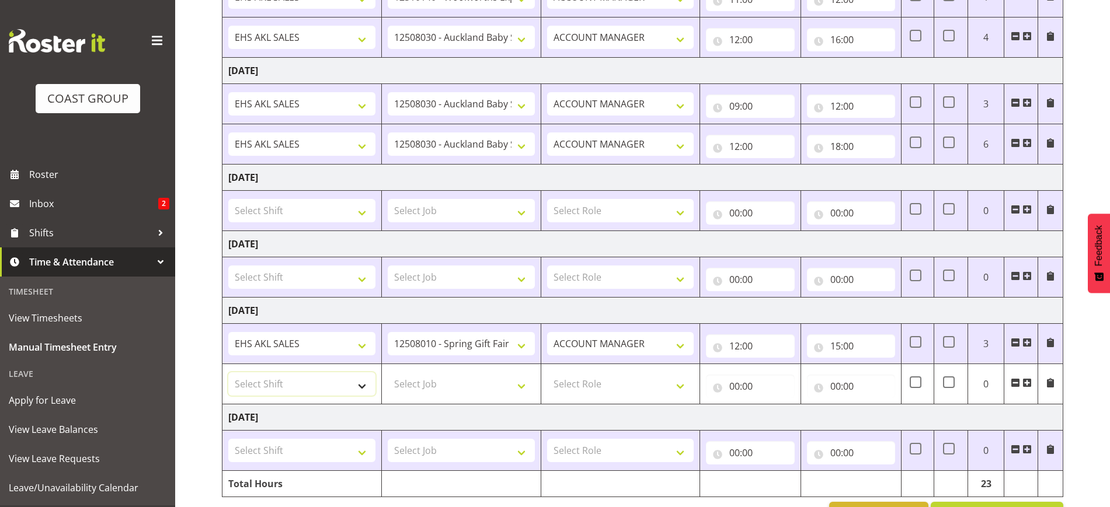
click at [302, 384] on select "Select Shift EHS AKL SALES EHS [PERSON_NAME] Hours EHS [PERSON_NAME] Hours Stri…" at bounding box center [301, 383] width 147 height 23
select select "1327"
click at [228, 372] on select "Select Shift EHS AKL SALES EHS [PERSON_NAME] Hours EHS [PERSON_NAME] Hours Stri…" at bounding box center [301, 383] width 147 height 23
click at [419, 385] on select "Select Job 1 Carlton Events 1 [PERSON_NAME][GEOGRAPHIC_DATA] 1 [PERSON_NAME][GE…" at bounding box center [461, 383] width 147 height 23
select select "9630"
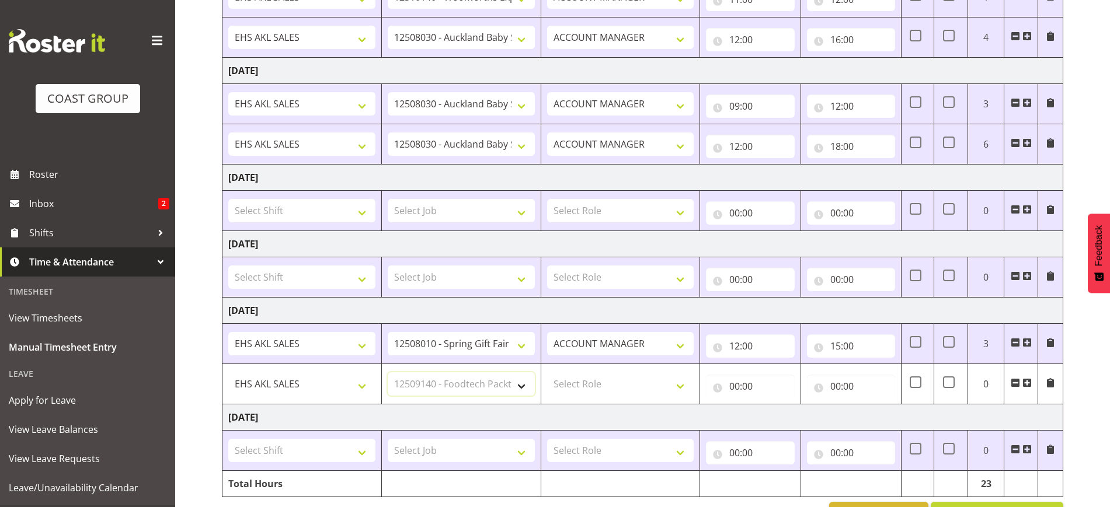
click at [388, 372] on select "Select Job 1 Carlton Events 1 [PERSON_NAME][GEOGRAPHIC_DATA] 1 [PERSON_NAME][GE…" at bounding box center [461, 383] width 147 height 23
click at [754, 344] on input "12:00" at bounding box center [750, 346] width 88 height 23
drag, startPoint x: 785, startPoint y: 376, endPoint x: 783, endPoint y: 367, distance: 8.8
click at [785, 376] on select "00 01 02 03 04 05 06 07 08 09 10 11 12 13 14 15 16 17 18 19 20 21 22 23" at bounding box center [785, 376] width 26 height 23
select select "9"
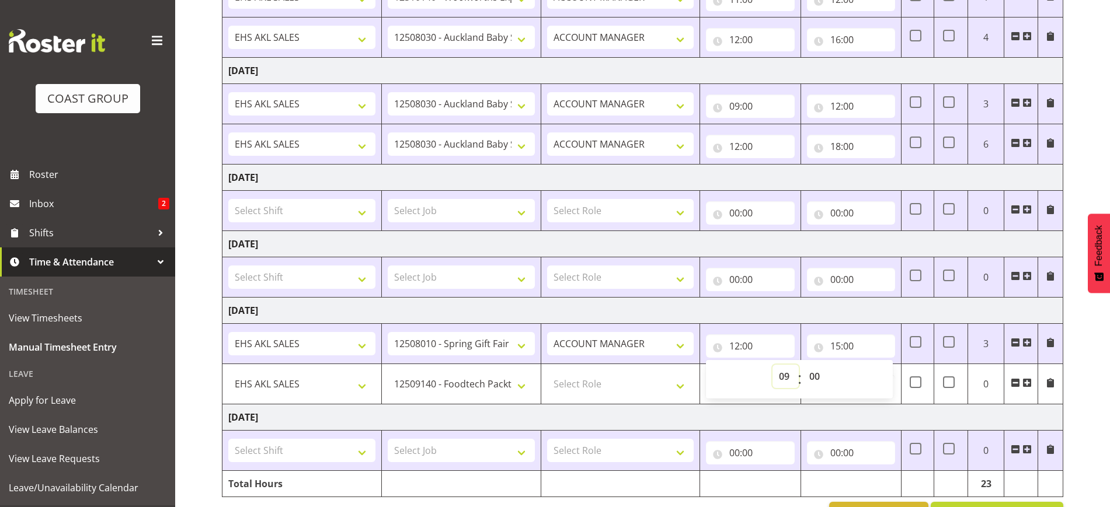
click at [772, 365] on select "00 01 02 03 04 05 06 07 08 09 10 11 12 13 14 15 16 17 18 19 20 21 22 23" at bounding box center [785, 376] width 26 height 23
type input "09:00"
click at [840, 346] on input "15:00" at bounding box center [851, 346] width 88 height 23
click at [746, 349] on input "09:00" at bounding box center [750, 346] width 88 height 23
drag, startPoint x: 812, startPoint y: 375, endPoint x: 811, endPoint y: 367, distance: 8.8
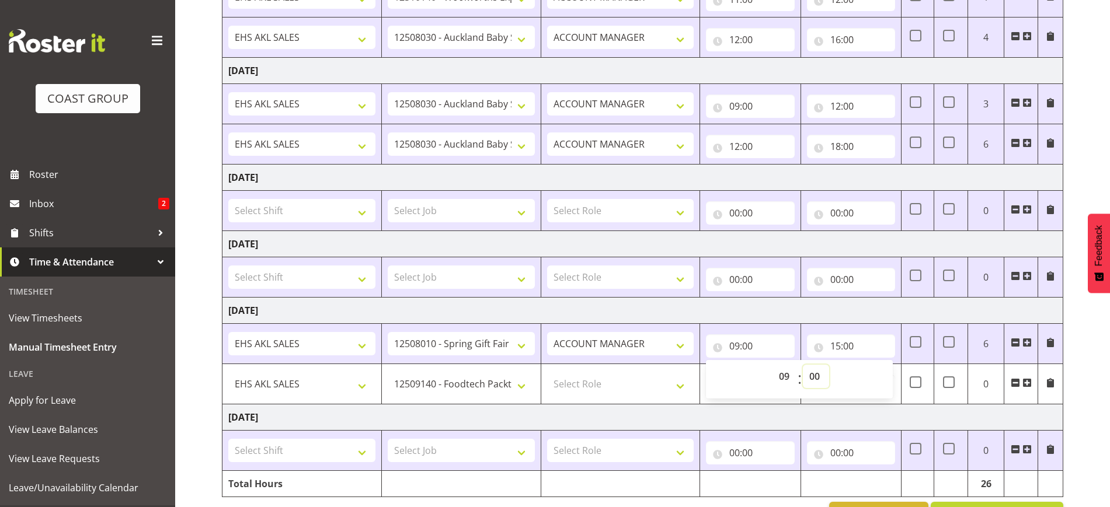
click at [812, 375] on select "00 01 02 03 04 05 06 07 08 09 10 11 12 13 14 15 16 17 18 19 20 21 22 23 24 25 2…" at bounding box center [816, 376] width 26 height 23
select select "30"
click at [803, 365] on select "00 01 02 03 04 05 06 07 08 09 10 11 12 13 14 15 16 17 18 19 20 21 22 23 24 25 2…" at bounding box center [816, 376] width 26 height 23
type input "09:30"
click at [862, 346] on input "15:00" at bounding box center [851, 346] width 88 height 23
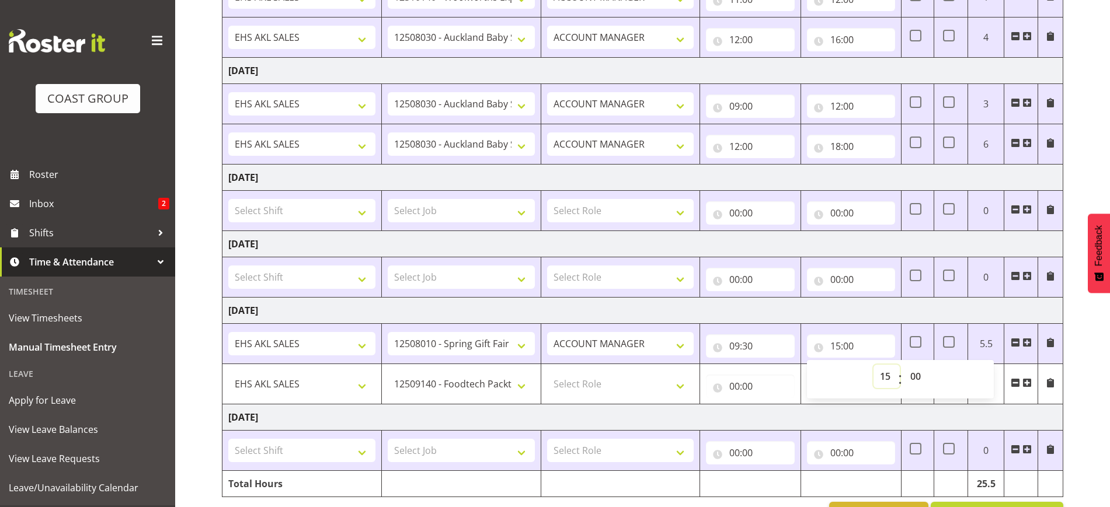
drag, startPoint x: 888, startPoint y: 377, endPoint x: 886, endPoint y: 366, distance: 10.8
click at [888, 375] on select "00 01 02 03 04 05 06 07 08 09 10 11 12 13 14 15 16 17 18 19 20 21 22 23" at bounding box center [886, 376] width 26 height 23
select select "12"
click at [873, 365] on select "00 01 02 03 04 05 06 07 08 09 10 11 12 13 14 15 16 17 18 19 20 21 22 23" at bounding box center [886, 376] width 26 height 23
type input "12:00"
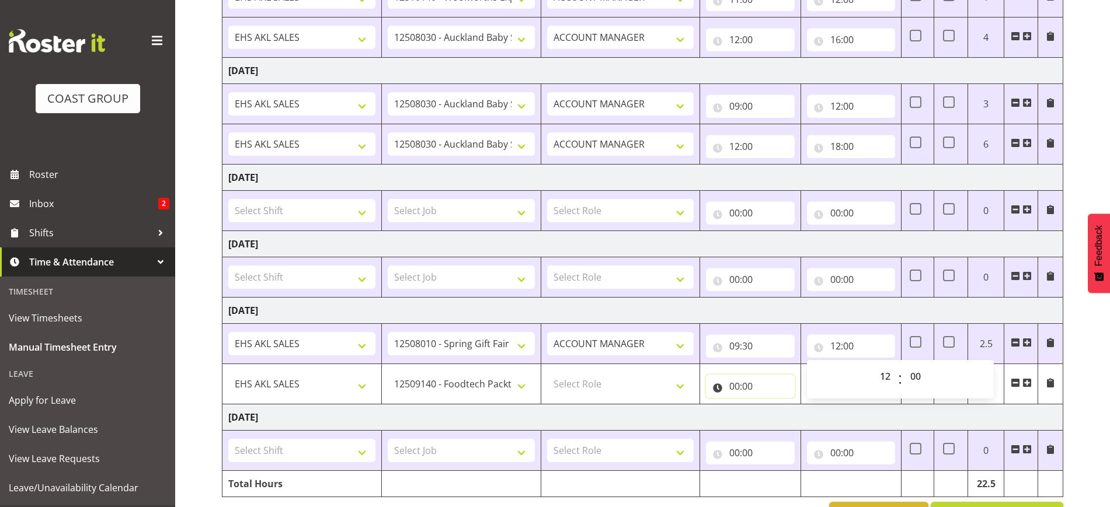
click at [755, 386] on input "00:00" at bounding box center [750, 386] width 88 height 23
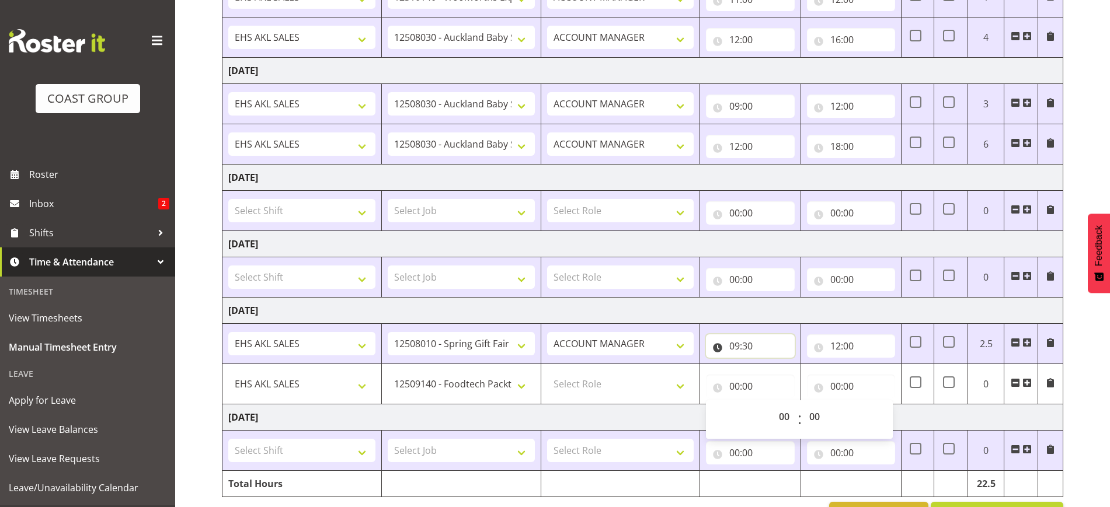
click at [756, 343] on input "09:30" at bounding box center [750, 346] width 88 height 23
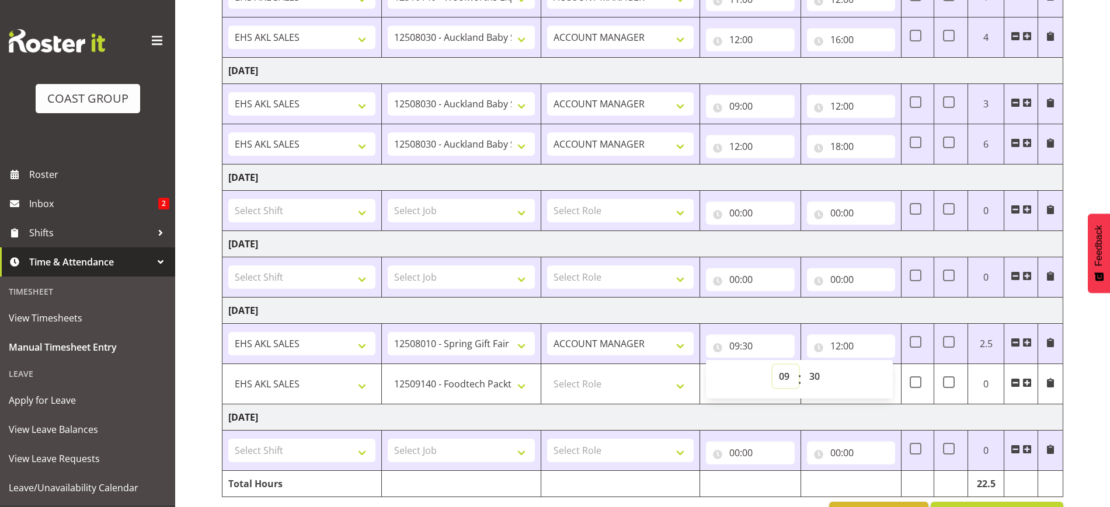
drag, startPoint x: 791, startPoint y: 379, endPoint x: 791, endPoint y: 371, distance: 8.8
click at [791, 379] on select "00 01 02 03 04 05 06 07 08 09 10 11 12 13 14 15 16 17 18 19 20 21 22 23" at bounding box center [785, 376] width 26 height 23
select select "8"
click at [772, 365] on select "00 01 02 03 04 05 06 07 08 09 10 11 12 13 14 15 16 17 18 19 20 21 22 23" at bounding box center [785, 376] width 26 height 23
type input "08:30"
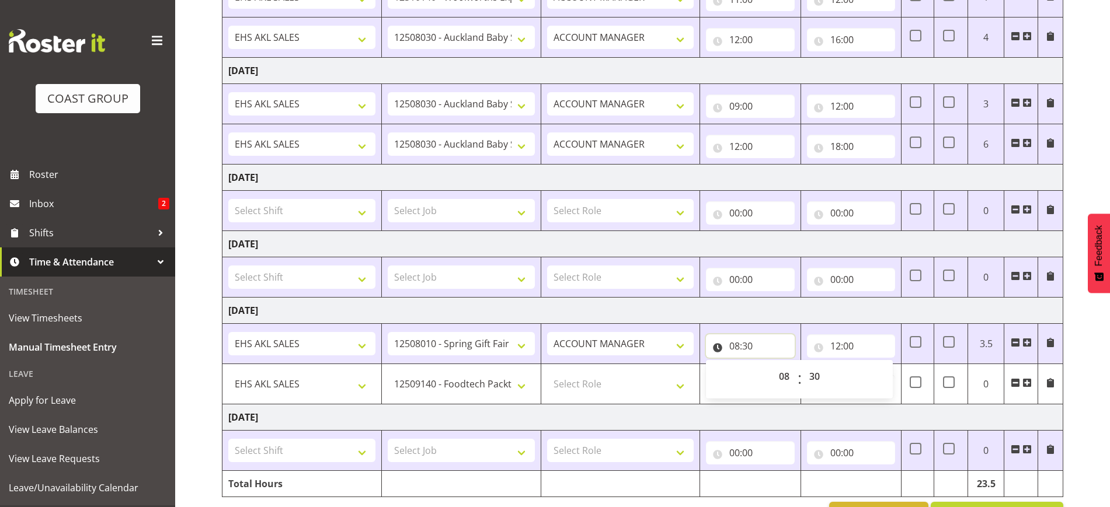
click at [776, 346] on input "08:30" at bounding box center [750, 346] width 88 height 23
click at [752, 386] on input "00:00" at bounding box center [750, 386] width 88 height 23
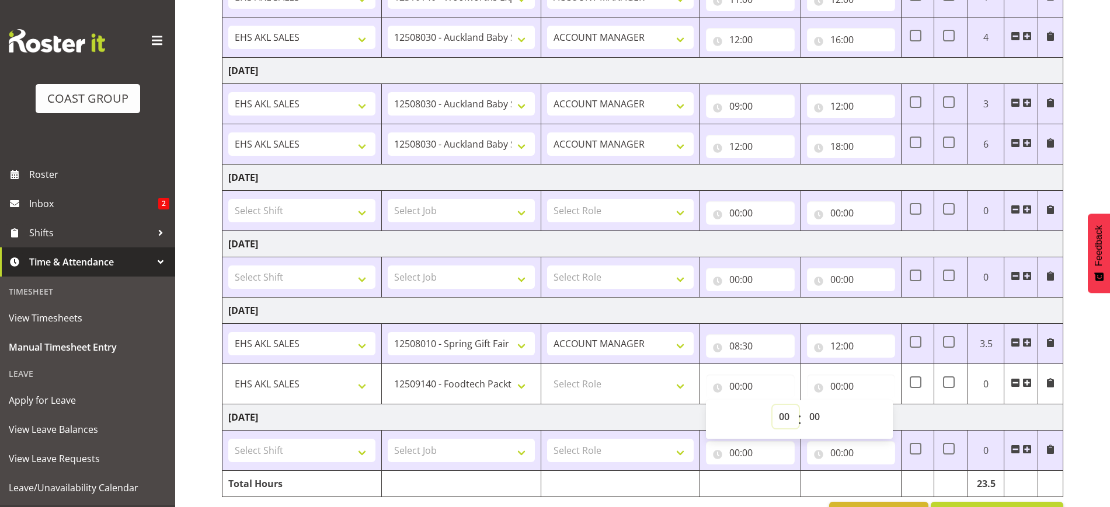
drag, startPoint x: 783, startPoint y: 416, endPoint x: 784, endPoint y: 406, distance: 9.9
click at [783, 416] on select "00 01 02 03 04 05 06 07 08 09 10 11 12 13 14 15 16 17 18 19 20 21 22 23" at bounding box center [785, 416] width 26 height 23
select select "12"
click at [772, 405] on select "00 01 02 03 04 05 06 07 08 09 10 11 12 13 14 15 16 17 18 19 20 21 22 23" at bounding box center [785, 416] width 26 height 23
type input "12:00"
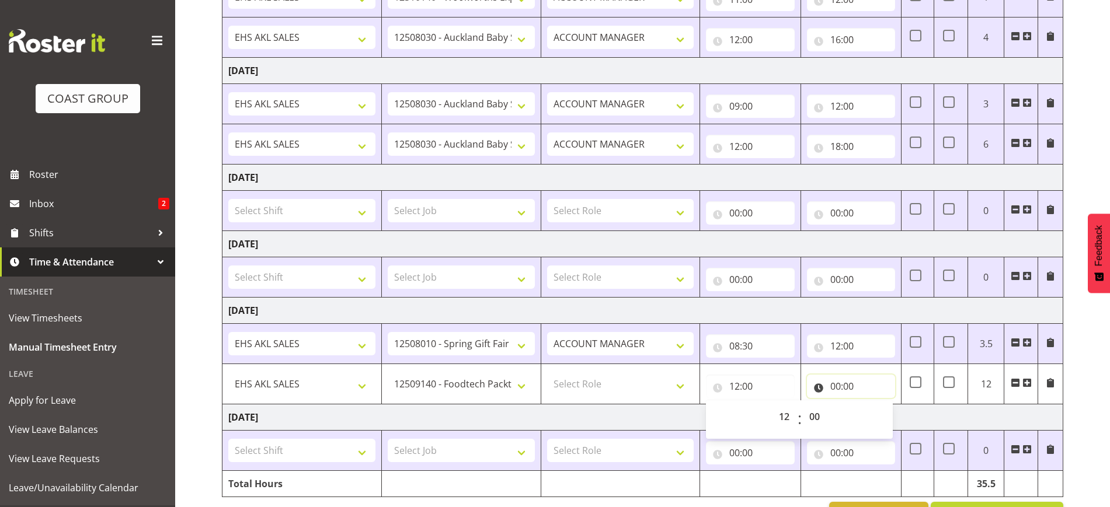
click at [851, 380] on input "00:00" at bounding box center [851, 386] width 88 height 23
drag, startPoint x: 893, startPoint y: 413, endPoint x: 889, endPoint y: 407, distance: 7.6
click at [893, 413] on select "00 01 02 03 04 05 06 07 08 09 10 11 12 13 14 15 16 17 18 19 20 21 22 23" at bounding box center [886, 416] width 26 height 23
select select "15"
click at [873, 405] on select "00 01 02 03 04 05 06 07 08 09 10 11 12 13 14 15 16 17 18 19 20 21 22 23" at bounding box center [886, 416] width 26 height 23
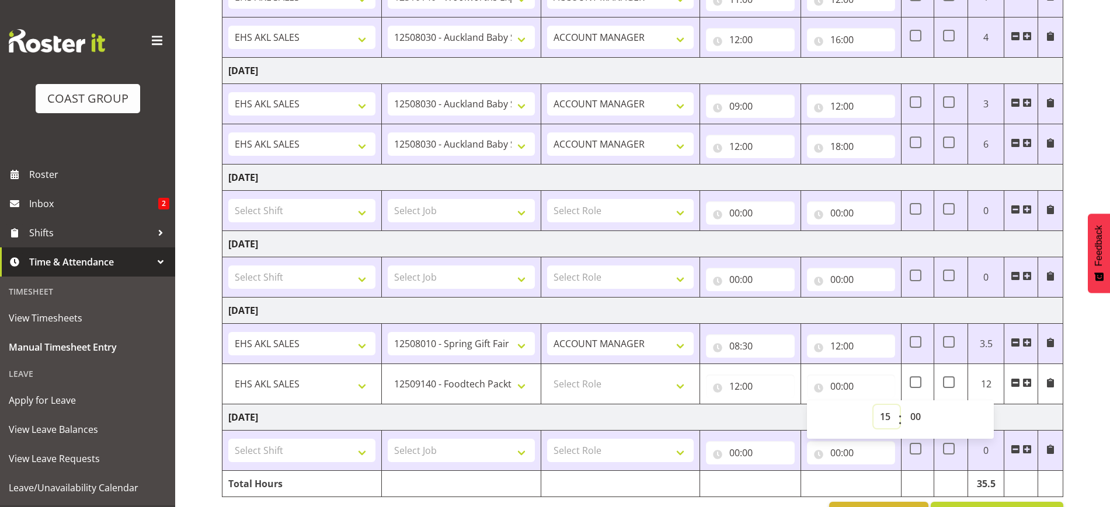
type input "15:00"
click at [1067, 432] on div "[DATE] - [DATE] MEA - Meal Allowance AWA - Away Allowence Shift Job Role Start …" at bounding box center [666, 126] width 888 height 822
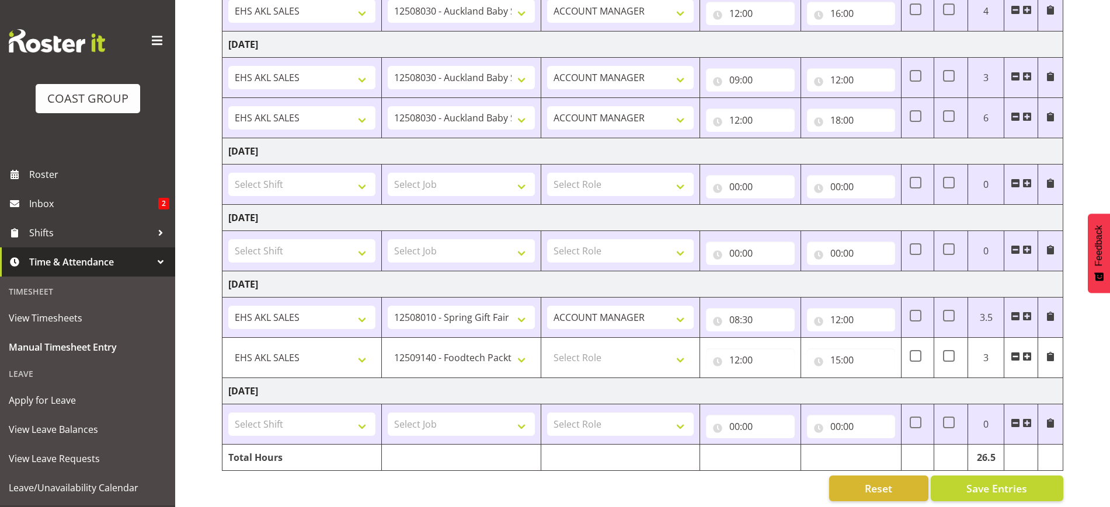
scroll to position [421, 0]
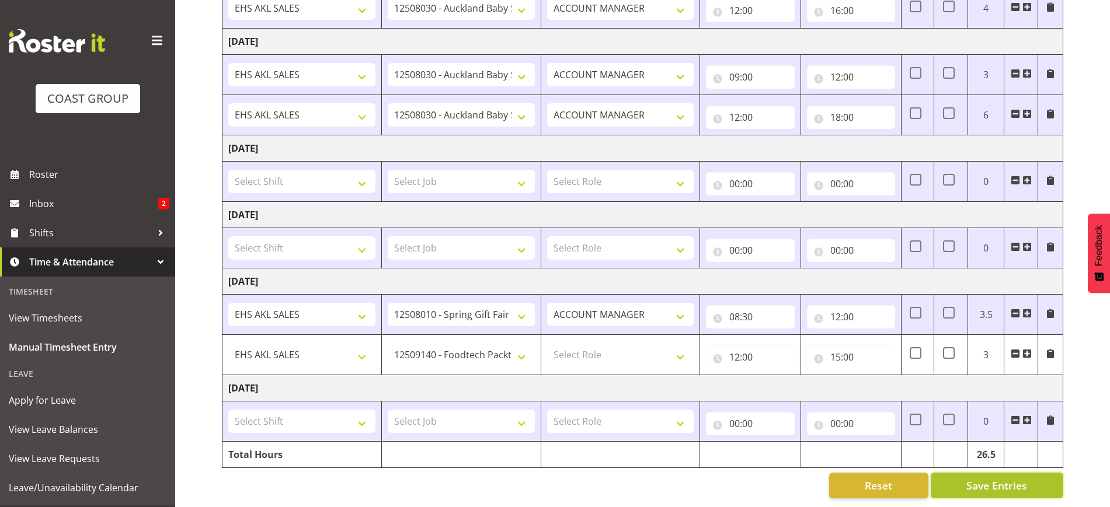
click at [999, 478] on span "Save Entries" at bounding box center [996, 485] width 61 height 15
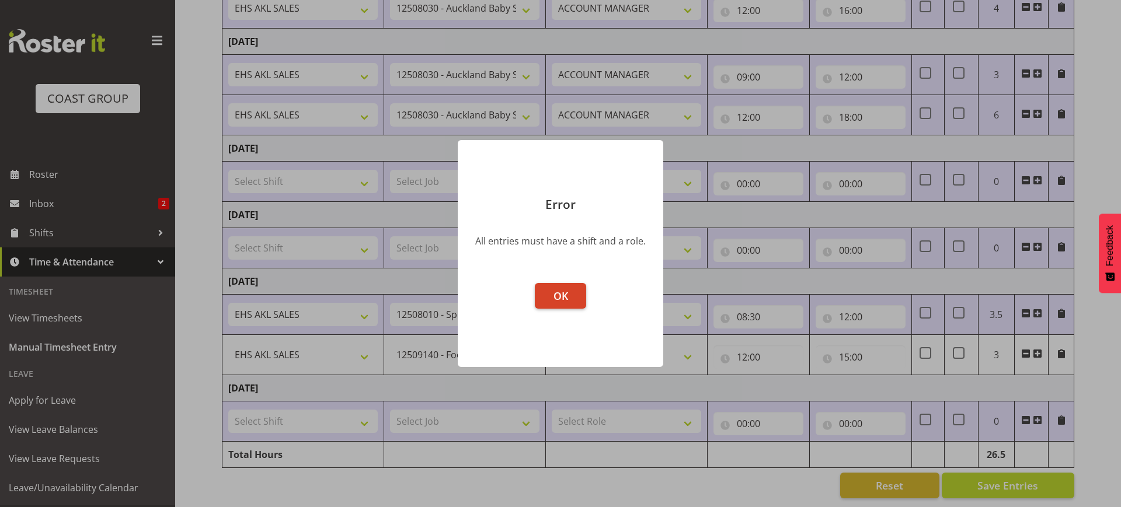
click at [579, 292] on button "OK" at bounding box center [560, 296] width 51 height 26
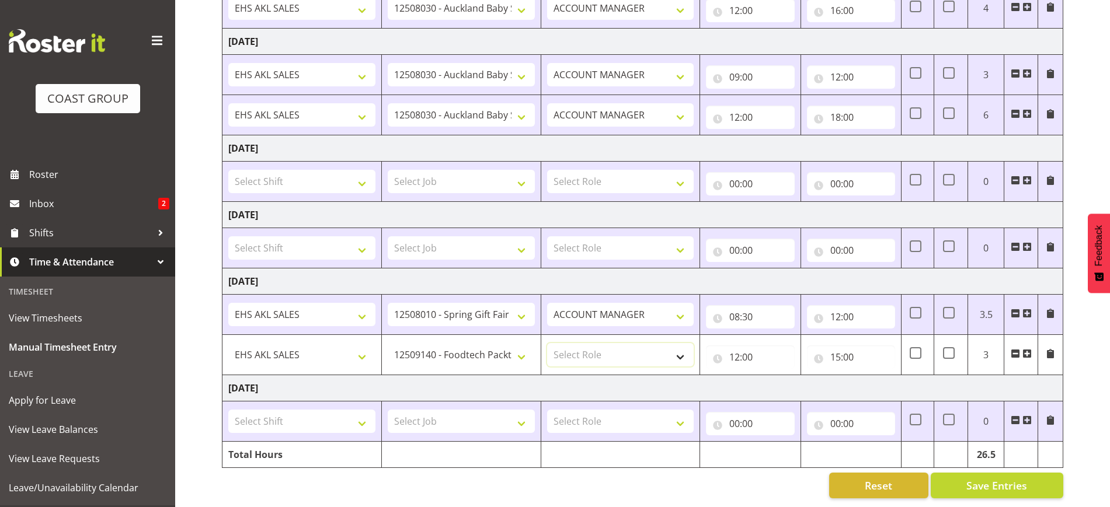
drag, startPoint x: 578, startPoint y: 347, endPoint x: 587, endPoint y: 354, distance: 11.2
click at [578, 347] on select "Select Role ACCOUNT MANAGER Account Manager" at bounding box center [620, 354] width 147 height 23
select select "197"
click at [547, 343] on select "Select Role ACCOUNT MANAGER Account Manager" at bounding box center [620, 354] width 147 height 23
click at [969, 478] on span "Save Entries" at bounding box center [996, 485] width 61 height 15
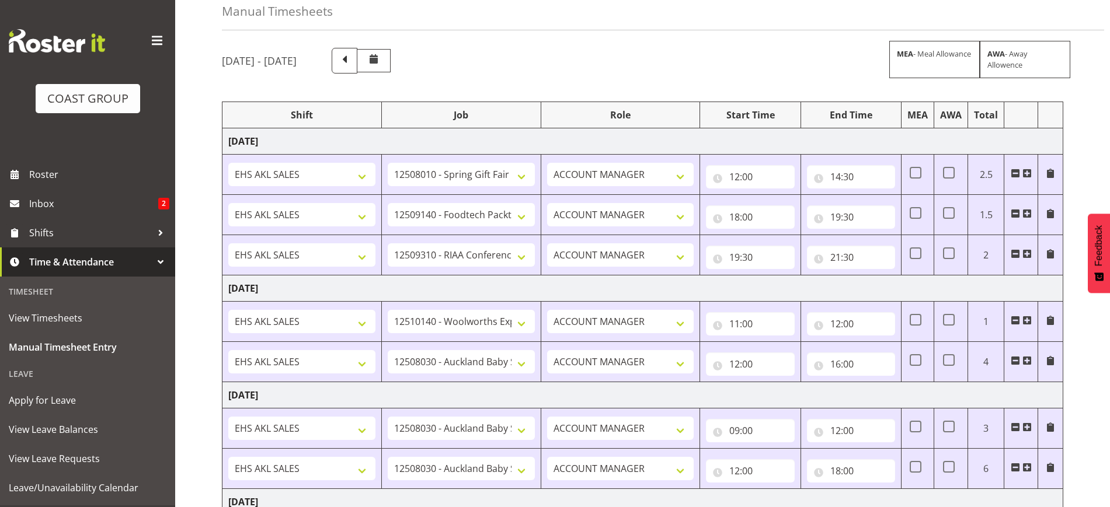
scroll to position [0, 0]
